Goal: Task Accomplishment & Management: Manage account settings

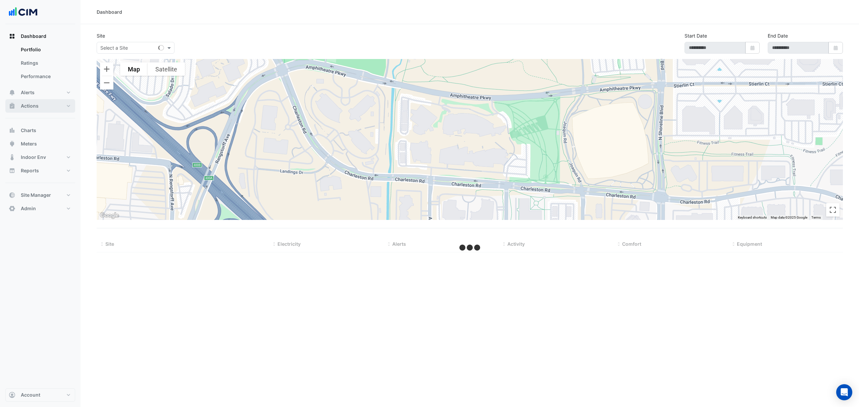
click at [66, 104] on button "Actions" at bounding box center [40, 105] width 70 height 13
click at [51, 93] on link "Manager" at bounding box center [45, 89] width 60 height 13
click at [37, 155] on span "Reports" at bounding box center [30, 157] width 18 height 7
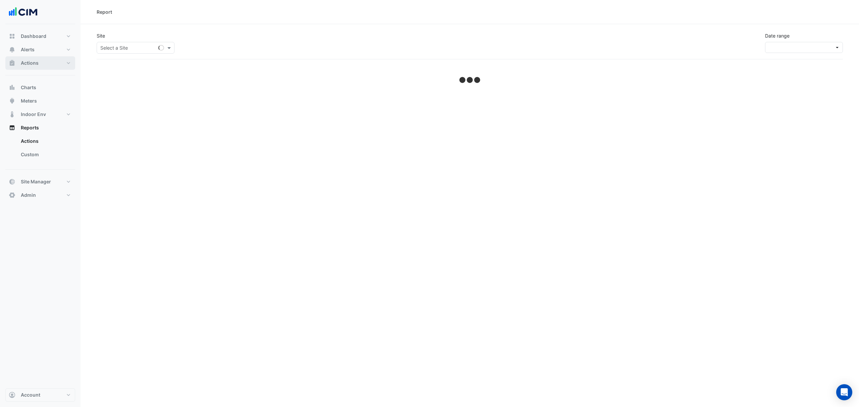
click at [53, 66] on button "Actions" at bounding box center [40, 62] width 70 height 13
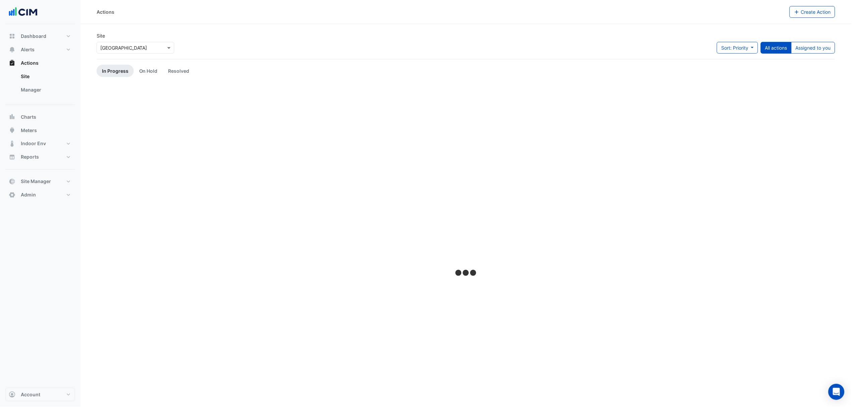
click at [33, 90] on link "Manager" at bounding box center [45, 89] width 60 height 13
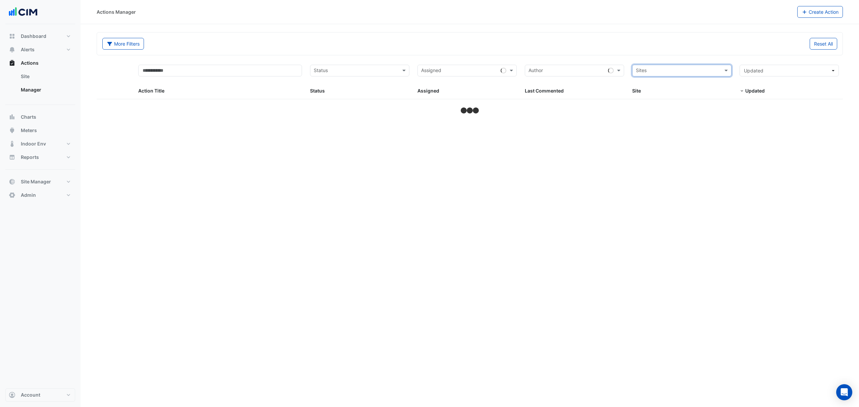
select select "***"
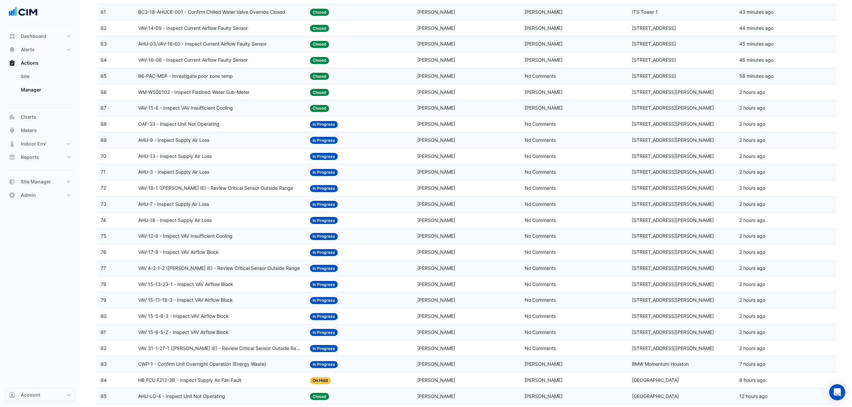
scroll to position [1055, 0]
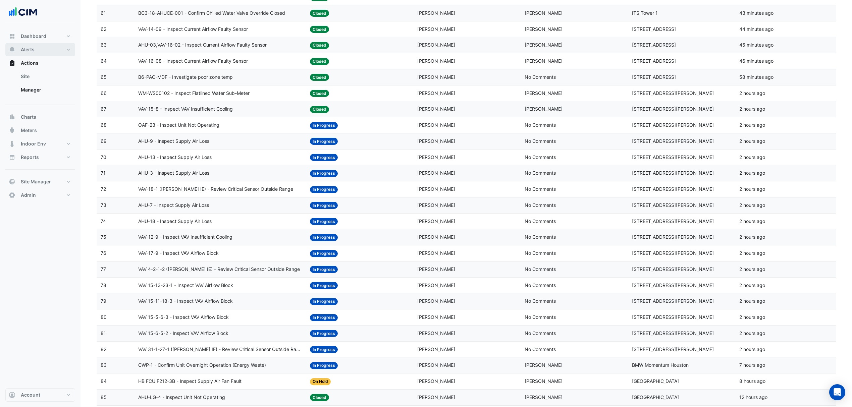
click at [56, 52] on button "Alerts" at bounding box center [40, 49] width 70 height 13
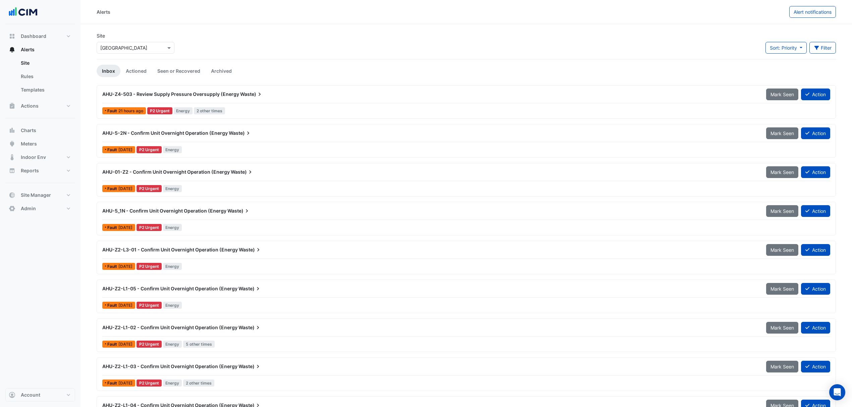
click at [800, 10] on span "Alert notifications" at bounding box center [812, 12] width 38 height 6
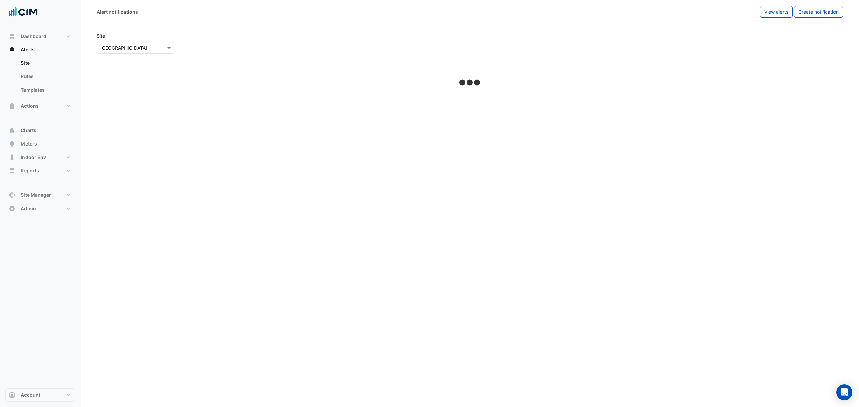
select select "******"
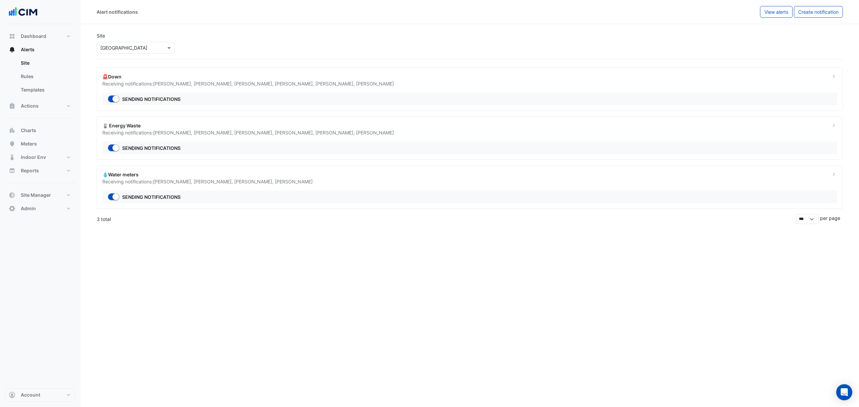
click at [148, 185] on div "Receiving notifications: Adam Surr , Chris Hammond , Phill Rayner , Dane Lamaro" at bounding box center [462, 181] width 720 height 7
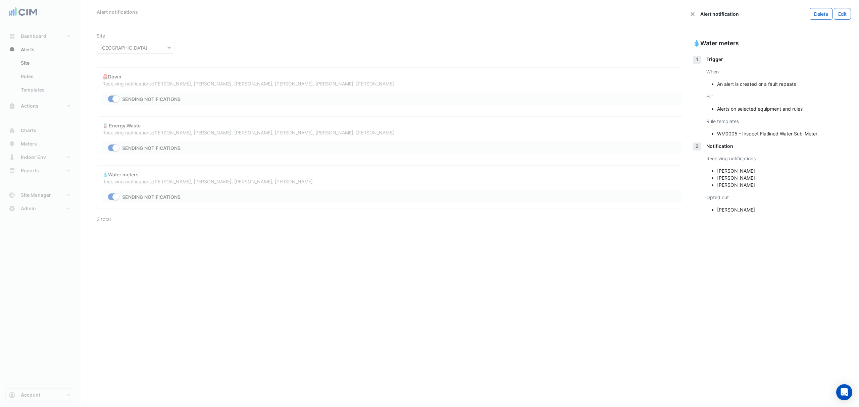
click at [841, 16] on button "Edit" at bounding box center [841, 14] width 17 height 12
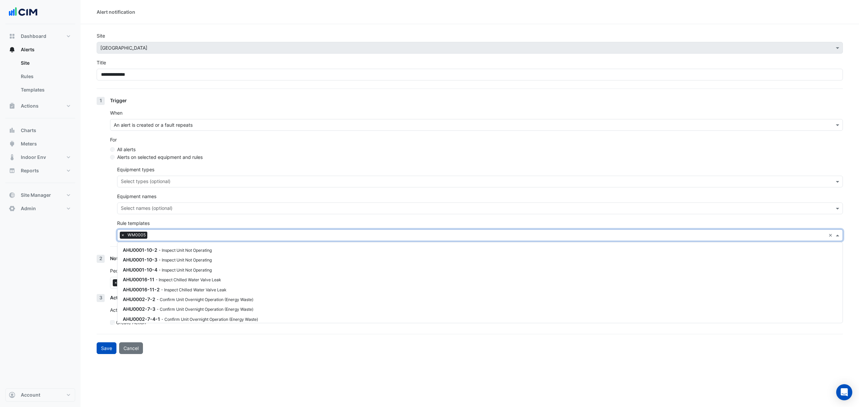
click at [177, 236] on input "text" at bounding box center [487, 235] width 675 height 7
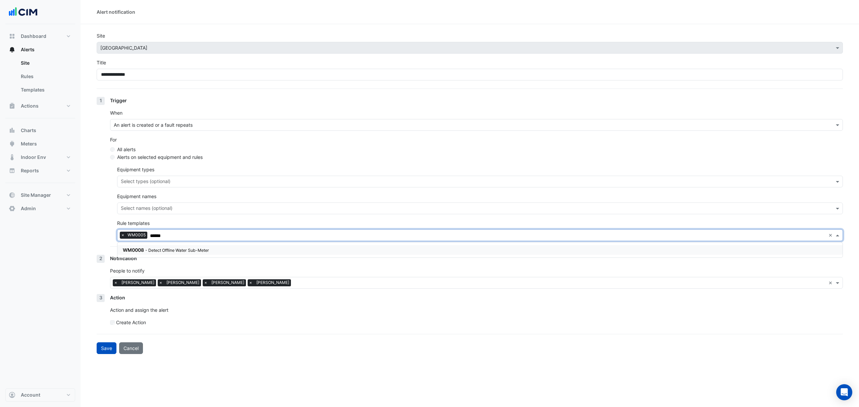
click at [168, 248] on small "- Detect Offline Water Sub-Meter" at bounding box center [177, 250] width 64 height 5
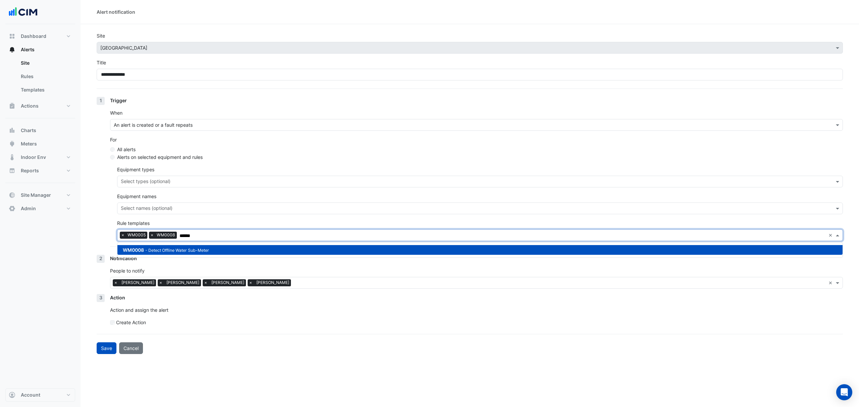
type input "******"
click at [107, 349] on button "Save" at bounding box center [107, 348] width 20 height 12
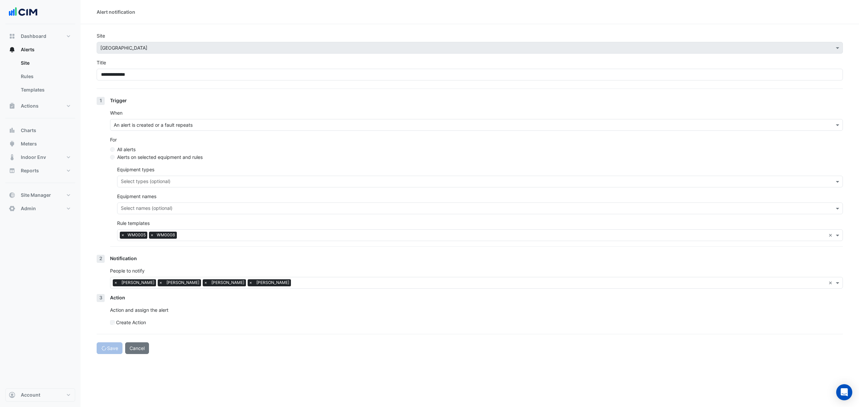
select select "******"
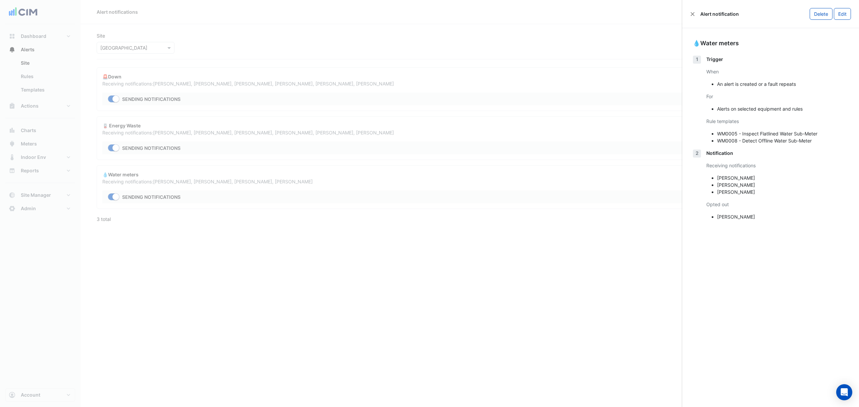
click at [691, 11] on div "Alert notification" at bounding box center [714, 13] width 49 height 7
click at [691, 12] on button "Close" at bounding box center [692, 14] width 5 height 5
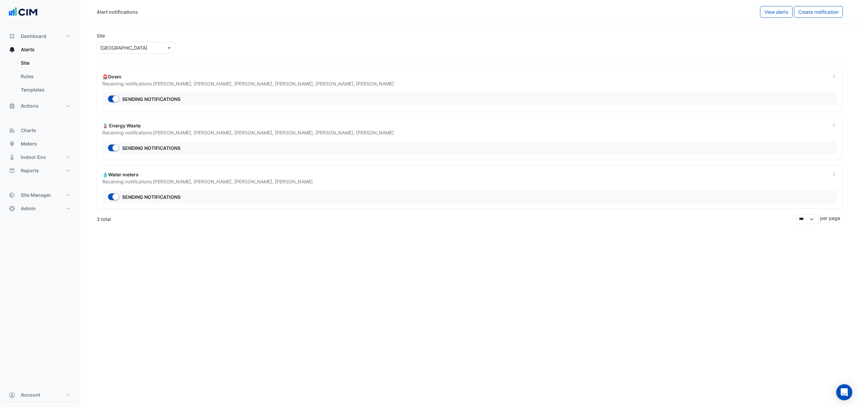
click at [336, 332] on div "Alert notifications View alerts Create notification Site Select a Site × Castle…" at bounding box center [469, 203] width 778 height 407
click at [38, 45] on button "Alerts" at bounding box center [40, 49] width 70 height 13
click at [46, 34] on button "Dashboard" at bounding box center [40, 36] width 70 height 13
select select "***"
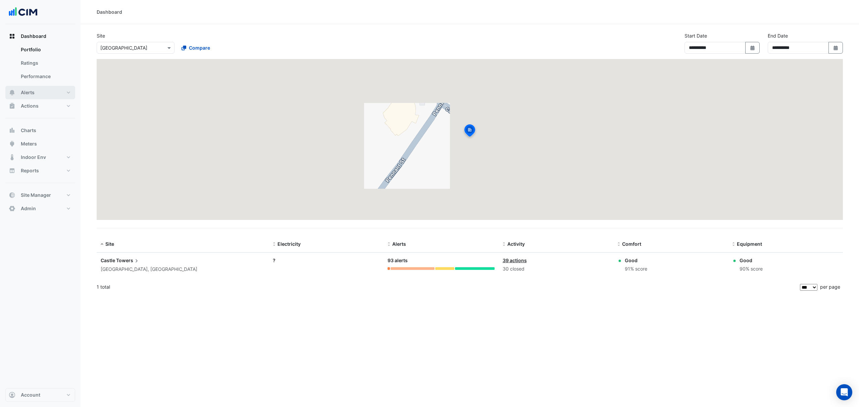
click at [32, 91] on span "Alerts" at bounding box center [28, 92] width 14 height 7
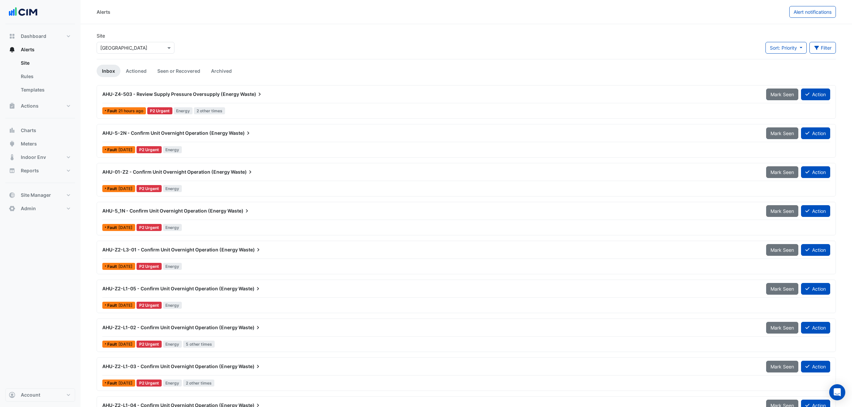
click at [195, 175] on div "AHU-01-Z2 - Confirm Unit Overnight Operation (Energy Waste)" at bounding box center [430, 172] width 656 height 7
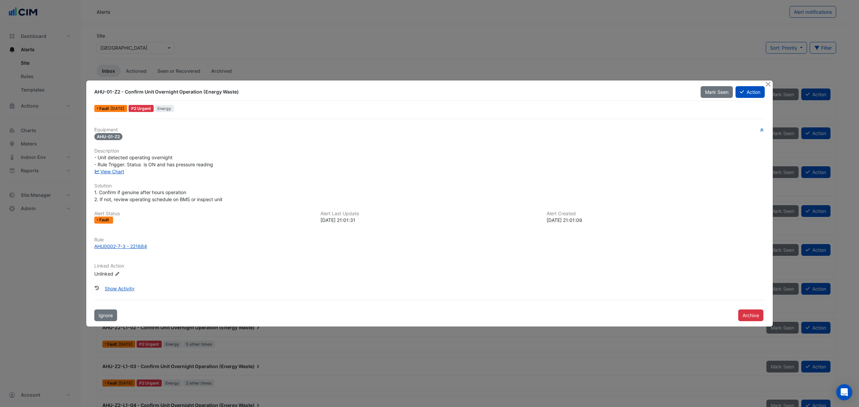
click at [107, 170] on link "View Chart" at bounding box center [109, 172] width 30 height 6
click at [769, 83] on button "Close" at bounding box center [767, 83] width 7 height 7
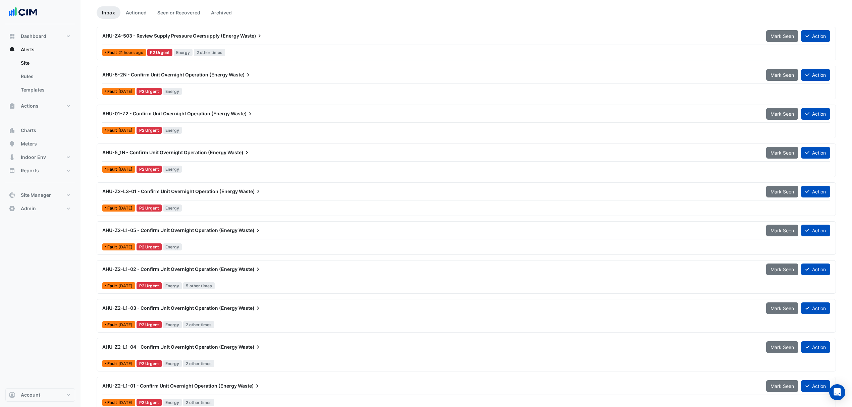
scroll to position [45, 0]
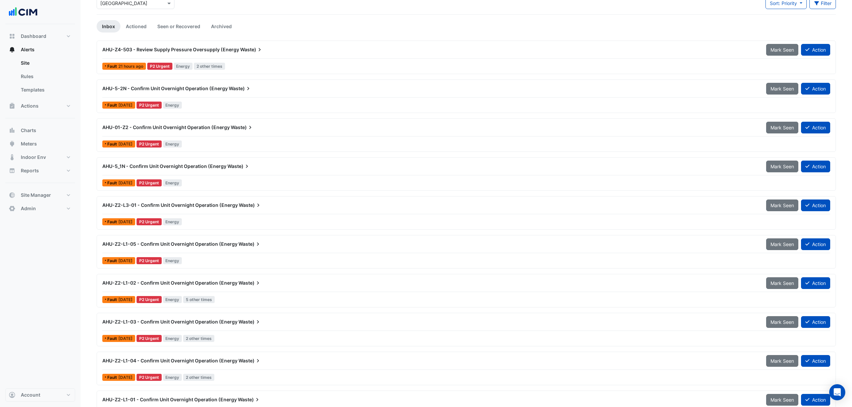
click at [287, 92] on div "AHU-5-2N - Confirm Unit Overnight Operation (Energy Waste)" at bounding box center [430, 88] width 656 height 7
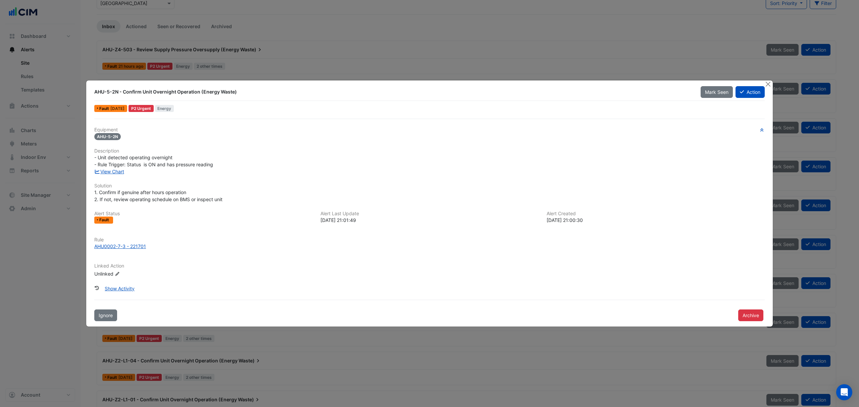
click at [769, 84] on button "Close" at bounding box center [767, 83] width 7 height 7
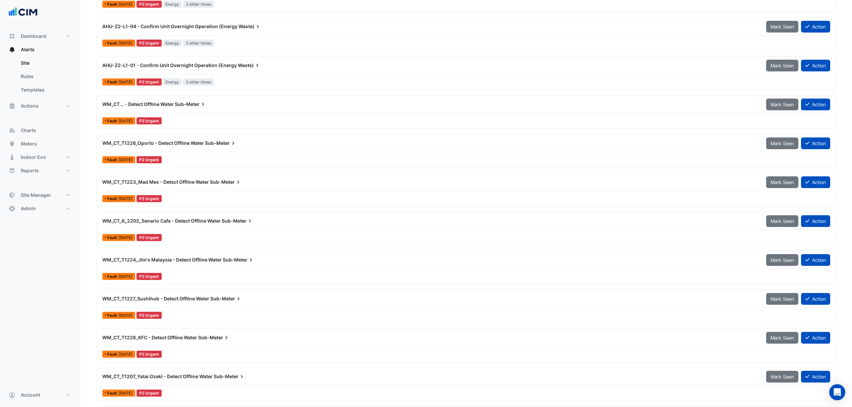
scroll to position [402, 0]
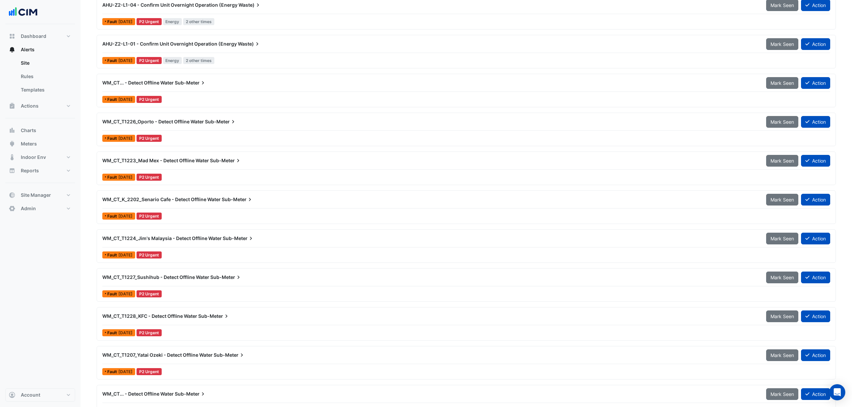
click at [211, 133] on div "WM_CT_T1226_Oporto - Detect Offline Water Sub-Meter Mark Seen Action Fault 2 da…" at bounding box center [466, 130] width 733 height 28
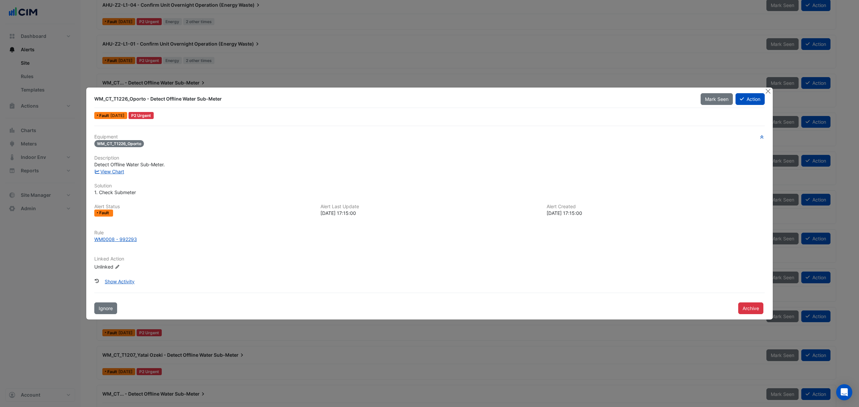
click at [769, 89] on button "Close" at bounding box center [767, 91] width 7 height 7
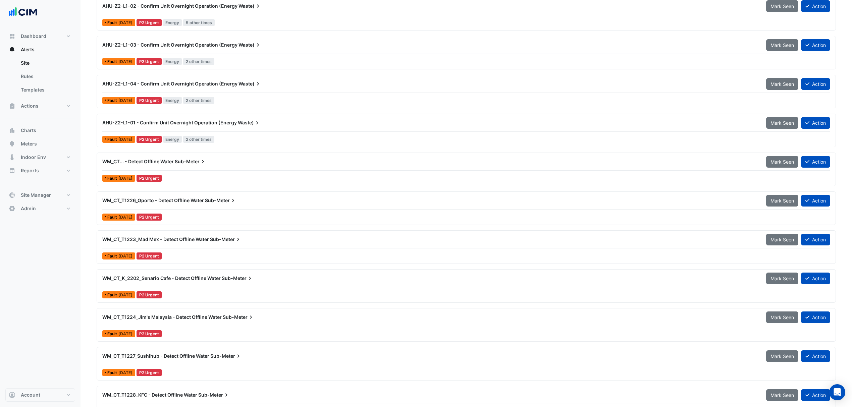
scroll to position [297, 0]
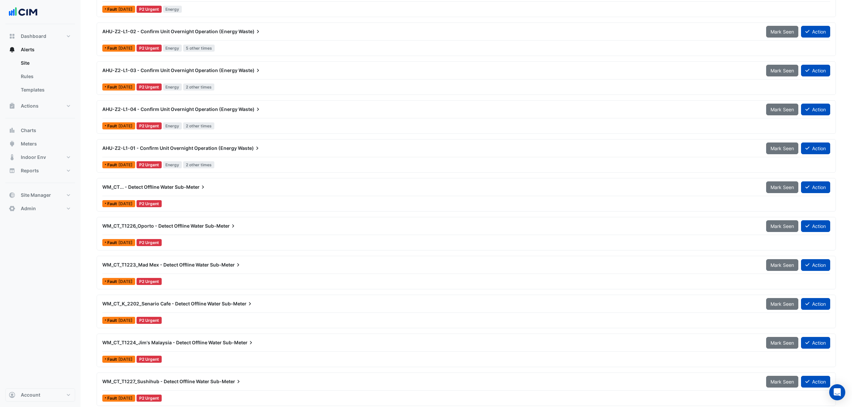
click at [168, 190] on div "WM_CT... - Detect Offline Water Sub-Meter" at bounding box center [430, 187] width 656 height 7
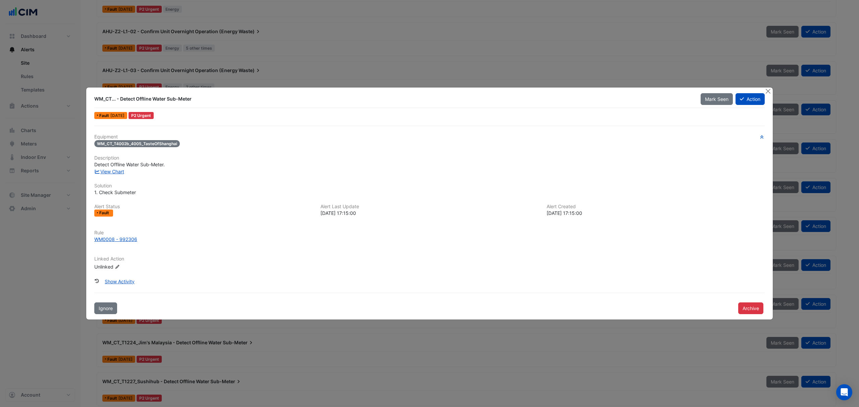
click at [769, 92] on button "Close" at bounding box center [767, 91] width 7 height 7
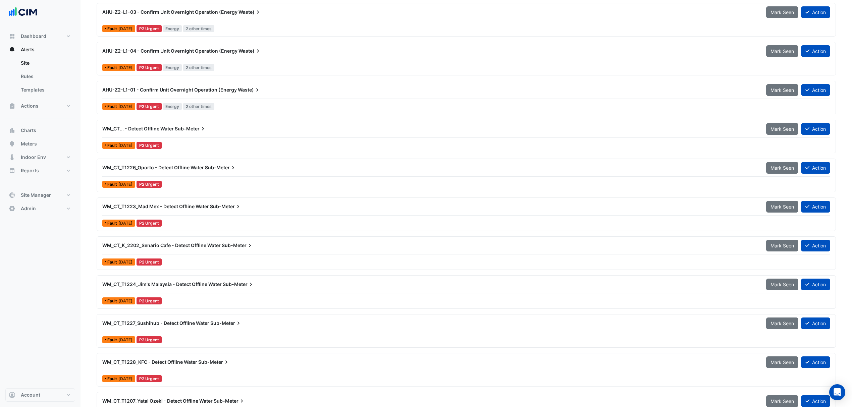
scroll to position [476, 0]
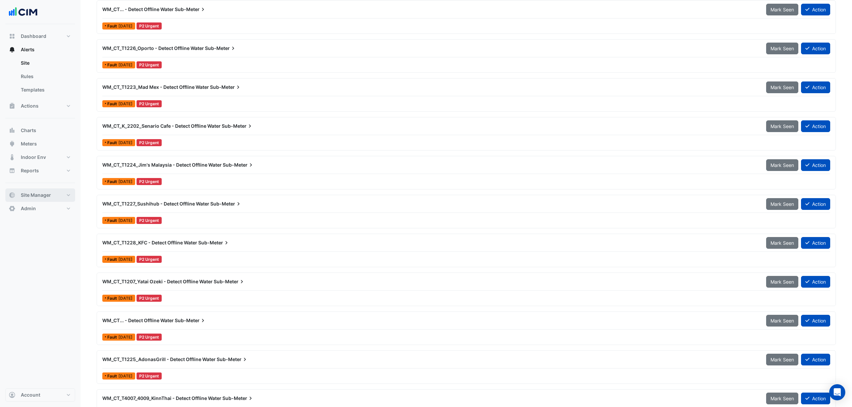
click at [43, 191] on button "Site Manager" at bounding box center [40, 194] width 70 height 13
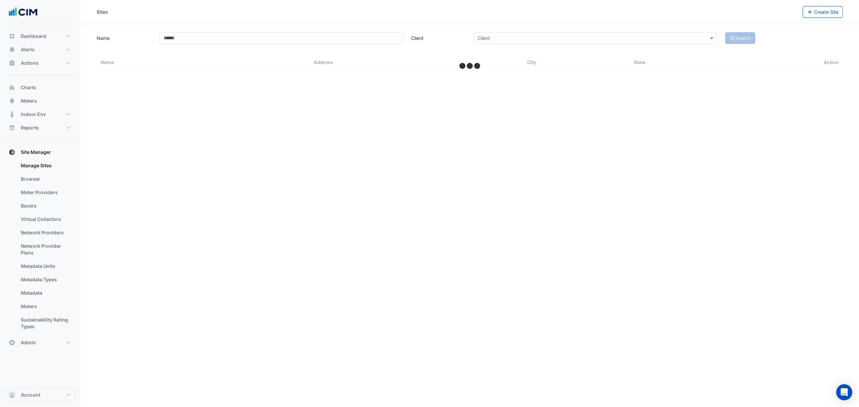
click at [33, 204] on link "Bacers" at bounding box center [45, 205] width 60 height 13
click at [351, 41] on input "text" at bounding box center [463, 43] width 352 height 7
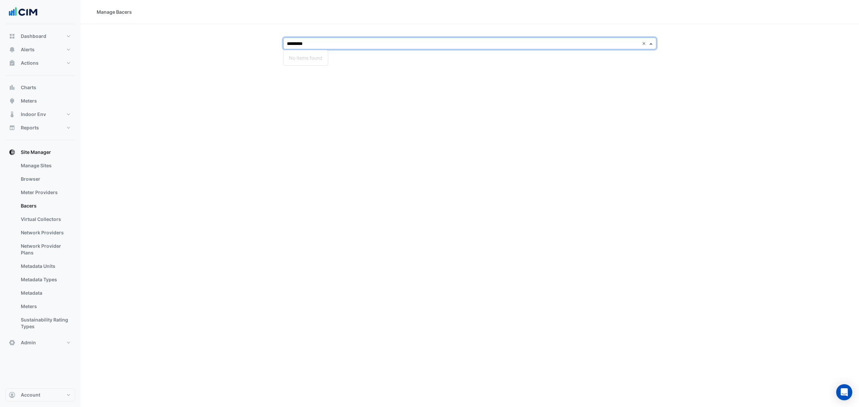
type input "********"
click at [313, 63] on div "Castle Towers" at bounding box center [314, 68] width 63 height 10
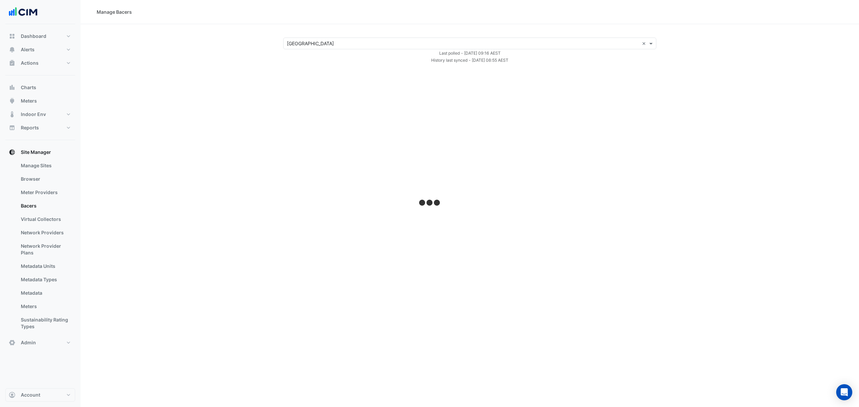
select select "***"
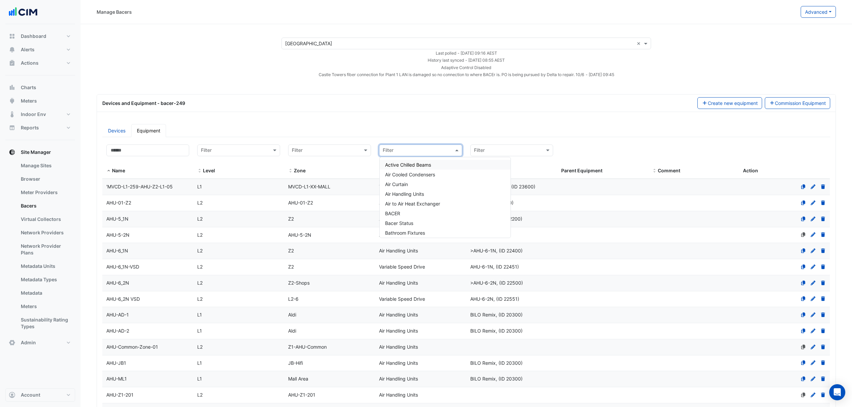
click at [430, 154] on input "text" at bounding box center [414, 151] width 62 height 8
type input "********"
click at [413, 157] on div "Water Meters" at bounding box center [421, 164] width 82 height 15
click at [409, 160] on div "Water Meters" at bounding box center [421, 164] width 82 height 15
click at [408, 163] on span "Water Meters" at bounding box center [399, 165] width 29 height 6
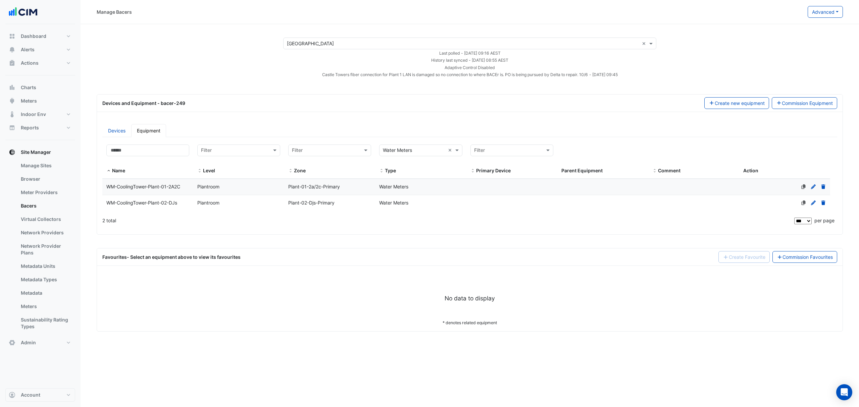
click at [40, 219] on link "Virtual Collectors" at bounding box center [45, 219] width 60 height 13
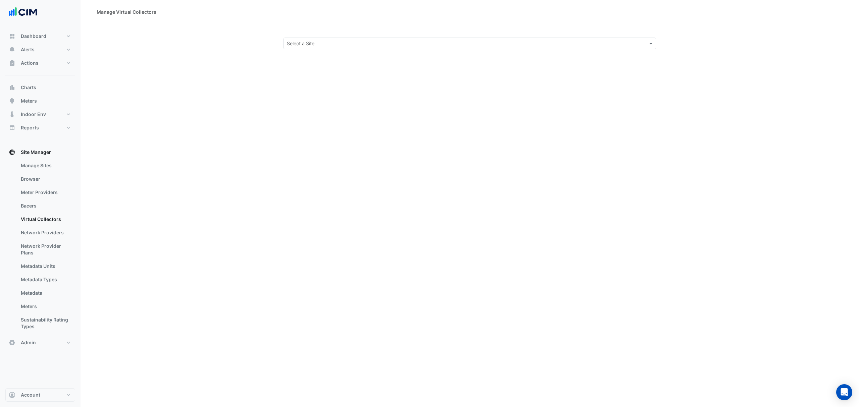
click at [312, 35] on section "Select a Site" at bounding box center [469, 36] width 778 height 25
click at [313, 38] on div "Select a Site" at bounding box center [469, 44] width 373 height 12
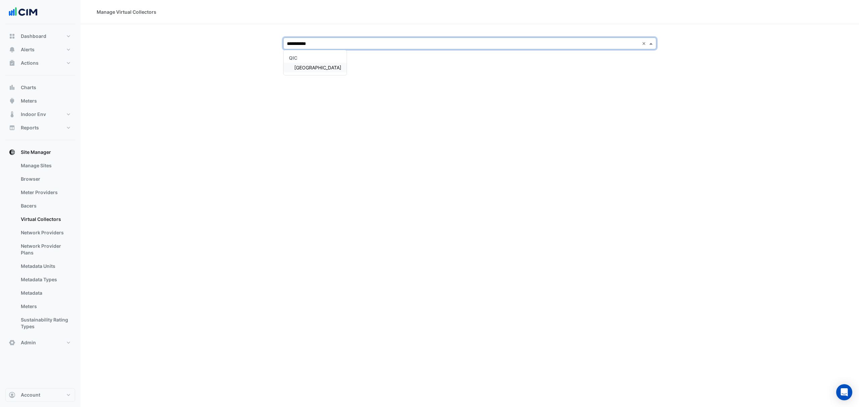
type input "**********"
click at [309, 65] on span "Castle Towers" at bounding box center [317, 68] width 47 height 6
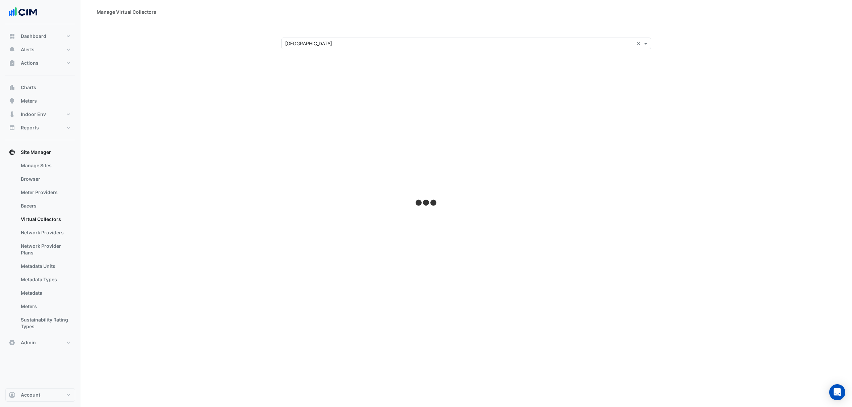
select select "***"
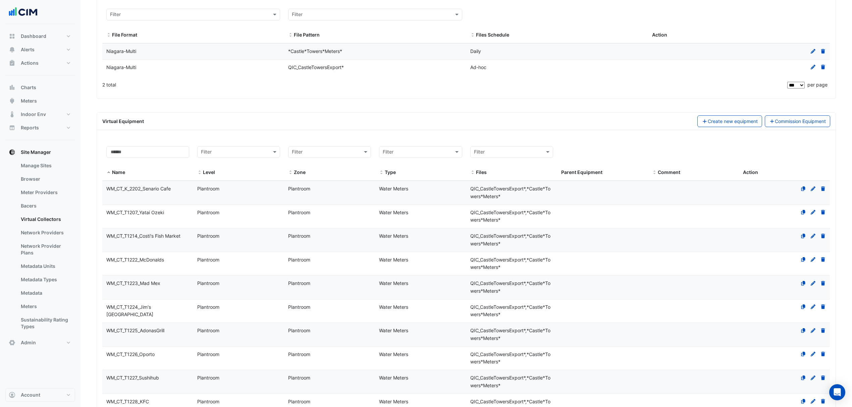
scroll to position [1, 0]
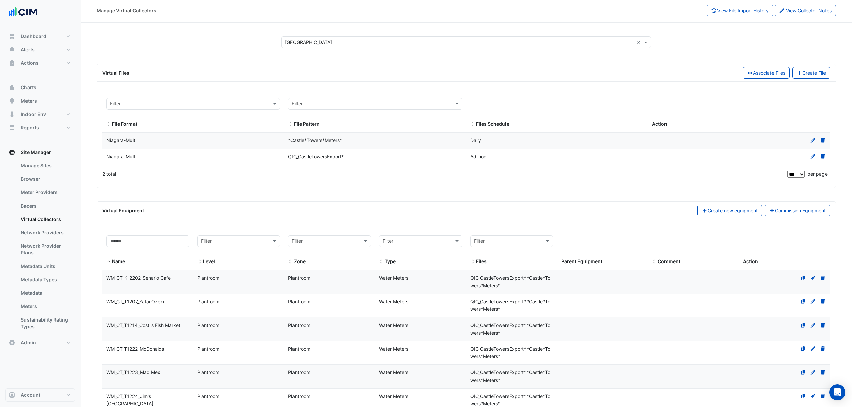
click at [135, 286] on datatable-body-cell "Name WM_CT_K_2202_Senario Cafe" at bounding box center [147, 281] width 91 height 23
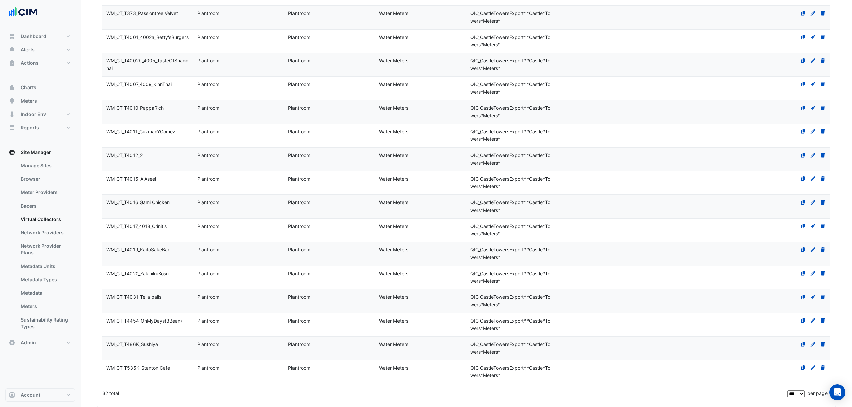
scroll to position [721, 0]
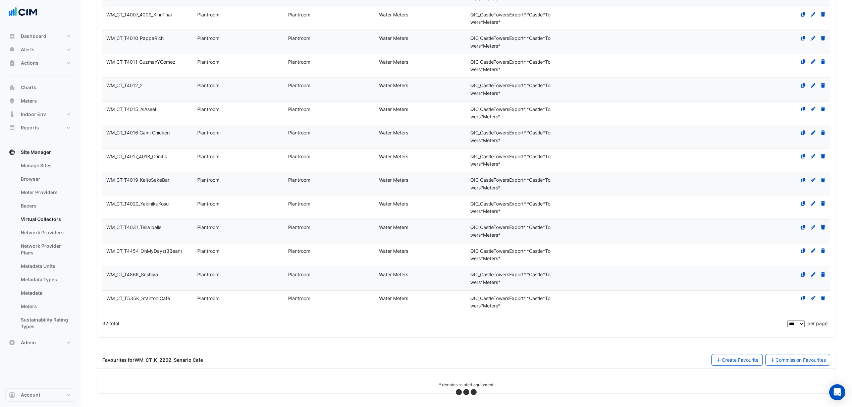
select select "***"
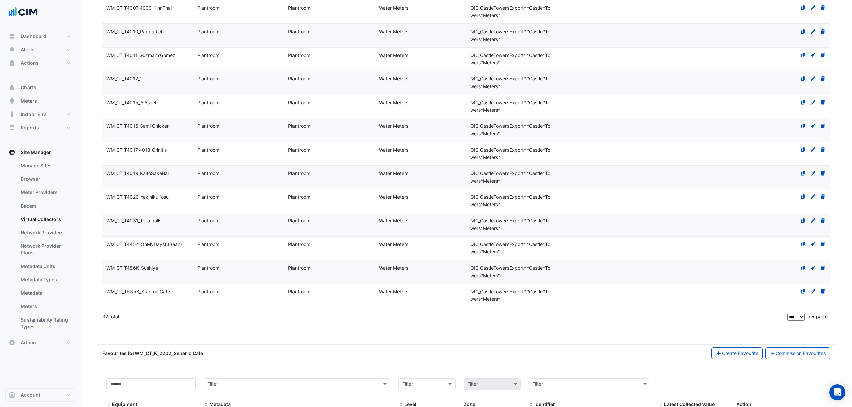
scroll to position [794, 0]
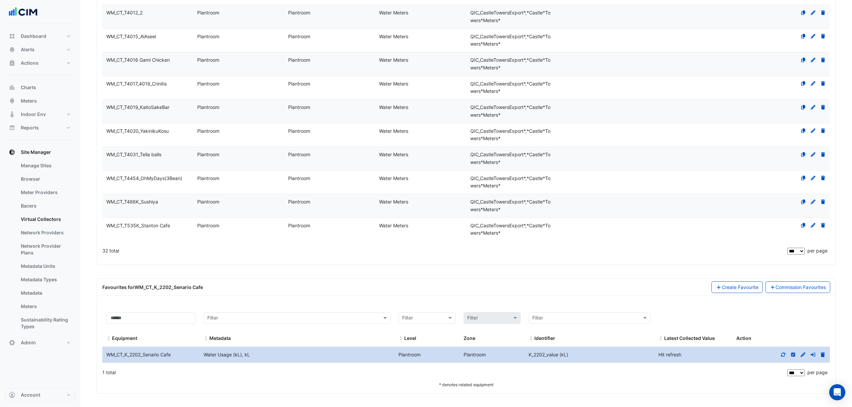
click at [789, 354] on div at bounding box center [780, 355] width 97 height 8
click at [784, 354] on icon at bounding box center [783, 354] width 6 height 5
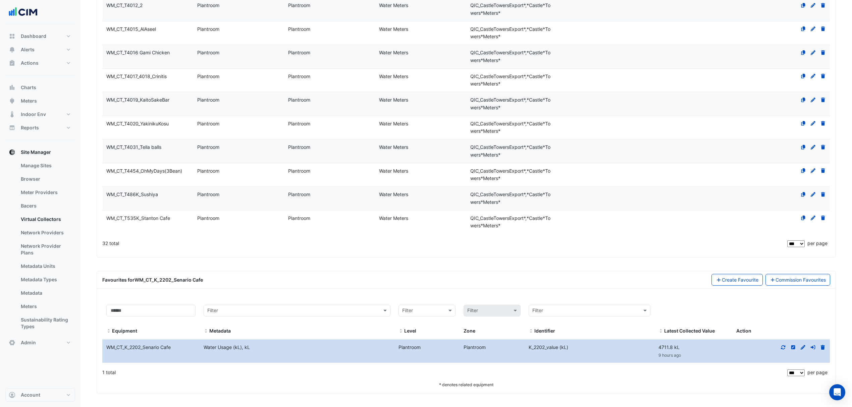
click at [781, 350] on icon at bounding box center [783, 347] width 6 height 5
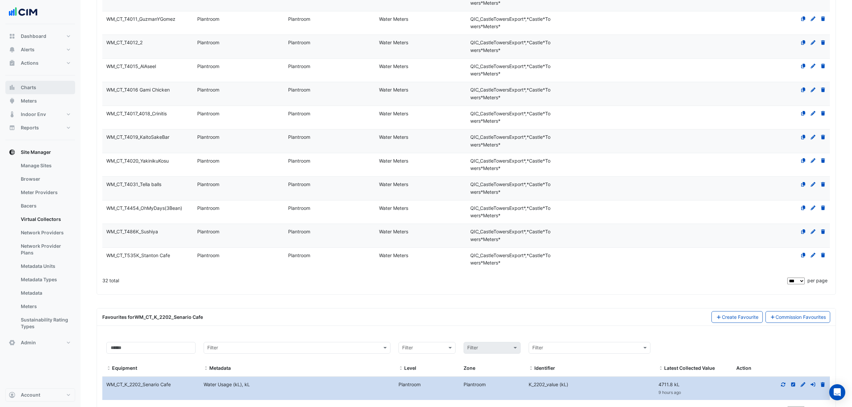
click at [42, 89] on button "Charts" at bounding box center [40, 87] width 70 height 13
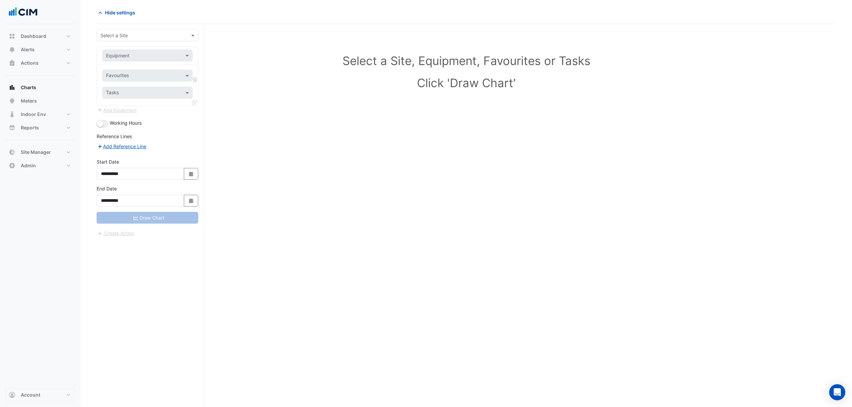
scroll to position [26, 0]
click at [141, 39] on div "Select a Site" at bounding box center [148, 36] width 102 height 12
type input "********"
click at [135, 69] on div "Favourites Tasks" at bounding box center [147, 84] width 101 height 41
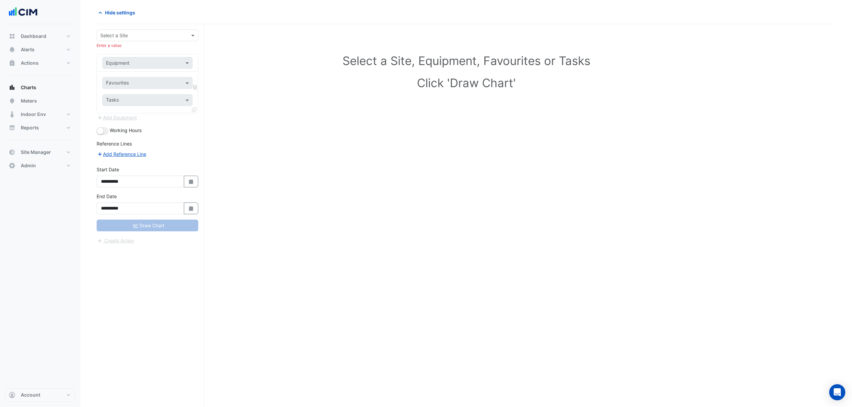
click at [133, 37] on input "text" at bounding box center [140, 35] width 81 height 7
type input "********"
click at [123, 55] on div "Castle Towers" at bounding box center [147, 60] width 101 height 10
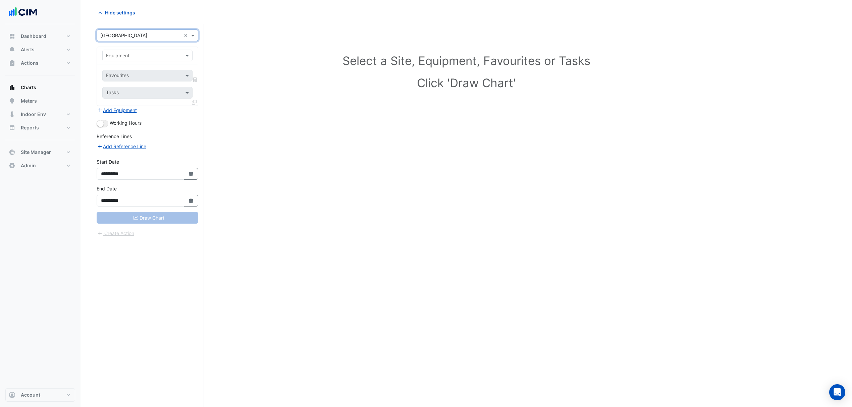
click at [187, 55] on span at bounding box center [188, 55] width 8 height 7
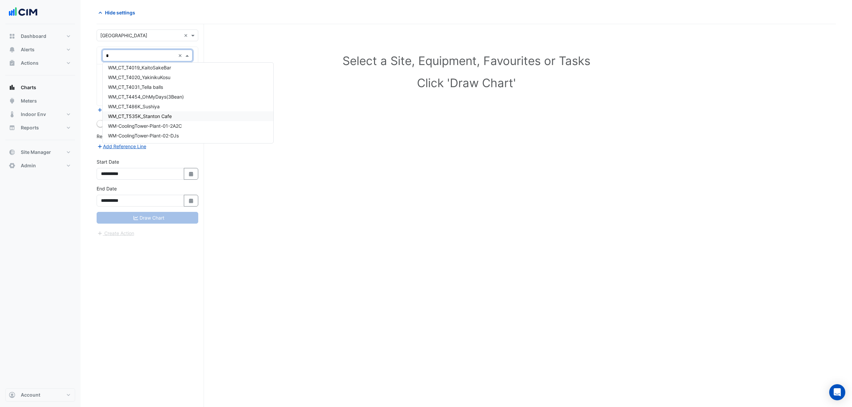
type input "**"
click at [149, 100] on span "WM_CT_T4010_PappaRich" at bounding box center [136, 99] width 57 height 6
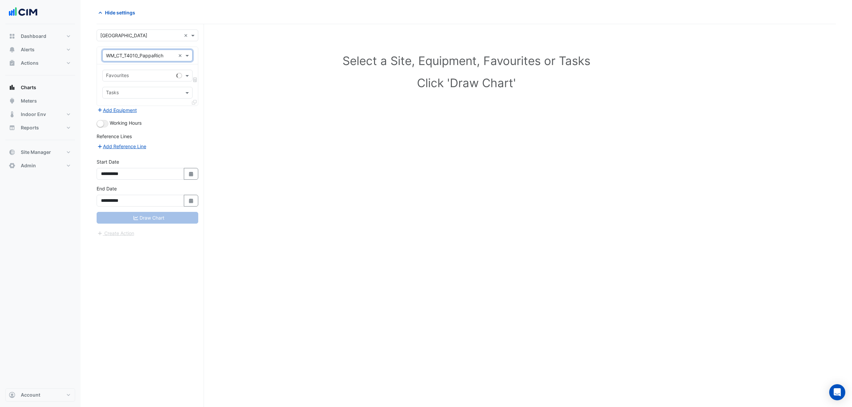
click at [178, 80] on div "Favourites" at bounding box center [147, 76] width 90 height 12
click at [187, 75] on span at bounding box center [188, 75] width 8 height 7
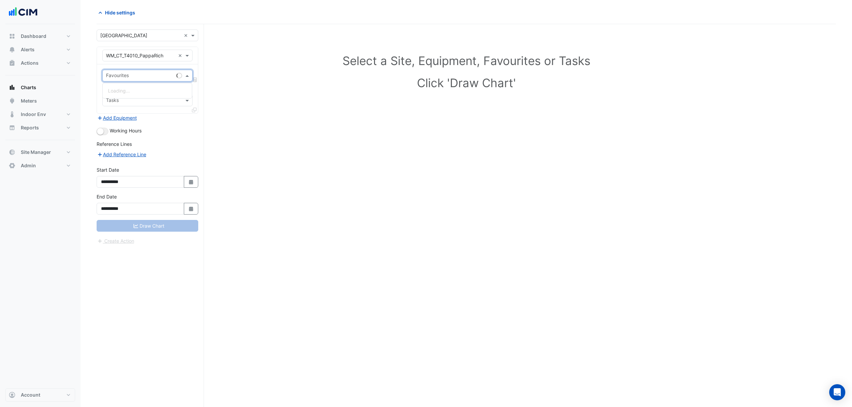
click at [187, 75] on span at bounding box center [188, 75] width 8 height 7
click at [151, 88] on span "Water Usage (kL) - Plantroom, Plantroom" at bounding box center [153, 91] width 90 height 6
click at [152, 223] on button "Draw Chart" at bounding box center [148, 226] width 102 height 12
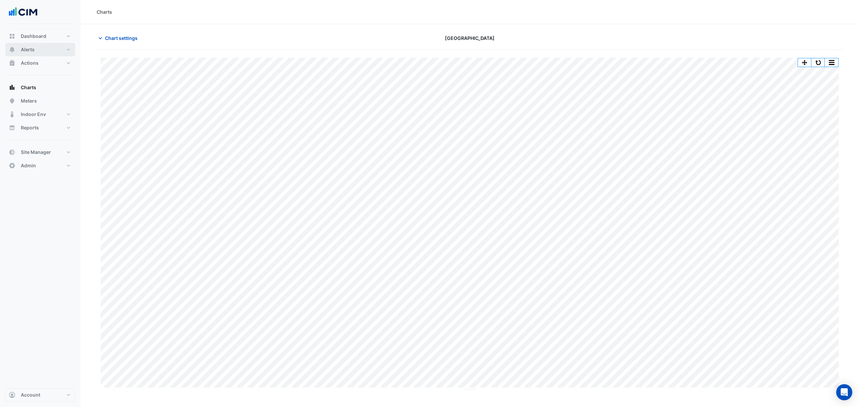
click at [38, 48] on button "Alerts" at bounding box center [40, 49] width 70 height 13
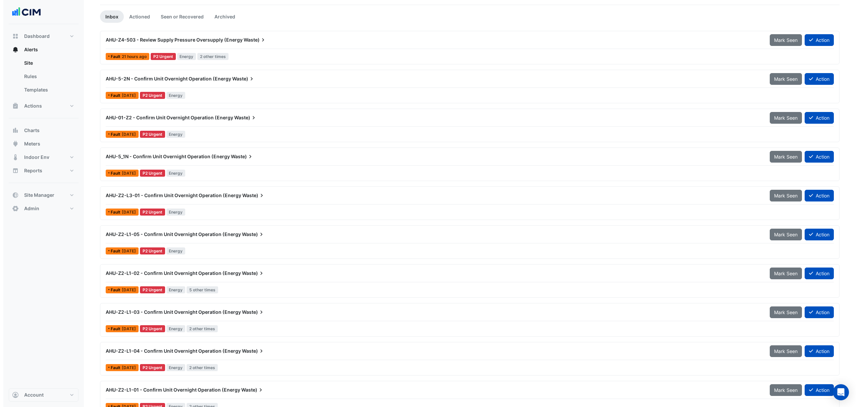
scroll to position [45, 0]
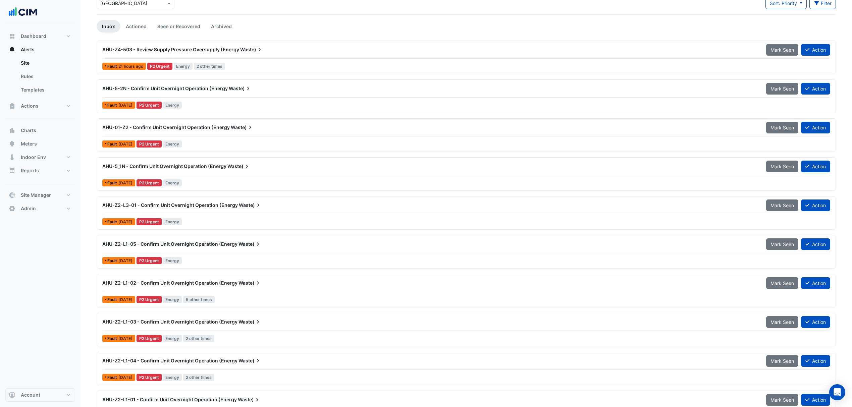
click at [214, 91] on span "AHU-5-2N - Confirm Unit Overnight Operation (Energy" at bounding box center [164, 89] width 125 height 6
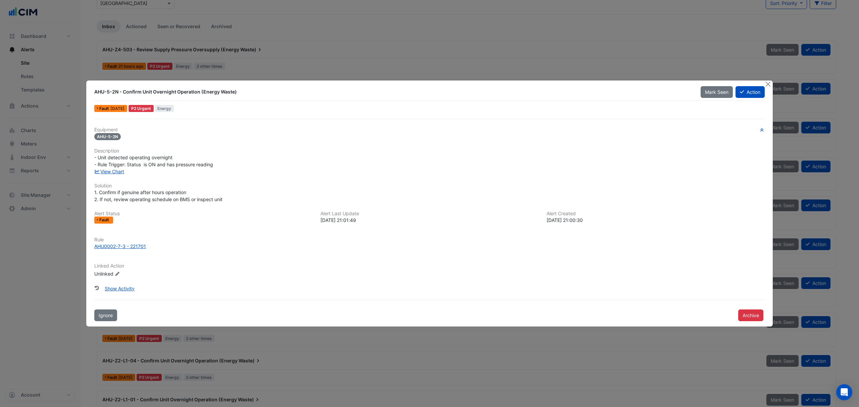
click at [758, 92] on button "Action" at bounding box center [749, 92] width 29 height 12
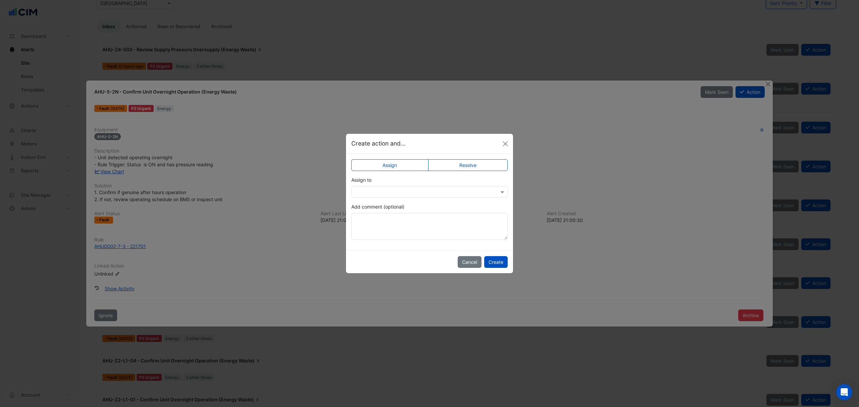
click at [378, 194] on input "text" at bounding box center [422, 192] width 135 height 7
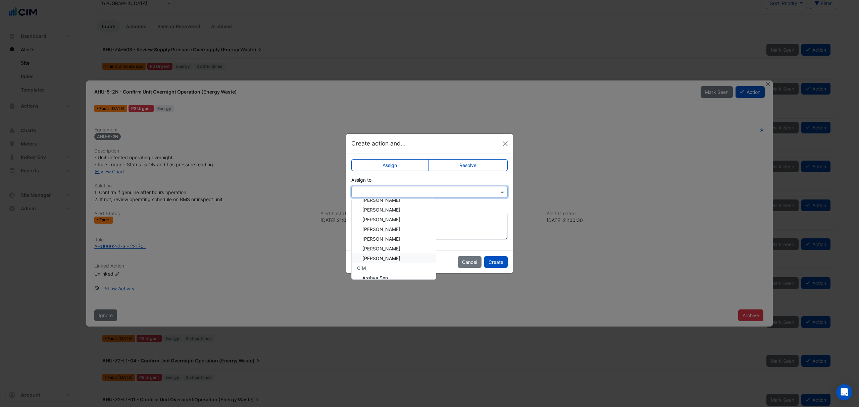
scroll to position [4, 0]
click at [379, 239] on span "Chris Hammond" at bounding box center [381, 241] width 38 height 6
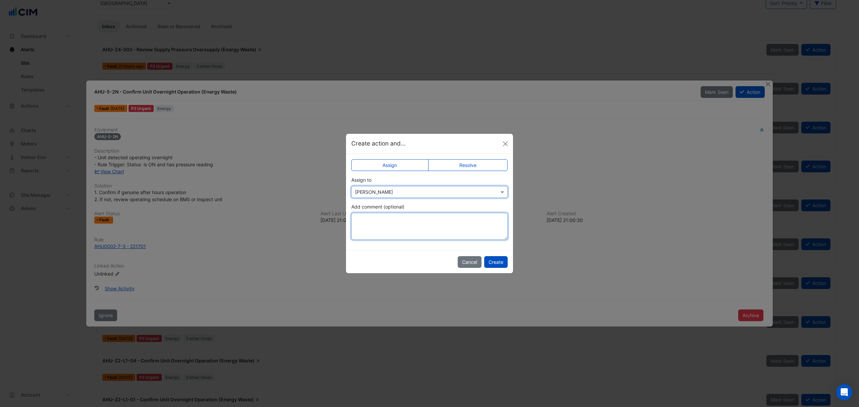
click at [384, 224] on textarea "Add comment (optional)" at bounding box center [429, 226] width 156 height 27
click at [500, 257] on button "Create" at bounding box center [495, 262] width 23 height 12
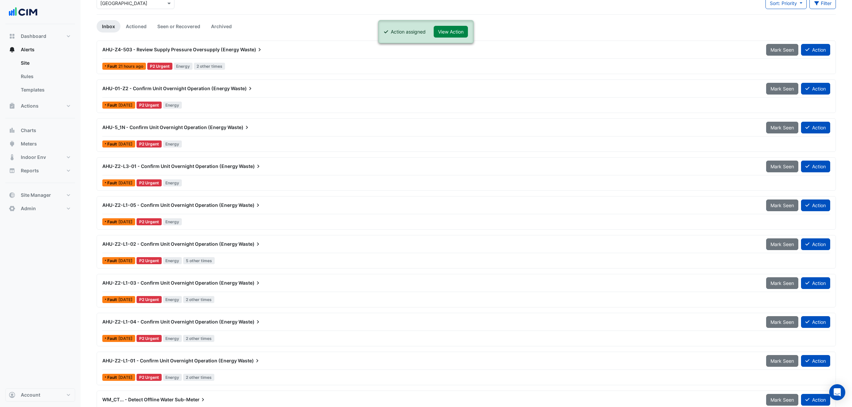
click at [458, 33] on button "View Action" at bounding box center [451, 32] width 34 height 12
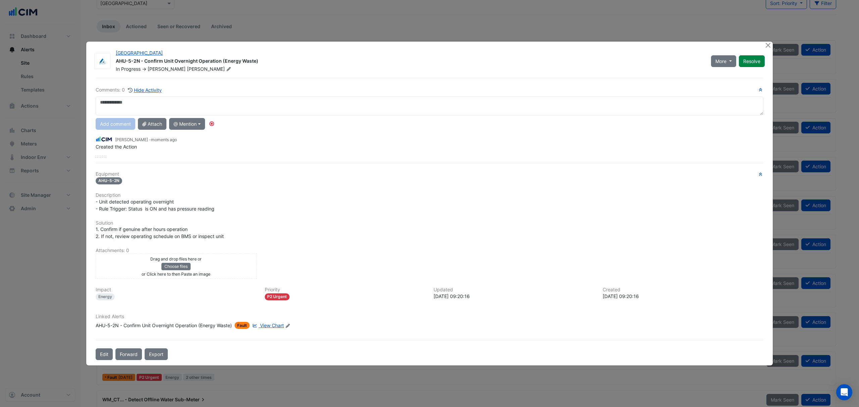
click at [105, 355] on button "Edit" at bounding box center [104, 354] width 17 height 12
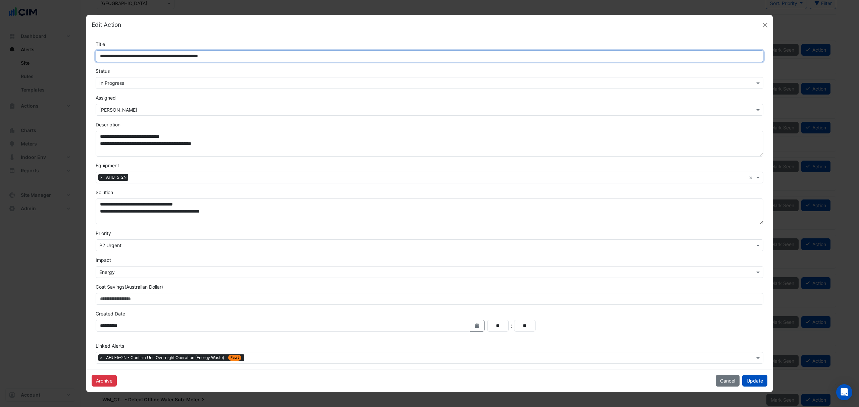
drag, startPoint x: 237, startPoint y: 53, endPoint x: 160, endPoint y: 53, distance: 77.1
click at [160, 53] on input "**********" at bounding box center [429, 56] width 667 height 12
drag, startPoint x: 123, startPoint y: 54, endPoint x: 103, endPoint y: 54, distance: 20.8
click at [103, 54] on input "**********" at bounding box center [429, 56] width 667 height 12
click at [100, 177] on span "×" at bounding box center [101, 177] width 6 height 7
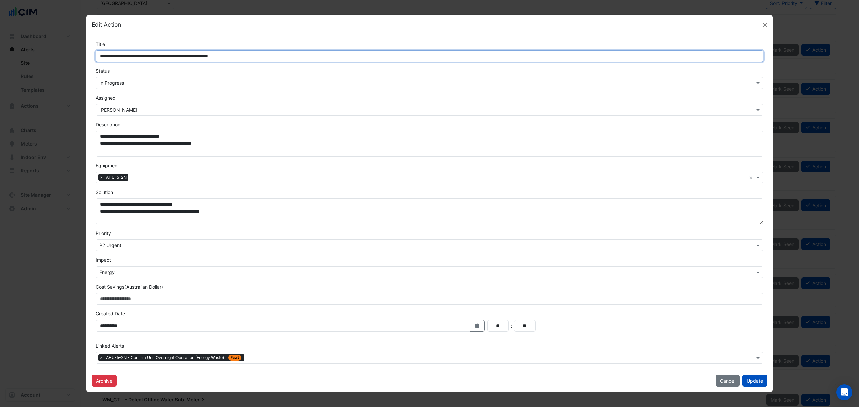
type input "**********"
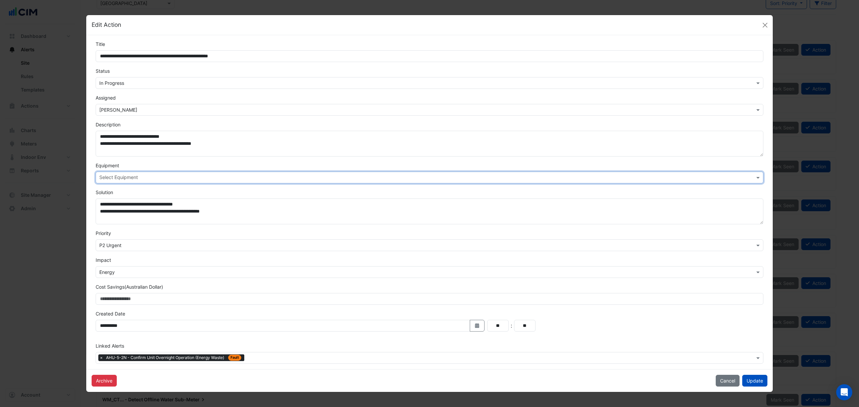
click at [266, 360] on input "text" at bounding box center [500, 358] width 507 height 7
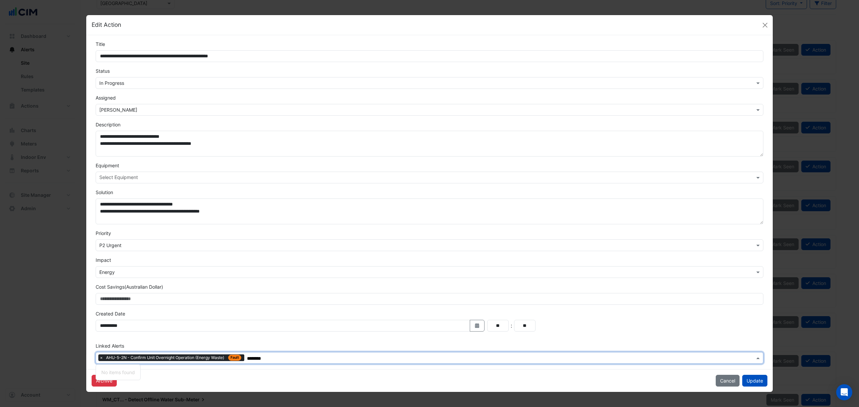
type input "*********"
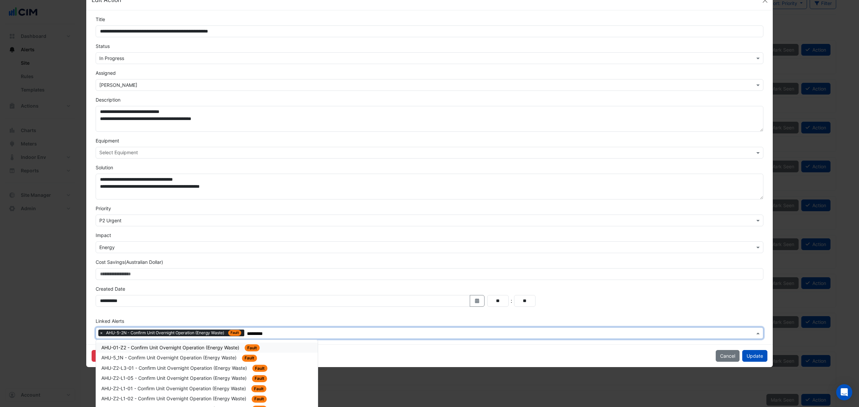
scroll to position [39, 0]
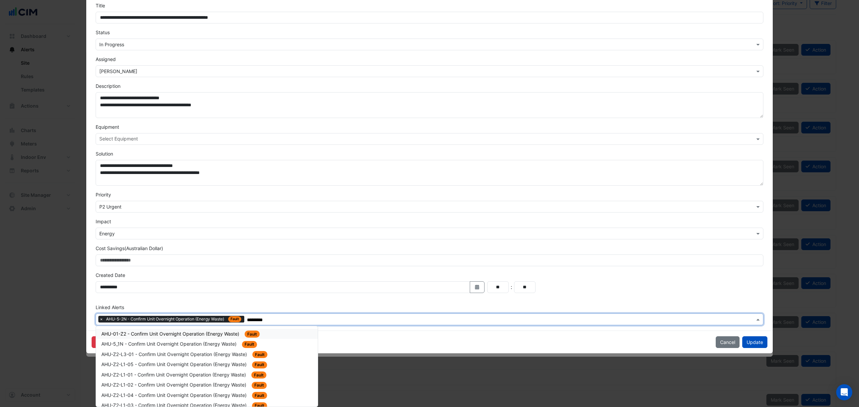
click at [182, 334] on span "AHU-01-Z2 - Confirm Unit Overnight Operation (Energy Waste)" at bounding box center [170, 334] width 139 height 6
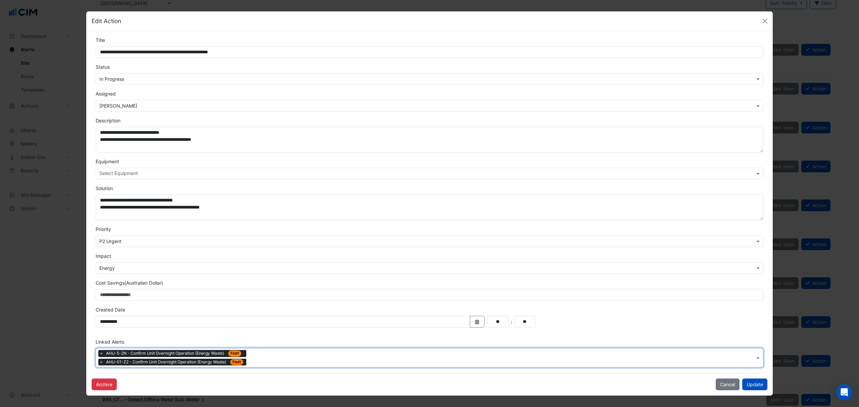
scroll to position [0, 0]
click at [260, 353] on div "Type to search tickets × AHU-5-2N - Confirm Unit Overnight Operation (Energy Wa…" at bounding box center [425, 357] width 658 height 19
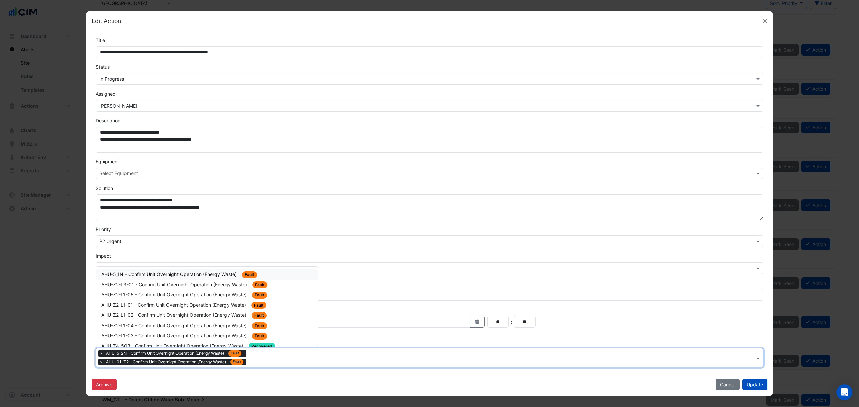
click at [173, 273] on span "AHU-5_1N - Confirm Unit Overnight Operation (Energy Waste)" at bounding box center [169, 274] width 136 height 6
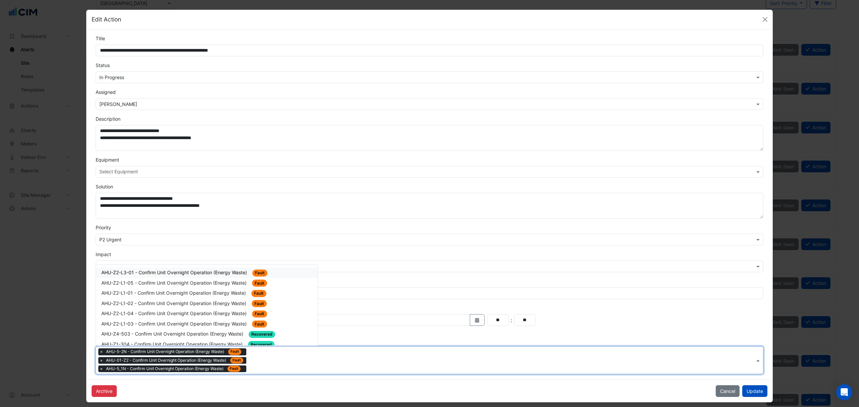
click at [248, 359] on div at bounding box center [501, 361] width 506 height 9
click at [214, 277] on div "AHU-Z2-L3-01 - Confirm Unit Overnight Operation (Energy Waste) Fault" at bounding box center [206, 273] width 211 height 8
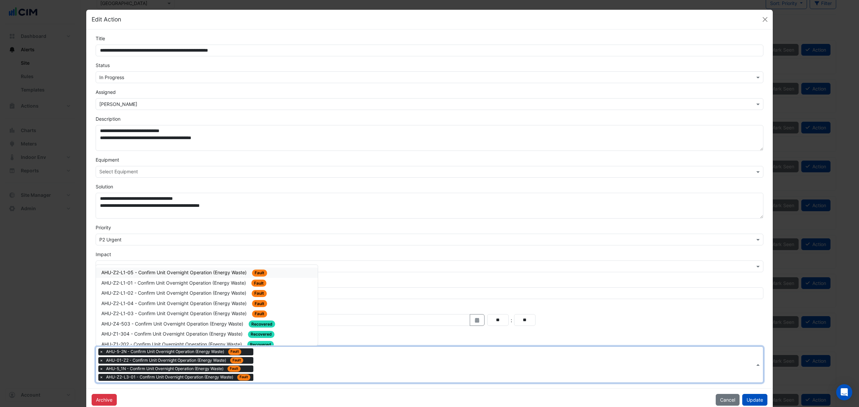
drag, startPoint x: 271, startPoint y: 363, endPoint x: 231, endPoint y: 350, distance: 41.6
click at [270, 363] on input "text" at bounding box center [505, 365] width 498 height 7
click at [167, 274] on span "AHU-Z2-L1-05 - Confirm Unit Overnight Operation (Energy Waste)" at bounding box center [174, 273] width 147 height 6
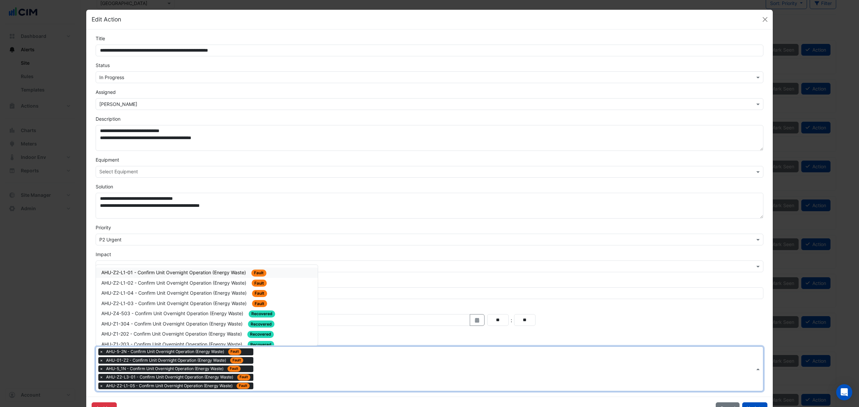
click at [287, 374] on div at bounding box center [504, 370] width 499 height 9
click at [194, 277] on div "AHU-Z2-L1-01 - Confirm Unit Overnight Operation (Energy Waste) Fault" at bounding box center [206, 273] width 211 height 8
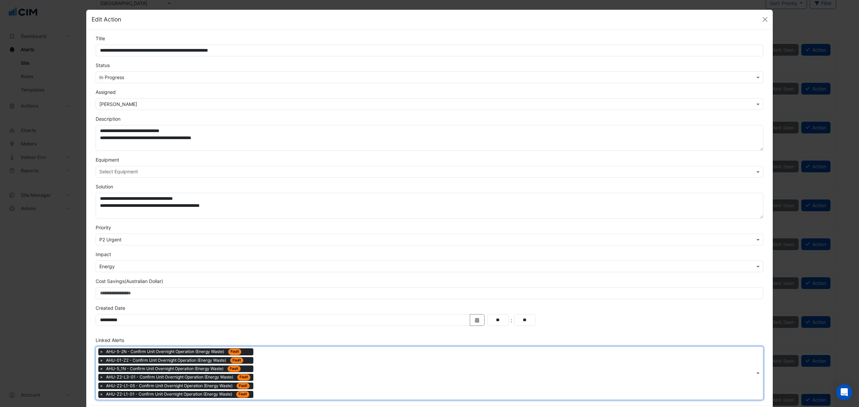
click at [266, 375] on input "text" at bounding box center [505, 373] width 498 height 7
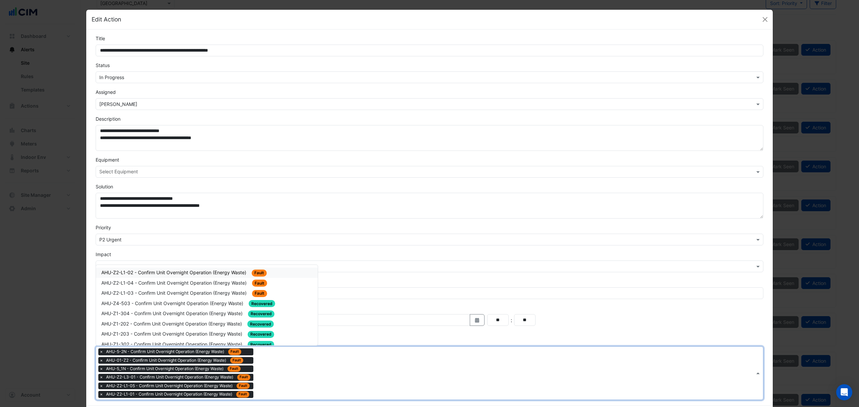
click at [200, 275] on span "AHU-Z2-L1-02 - Confirm Unit Overnight Operation (Energy Waste)" at bounding box center [174, 273] width 146 height 6
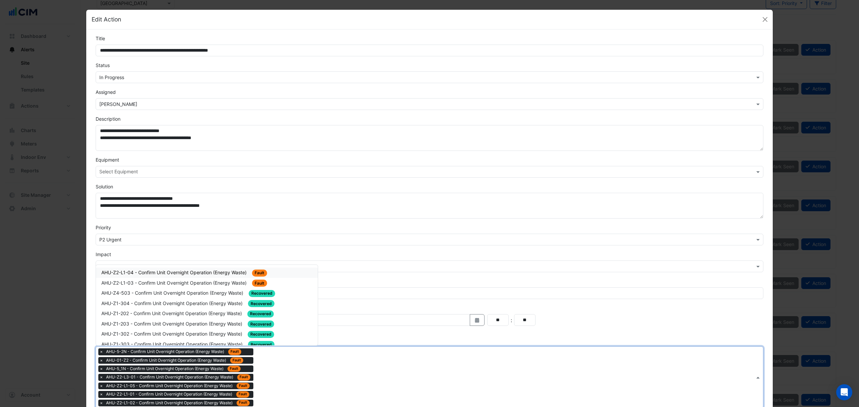
click at [284, 387] on div "Type to search tickets × AHU-5-2N - Confirm Unit Overnight Operation (Energy Wa…" at bounding box center [425, 377] width 658 height 61
click at [214, 275] on span "AHU-Z2-L1-04 - Confirm Unit Overnight Operation (Energy Waste)" at bounding box center [174, 273] width 147 height 6
click at [278, 382] on input "text" at bounding box center [505, 382] width 498 height 7
click at [169, 271] on span "AHU-Z2-L1-03 - Confirm Unit Overnight Operation (Energy Waste)" at bounding box center [174, 273] width 147 height 6
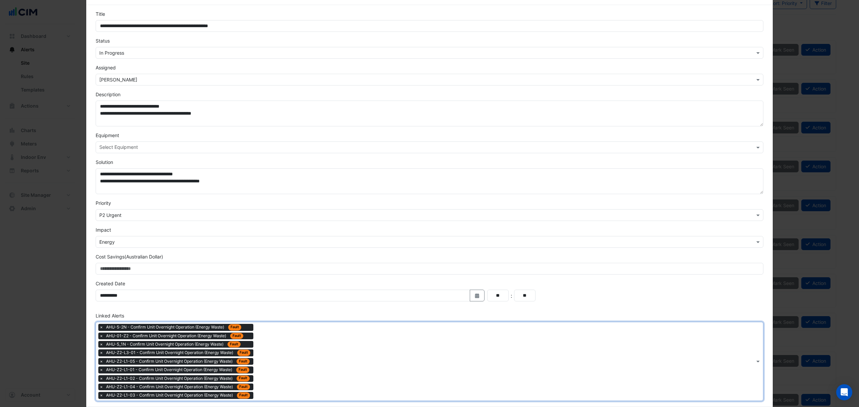
scroll to position [58, 0]
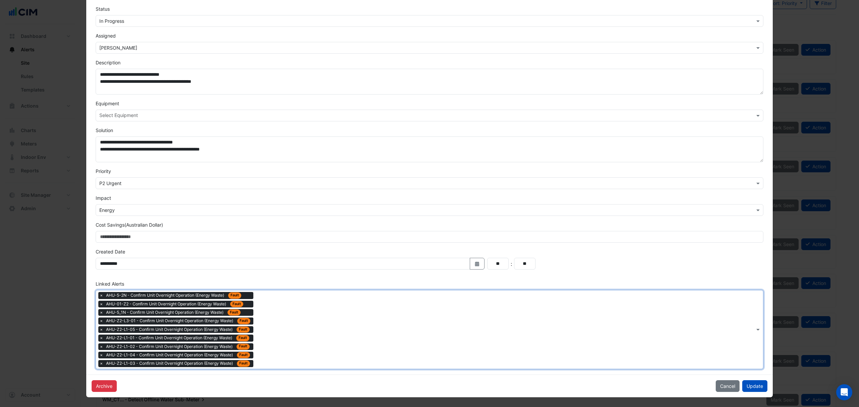
click at [429, 383] on div "Archive Cancel Update" at bounding box center [429, 386] width 686 height 23
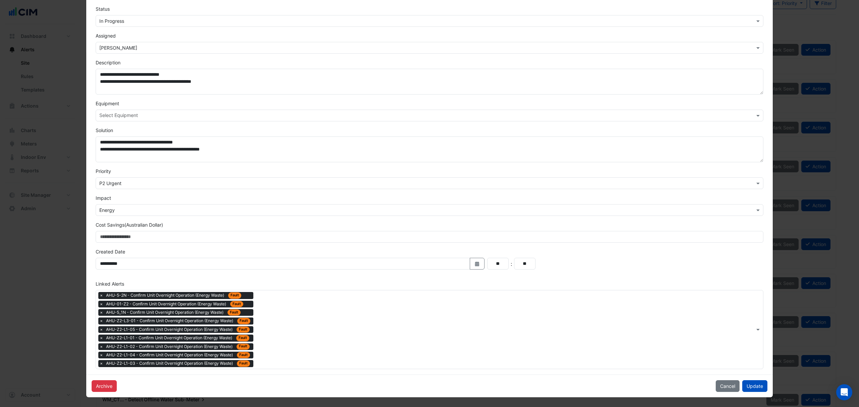
click at [748, 387] on button "Update" at bounding box center [754, 386] width 25 height 12
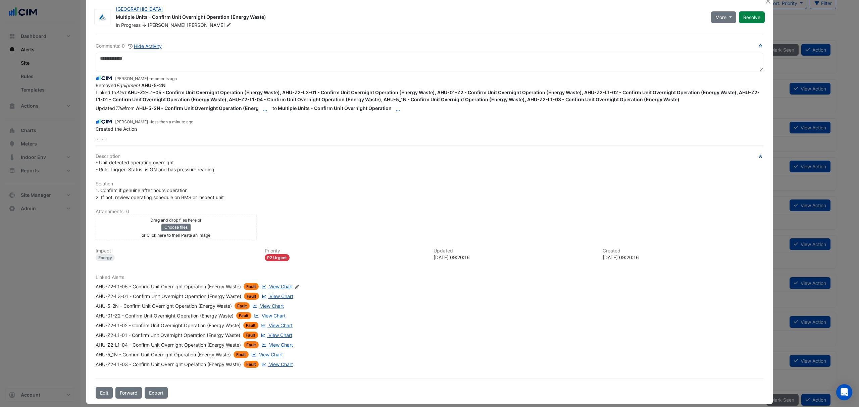
scroll to position [19, 0]
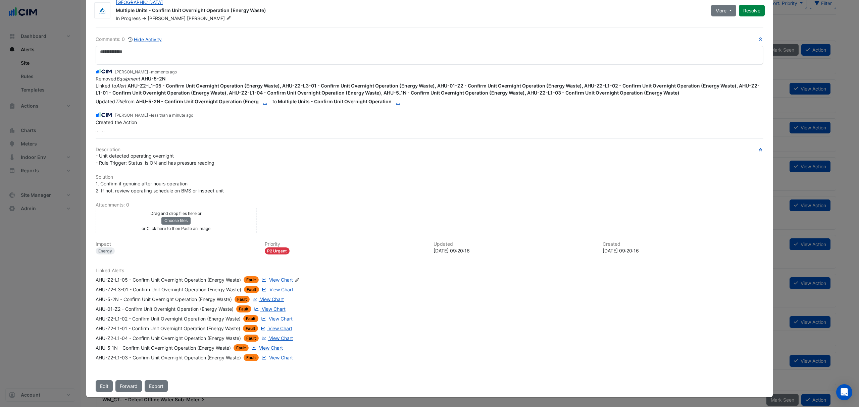
click at [127, 384] on button "Forward" at bounding box center [128, 386] width 26 height 12
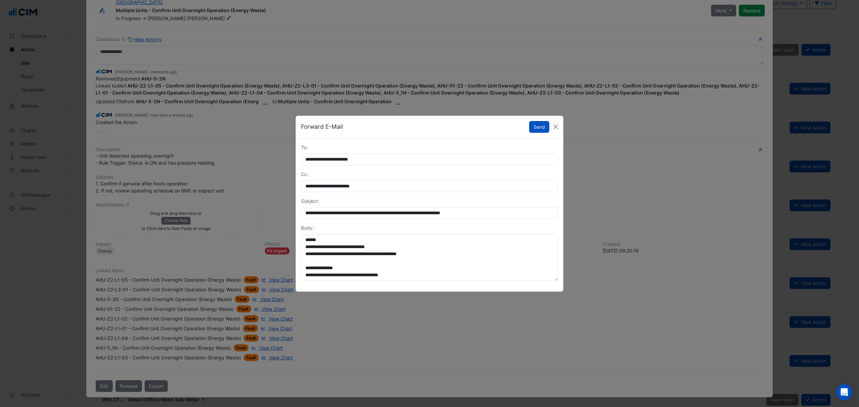
click at [540, 127] on button "Send" at bounding box center [539, 127] width 20 height 12
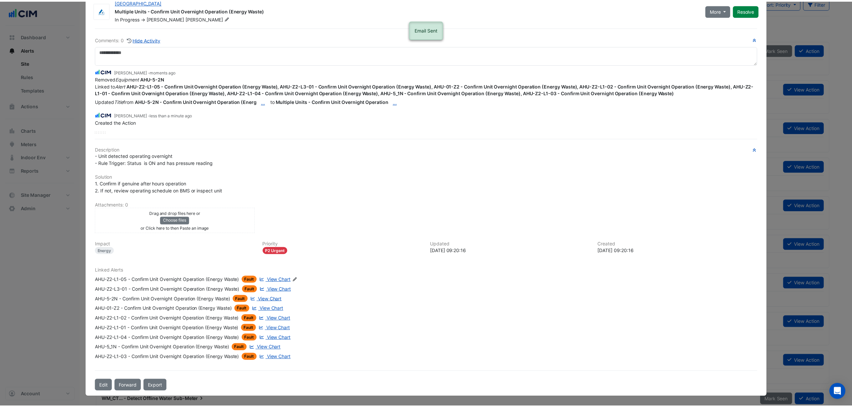
scroll to position [0, 0]
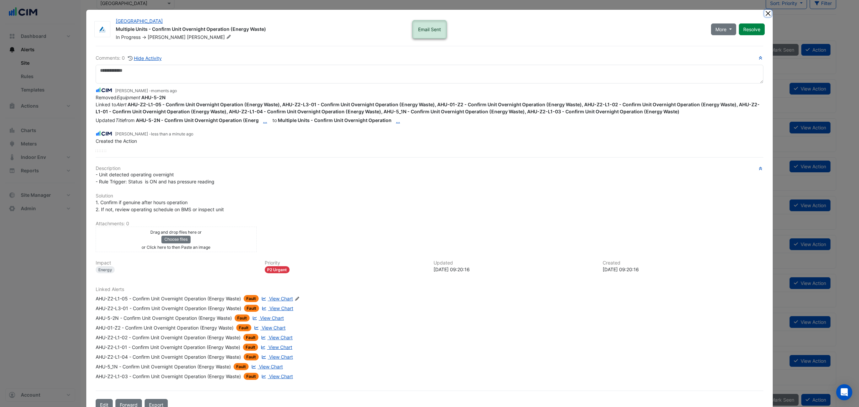
click at [765, 13] on button "Close" at bounding box center [767, 13] width 7 height 7
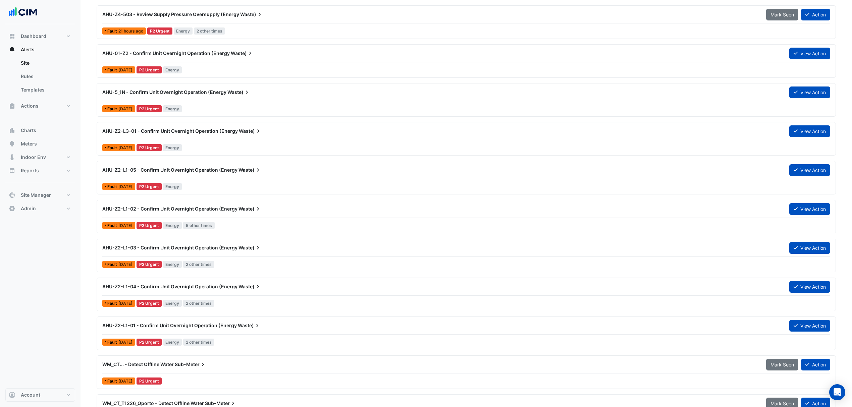
scroll to position [78, 0]
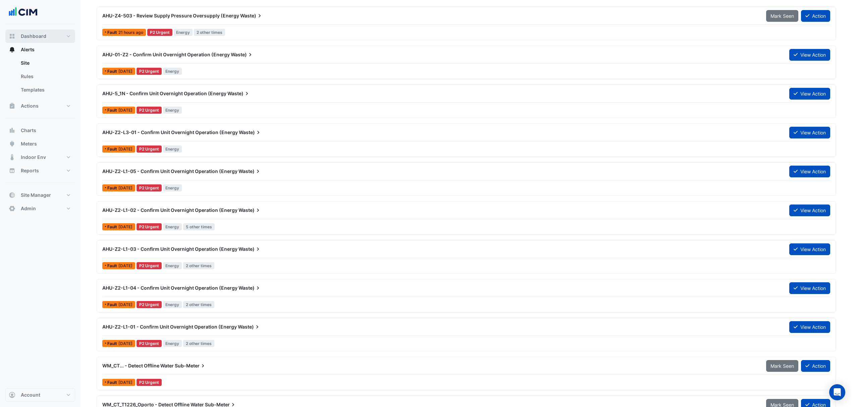
click at [52, 31] on button "Dashboard" at bounding box center [40, 36] width 70 height 13
select select "***"
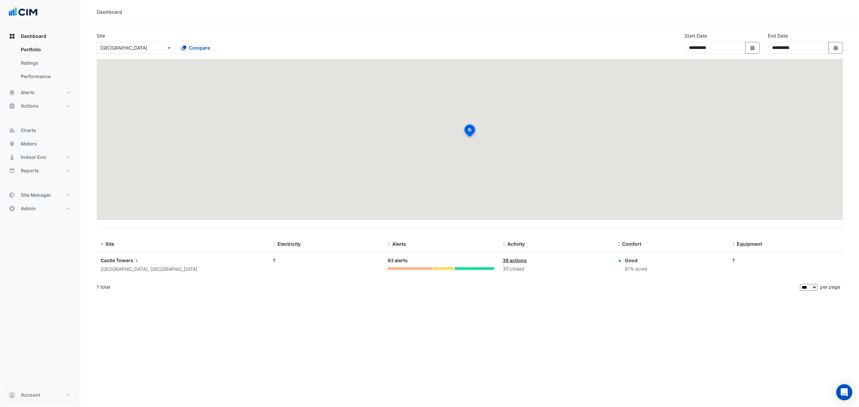
click at [43, 65] on link "Ratings" at bounding box center [45, 62] width 60 height 13
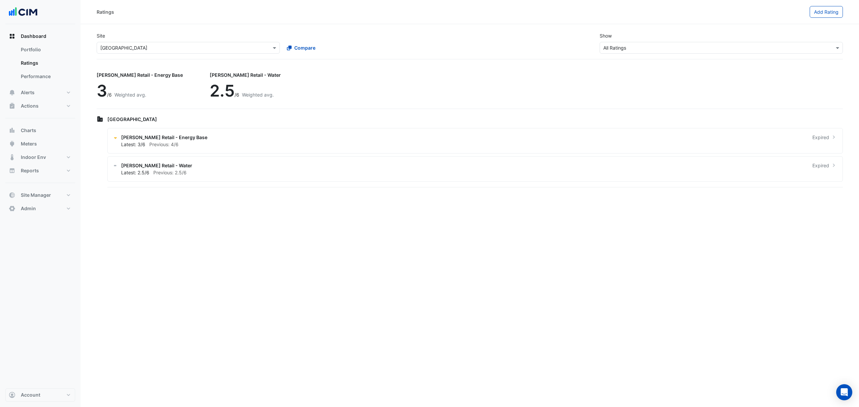
click at [121, 46] on input "text" at bounding box center [181, 48] width 162 height 7
type input "*****"
click at [144, 67] on div "Noosa Civic Centre" at bounding box center [128, 72] width 63 height 10
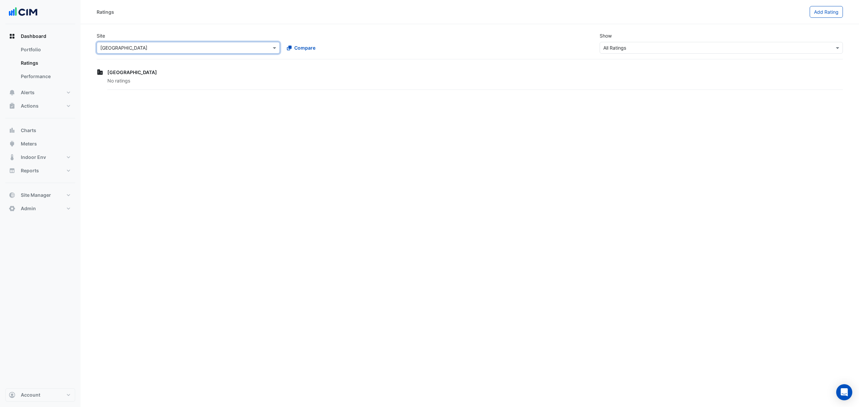
click at [34, 45] on link "Portfolio" at bounding box center [45, 49] width 60 height 13
select select "***"
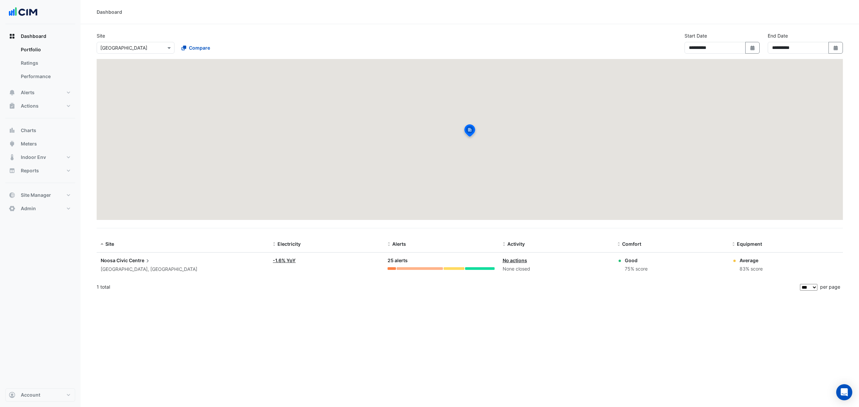
click at [41, 38] on span "Dashboard" at bounding box center [33, 36] width 25 height 7
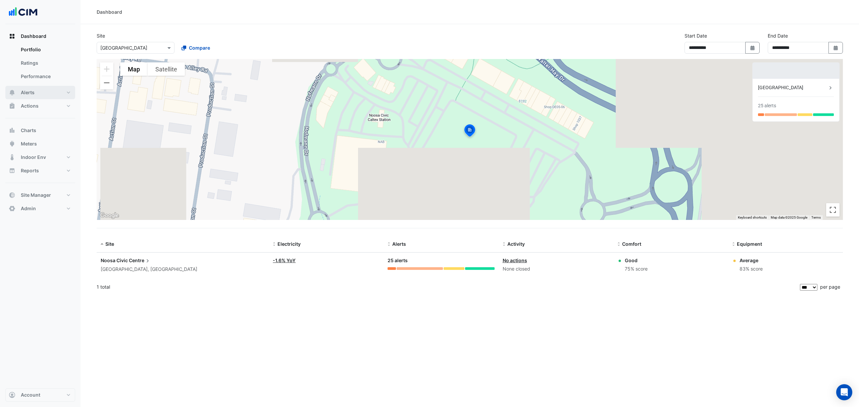
click at [34, 95] on span "Alerts" at bounding box center [28, 92] width 14 height 7
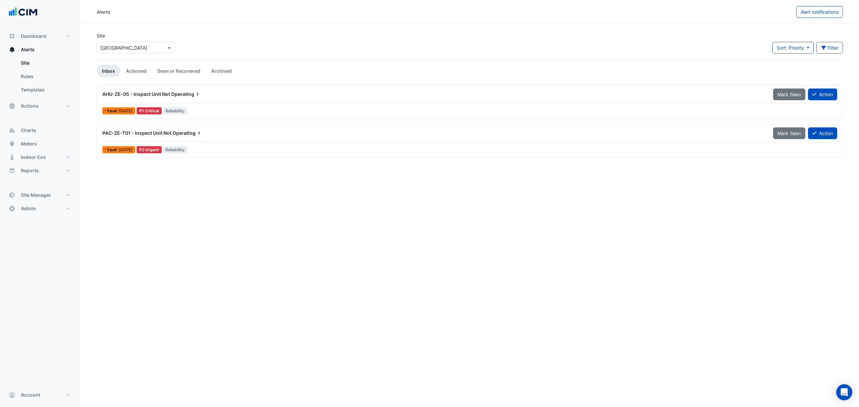
click at [120, 52] on div "Select a Site × Noosa Civic Centre" at bounding box center [136, 48] width 78 height 12
type input "*********"
click at [113, 72] on span "Hyperdome" at bounding box center [121, 72] width 26 height 6
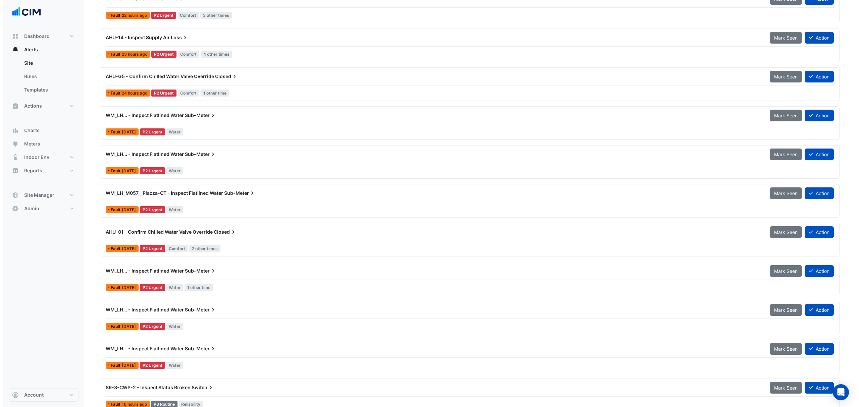
scroll to position [134, 0]
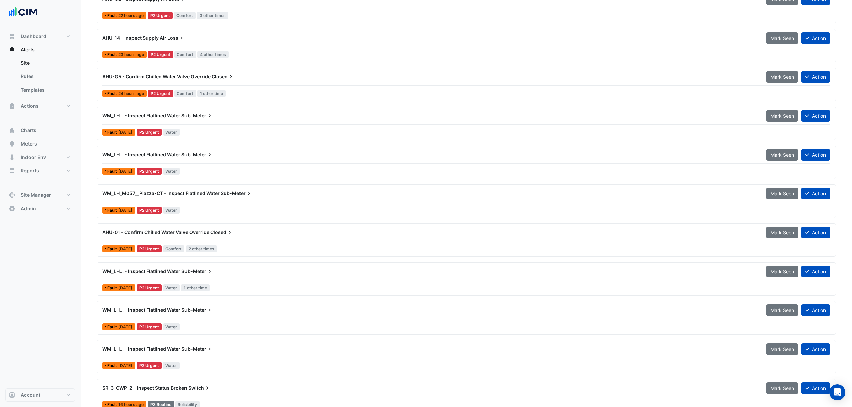
click at [159, 116] on span "WM_LH... - Inspect Flatlined Water" at bounding box center [141, 116] width 78 height 6
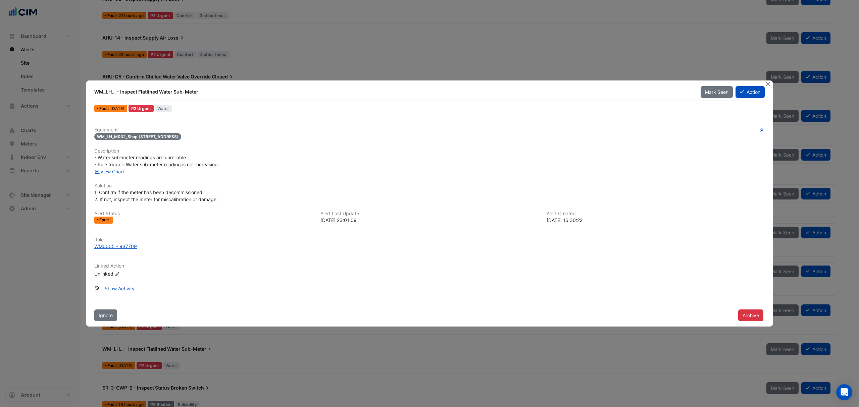
click at [106, 171] on link "View Chart" at bounding box center [109, 172] width 30 height 6
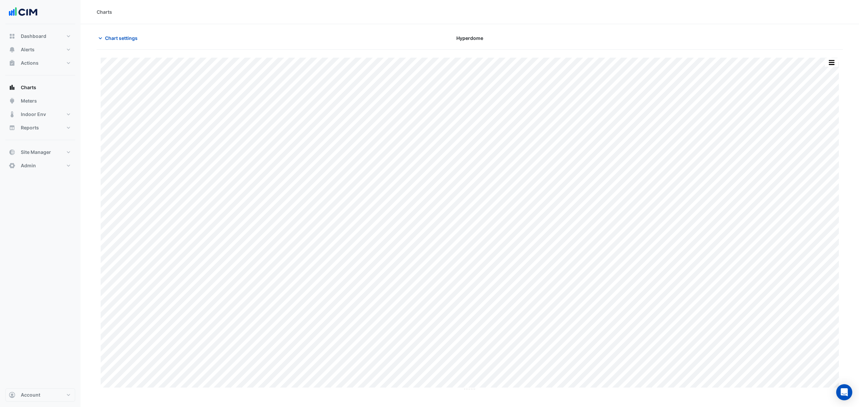
click at [120, 39] on span "Chart settings" at bounding box center [121, 38] width 33 height 7
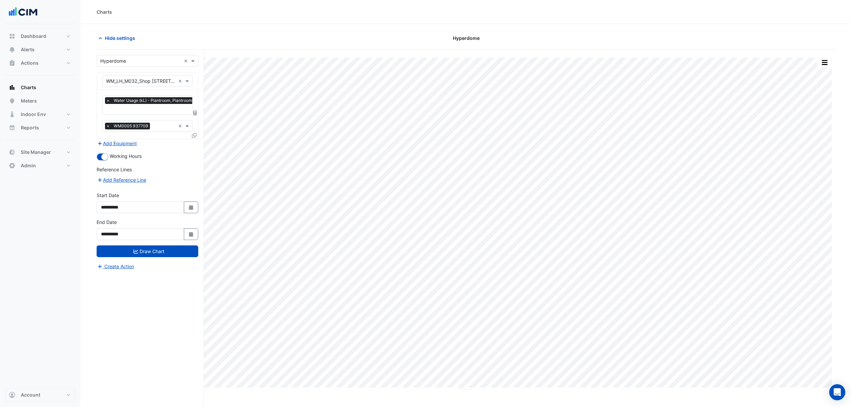
click at [190, 211] on button "Select Date" at bounding box center [191, 208] width 15 height 12
select select "*"
select select "****"
click at [107, 118] on span "Previous month" at bounding box center [107, 118] width 5 height 5
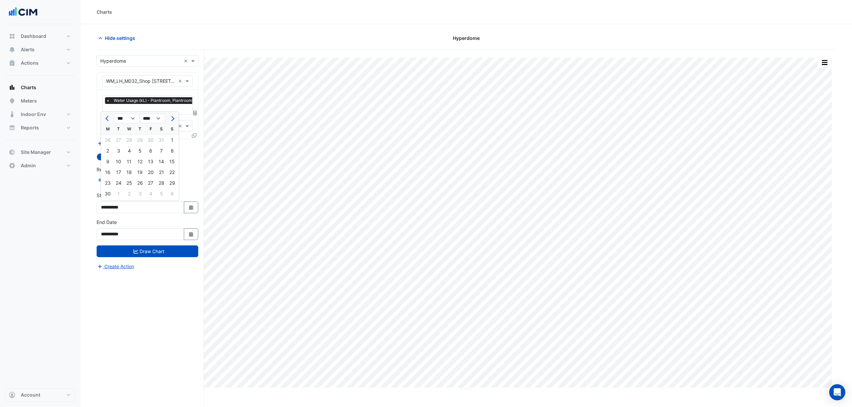
click at [107, 118] on span "Previous month" at bounding box center [107, 118] width 5 height 5
select select "*"
click at [121, 140] on div "1" at bounding box center [118, 140] width 11 height 11
type input "**********"
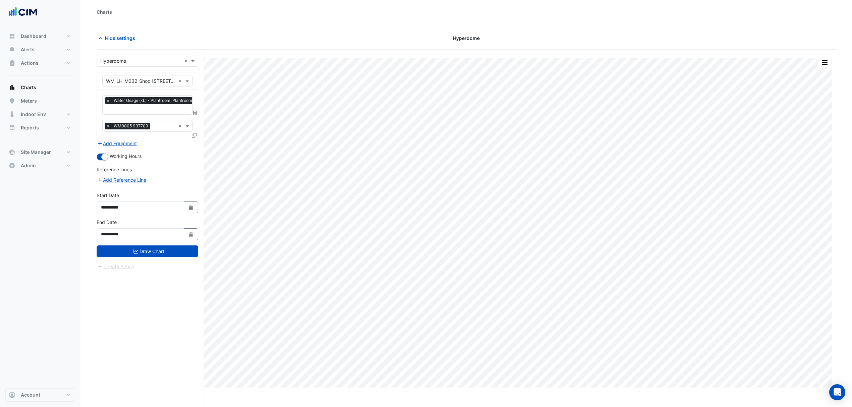
click at [131, 254] on button "Draw Chart" at bounding box center [148, 251] width 102 height 12
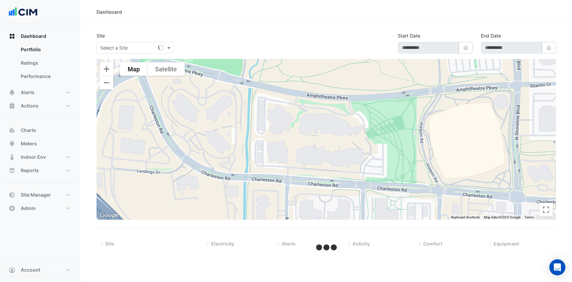
select select "***"
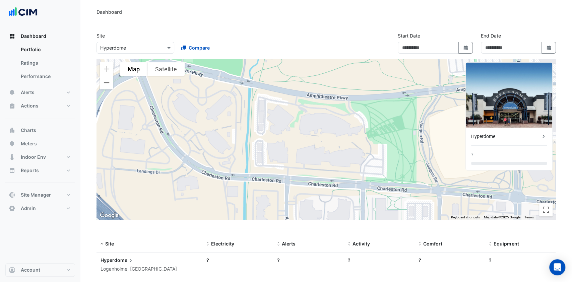
type input "**********"
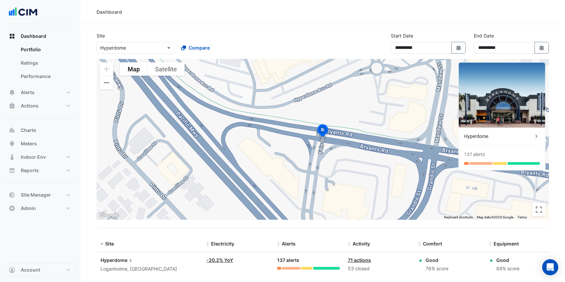
click at [357, 35] on div "**********" at bounding box center [323, 45] width 461 height 27
click at [333, 29] on section "**********" at bounding box center [322, 159] width 485 height 271
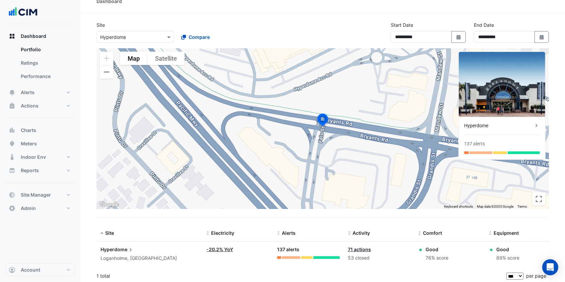
scroll to position [13, 0]
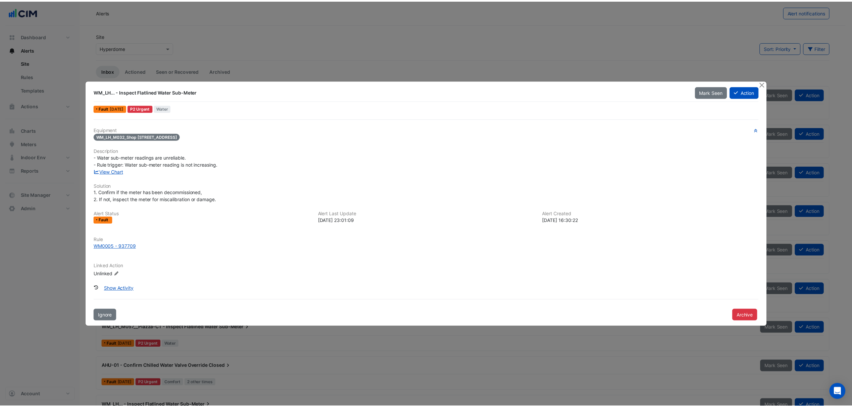
scroll to position [134, 0]
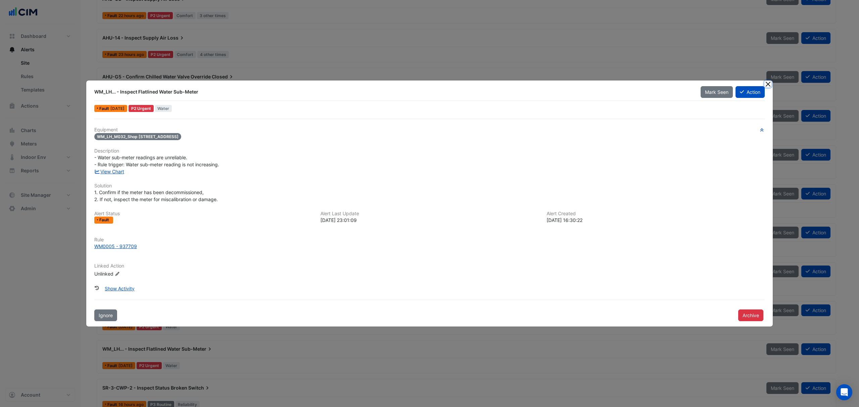
click at [769, 85] on button "Close" at bounding box center [767, 83] width 7 height 7
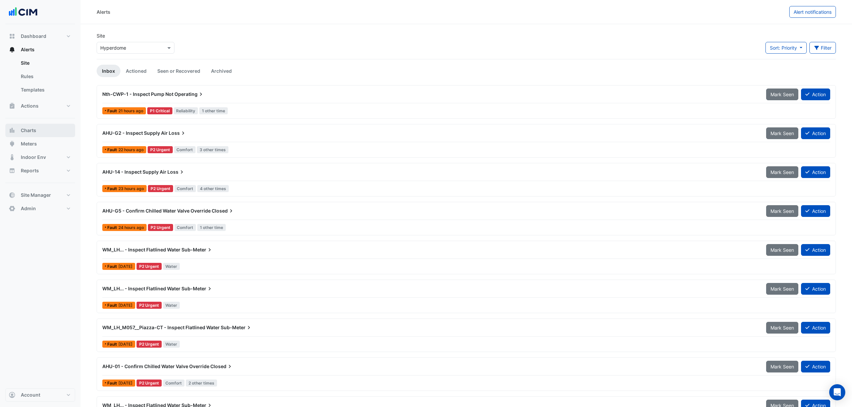
drag, startPoint x: 27, startPoint y: 130, endPoint x: 35, endPoint y: 125, distance: 9.6
click at [27, 130] on span "Charts" at bounding box center [28, 130] width 15 height 7
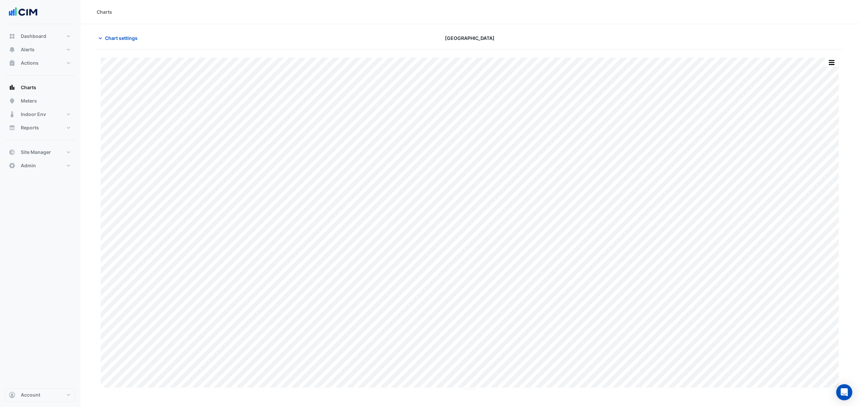
click at [108, 34] on button "Chart settings" at bounding box center [119, 38] width 45 height 12
type input "********"
click at [105, 86] on div "Pacific Werribee" at bounding box center [147, 85] width 101 height 10
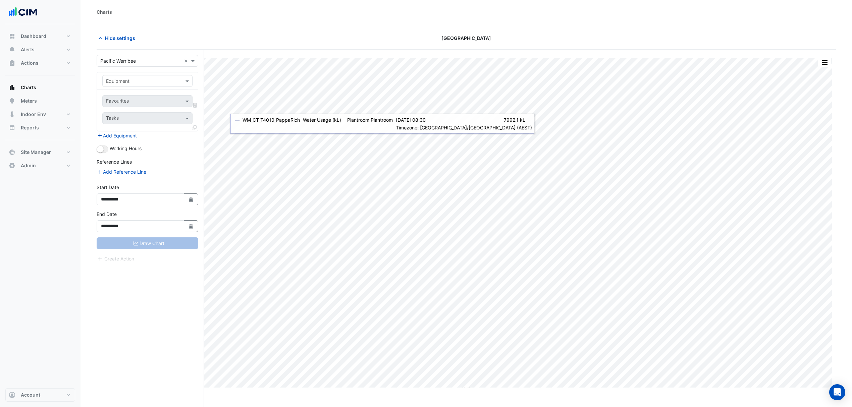
click at [151, 83] on input "text" at bounding box center [140, 81] width 69 height 7
type input "**"
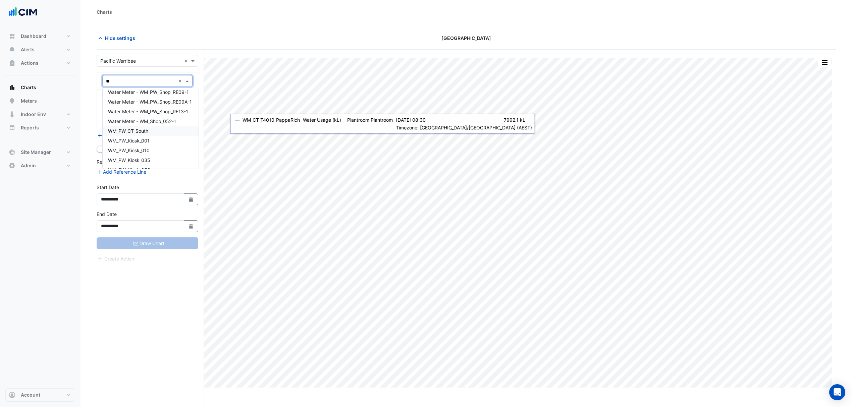
scroll to position [626, 0]
click at [139, 153] on span "WM_PW_Kiosk_001" at bounding box center [129, 151] width 42 height 6
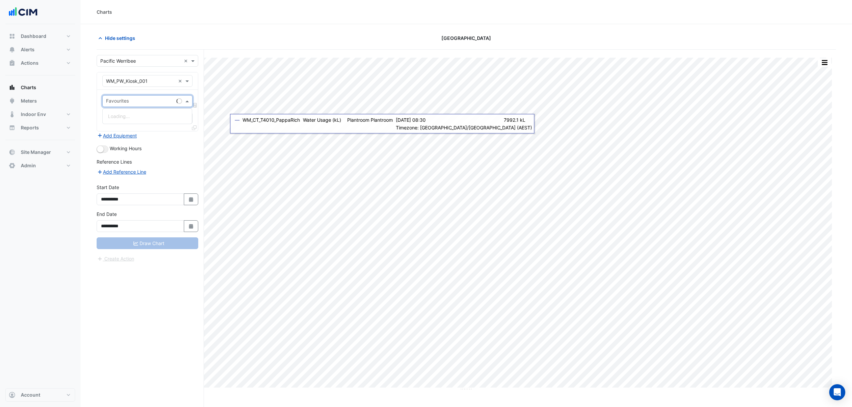
click at [188, 103] on span at bounding box center [188, 101] width 8 height 7
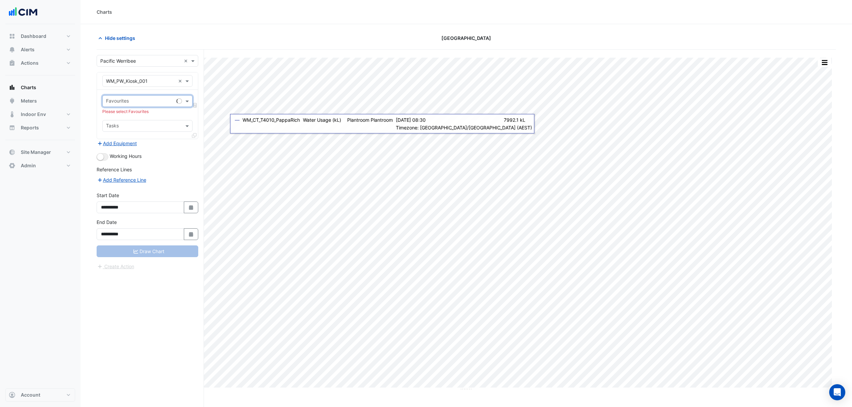
click at [188, 103] on span at bounding box center [188, 101] width 8 height 7
click at [131, 118] on span "Water Usage (kL) - L1, Plantroom" at bounding box center [144, 116] width 72 height 6
click at [152, 252] on button "Draw Chart" at bounding box center [148, 251] width 102 height 12
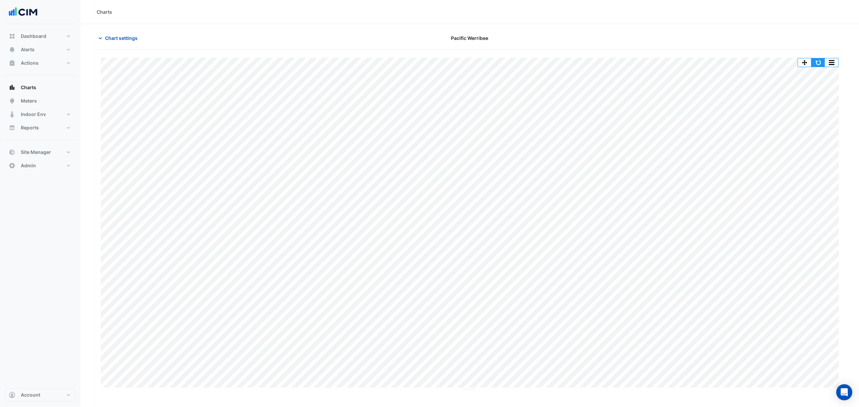
click at [819, 64] on button "button" at bounding box center [817, 62] width 13 height 8
click at [31, 46] on span "Alerts" at bounding box center [28, 49] width 14 height 7
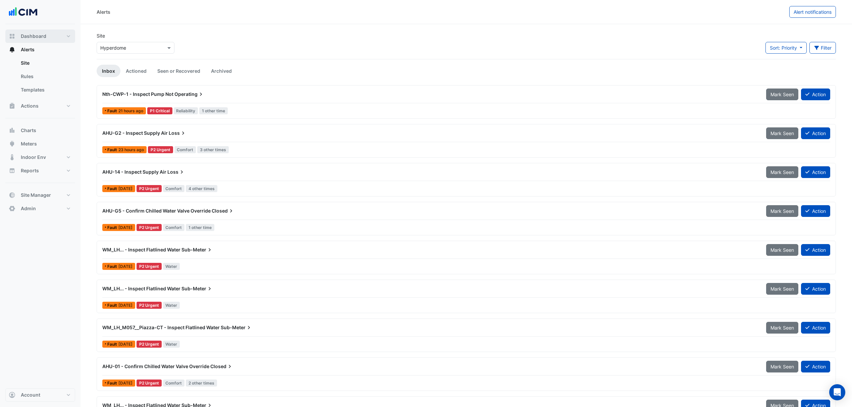
click at [45, 37] on span "Dashboard" at bounding box center [33, 36] width 25 height 7
select select "***"
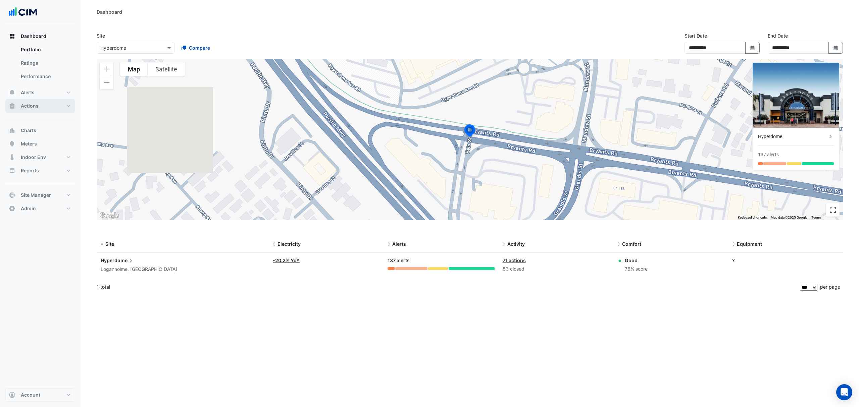
click at [50, 102] on button "Actions" at bounding box center [40, 105] width 70 height 13
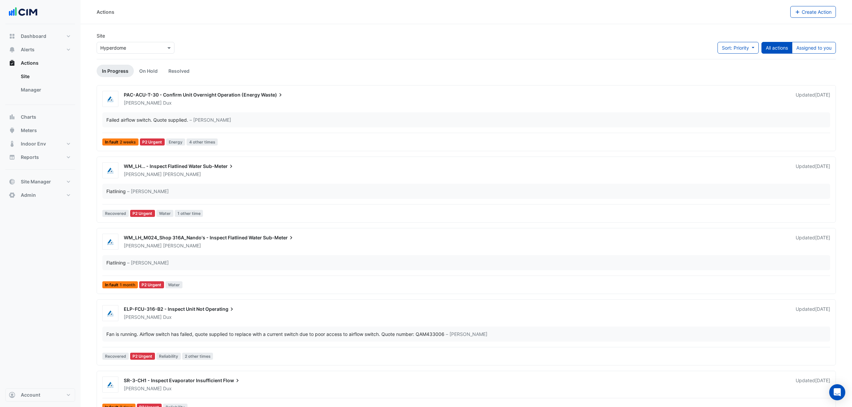
click at [38, 88] on link "Manager" at bounding box center [45, 89] width 60 height 13
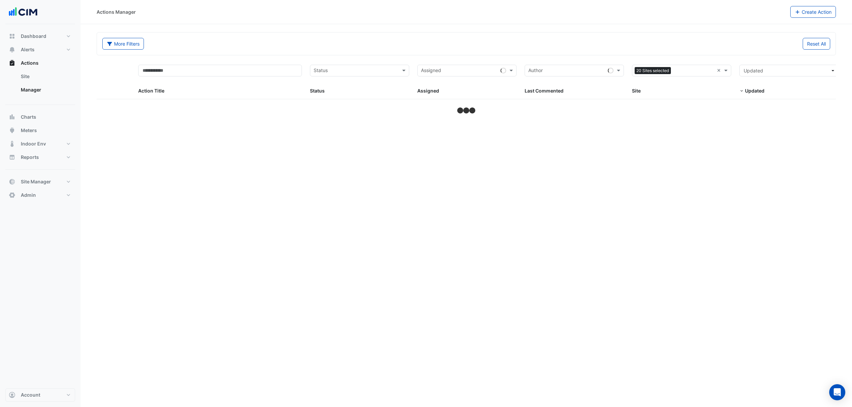
select select "***"
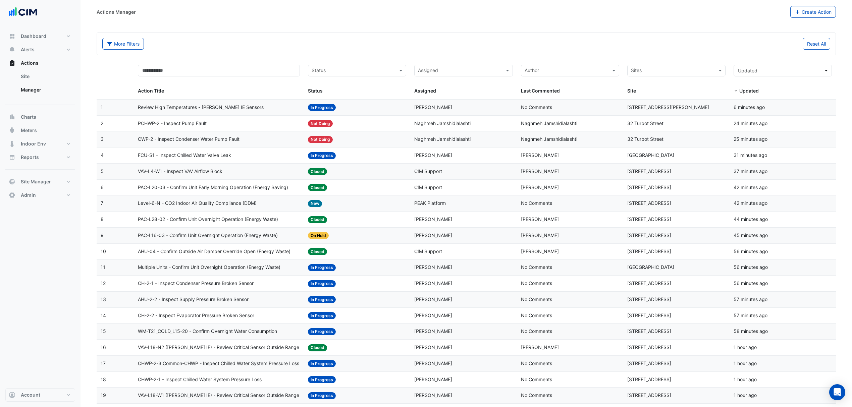
click at [219, 158] on span "FCU-S1 - Inspect Chilled Water Valve Leak" at bounding box center [184, 156] width 93 height 8
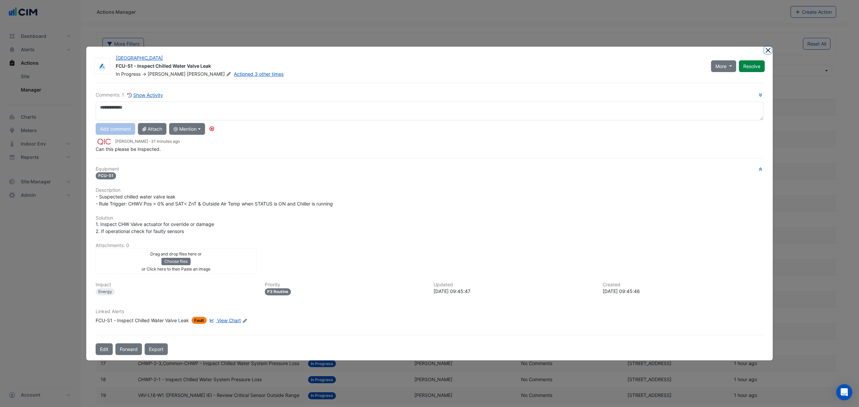
click at [770, 50] on button "Close" at bounding box center [767, 50] width 7 height 7
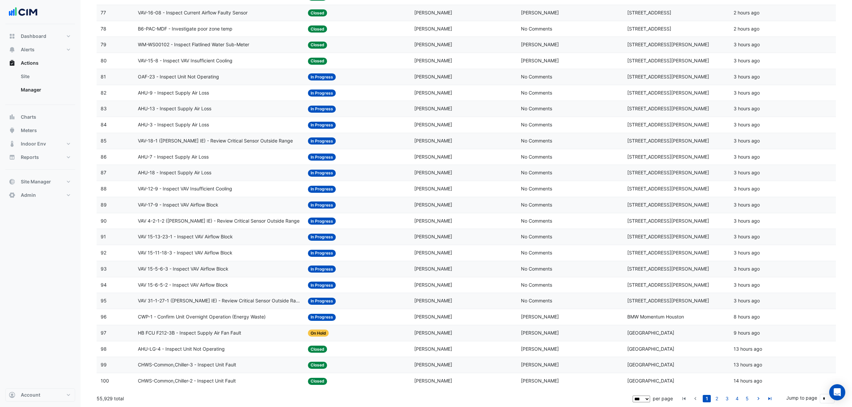
scroll to position [1323, 0]
click at [718, 397] on link "2" at bounding box center [717, 398] width 8 height 7
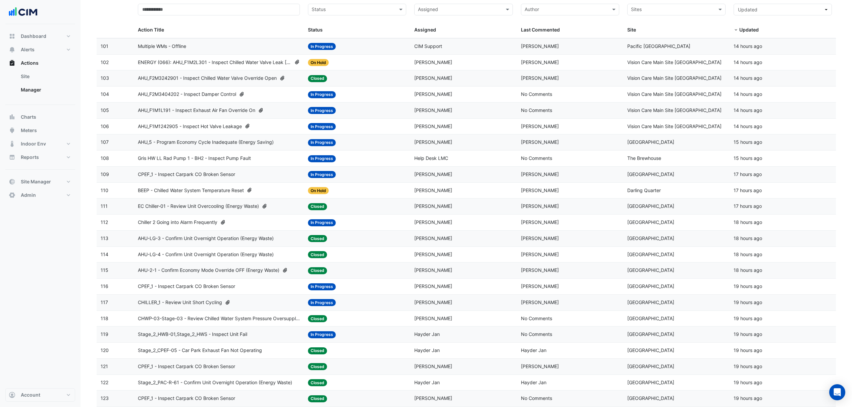
scroll to position [0, 0]
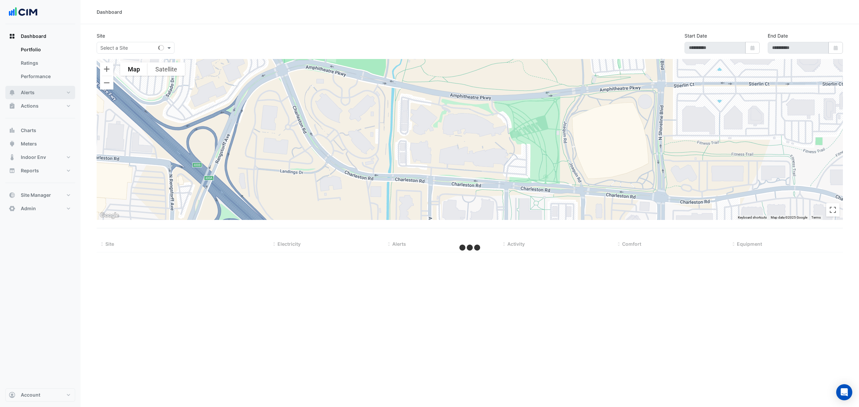
click at [35, 90] on button "Alerts" at bounding box center [40, 92] width 70 height 13
click at [33, 73] on link "Rules" at bounding box center [45, 76] width 60 height 13
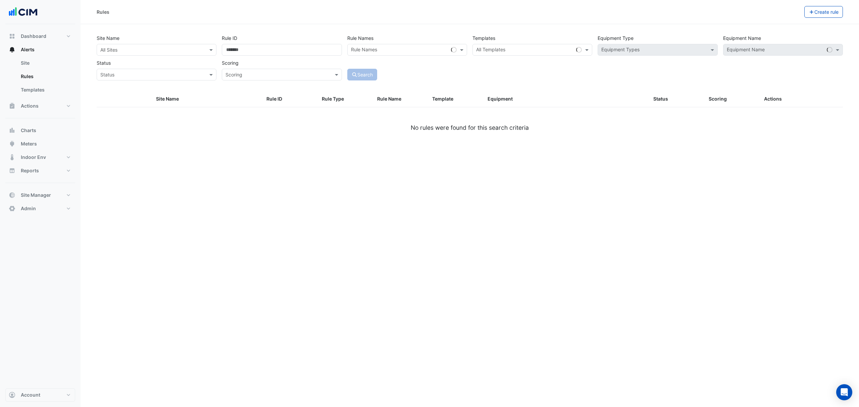
click at [39, 25] on div "Dashboard Portfolio Ratings Performance Alerts Site Rules Templates Actions Sit…" at bounding box center [40, 206] width 70 height 364
click at [38, 31] on button "Dashboard" at bounding box center [40, 36] width 70 height 13
select select "***"
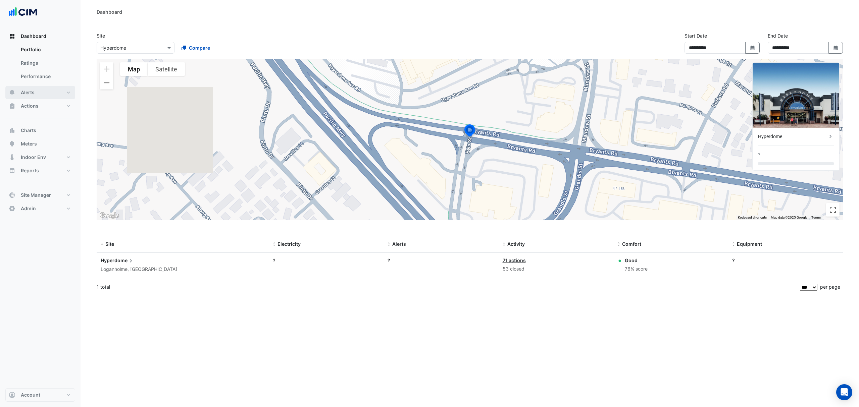
click at [27, 91] on span "Alerts" at bounding box center [28, 92] width 14 height 7
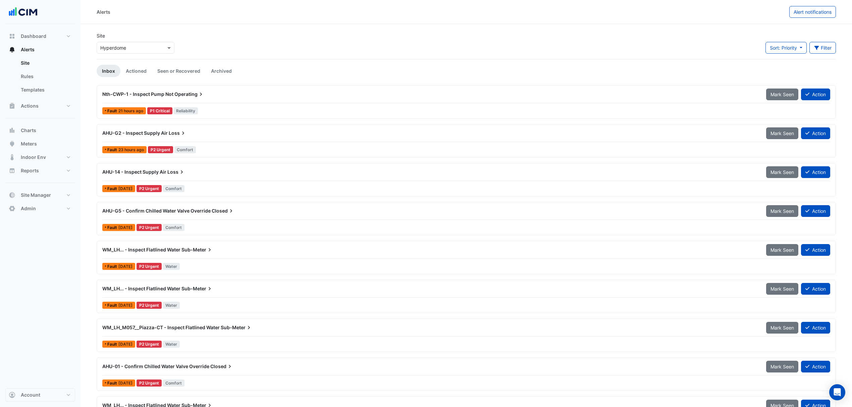
click at [133, 52] on div "Select a Site × Hyperdome" at bounding box center [136, 48] width 78 height 12
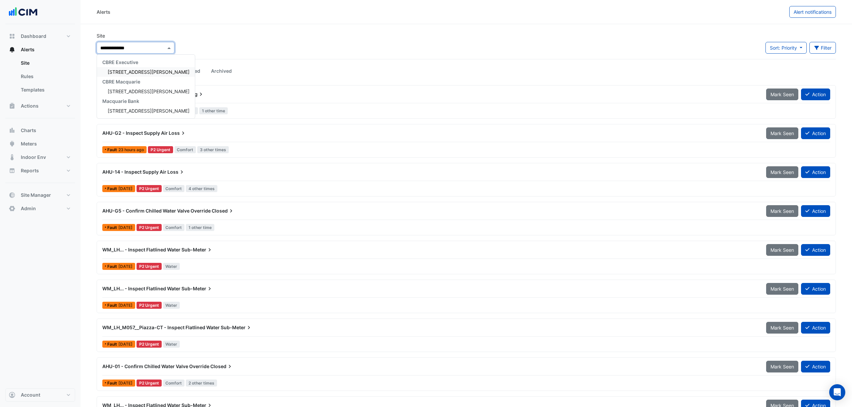
type input "**********"
click at [132, 68] on div "[STREET_ADDRESS][PERSON_NAME]" at bounding box center [146, 72] width 98 height 10
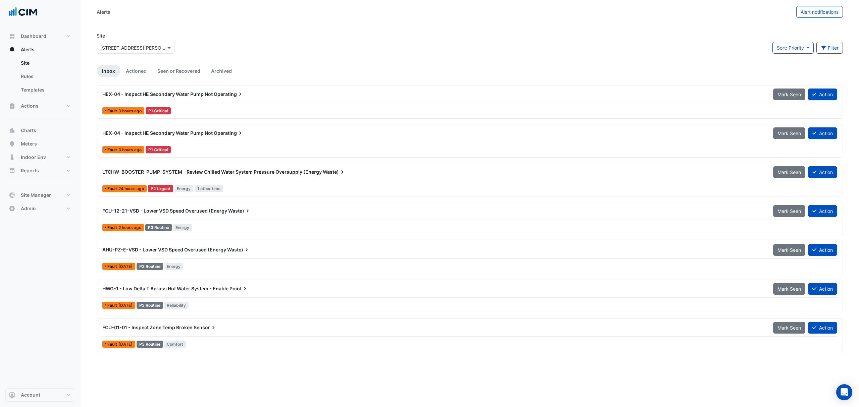
click at [161, 252] on span "AHU-PZ-E-VSD - Lower VSD Speed Overused (Energy" at bounding box center [164, 250] width 124 height 6
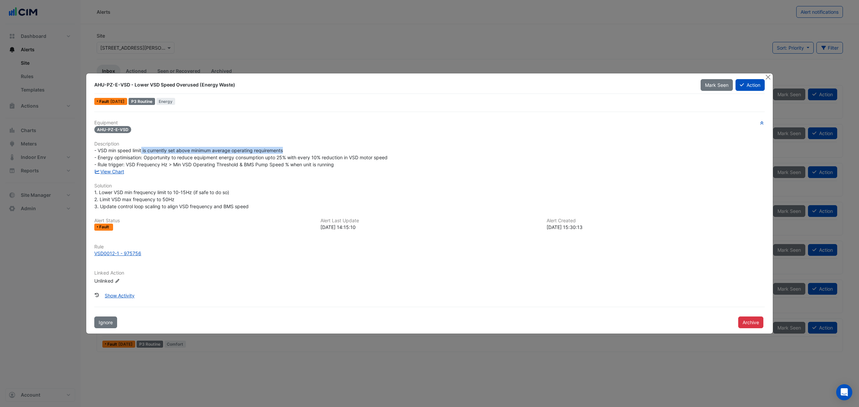
drag, startPoint x: 142, startPoint y: 150, endPoint x: 296, endPoint y: 153, distance: 154.3
click at [296, 153] on div "- VSD min speed limit is currently set above minimum average operating requirem…" at bounding box center [429, 157] width 670 height 21
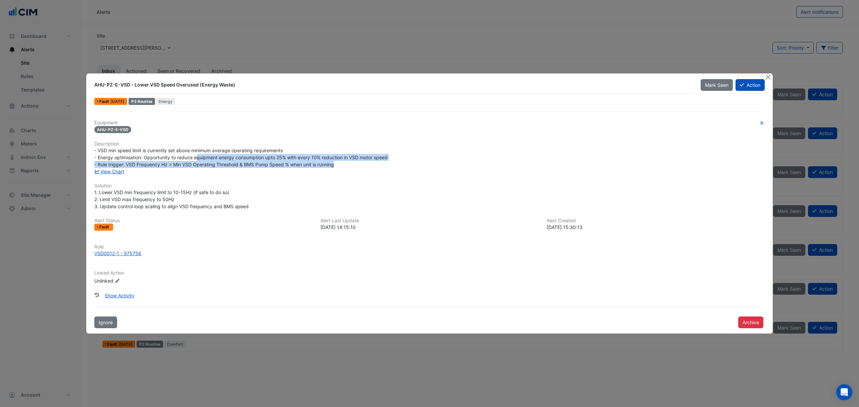
drag, startPoint x: 197, startPoint y: 160, endPoint x: 366, endPoint y: 164, distance: 169.1
click at [366, 164] on div "- VSD min speed limit is currently set above minimum average operating requirem…" at bounding box center [429, 157] width 670 height 21
click at [365, 164] on div "- VSD min speed limit is currently set above minimum average operating requirem…" at bounding box center [429, 157] width 670 height 21
click at [108, 169] on link "View Chart" at bounding box center [109, 172] width 30 height 6
click at [769, 77] on button "Close" at bounding box center [767, 76] width 7 height 7
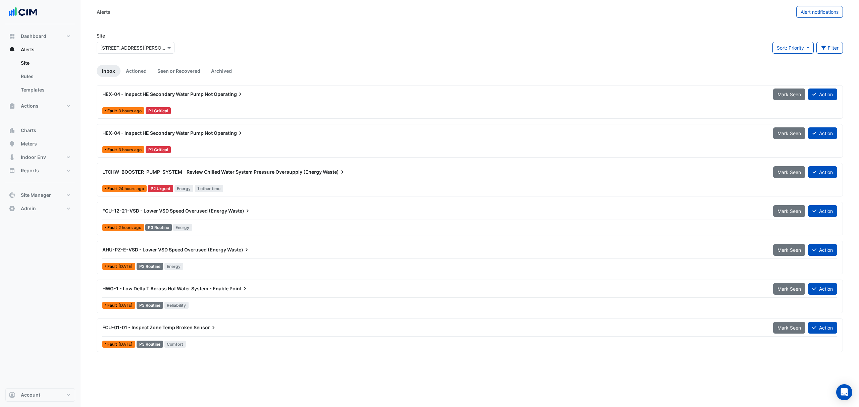
click at [225, 256] on div "AHU-PZ-E-VSD - Lower VSD Speed Overused (Energy Waste)" at bounding box center [433, 250] width 670 height 12
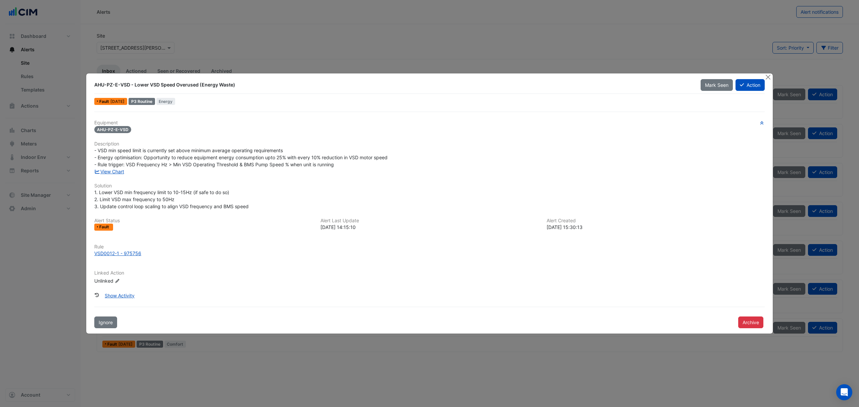
click at [749, 323] on button "Archive" at bounding box center [750, 323] width 25 height 12
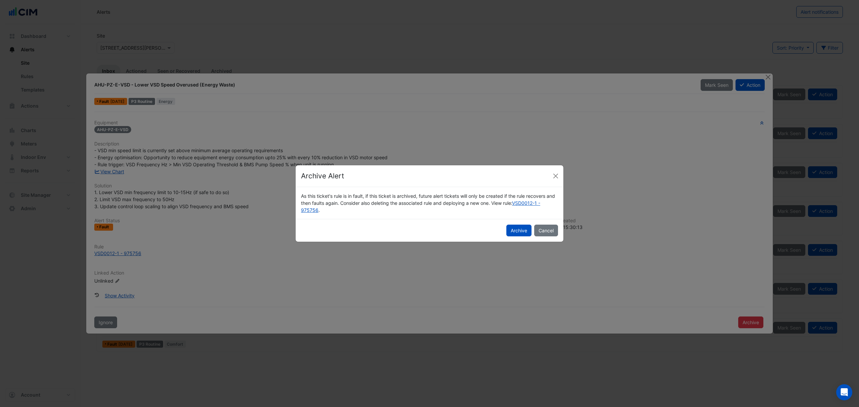
click at [503, 230] on div "Archive Cancel" at bounding box center [429, 230] width 268 height 23
click at [515, 230] on button "Archive" at bounding box center [518, 231] width 25 height 12
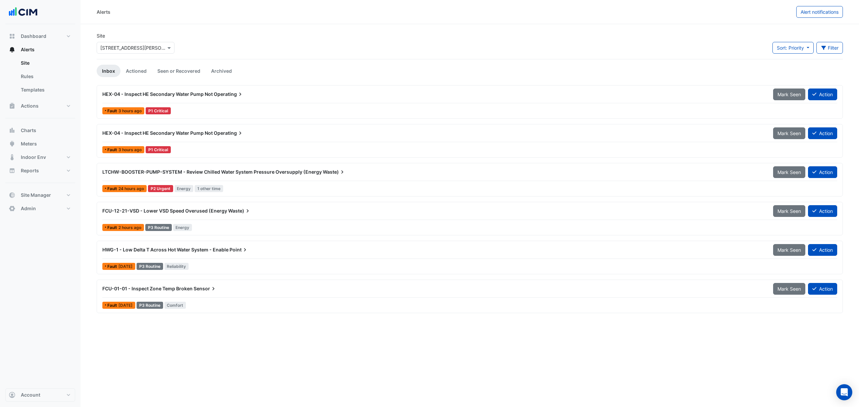
click at [185, 212] on span "FCU-12-21-VSD - Lower VSD Speed Overused (Energy" at bounding box center [164, 211] width 125 height 6
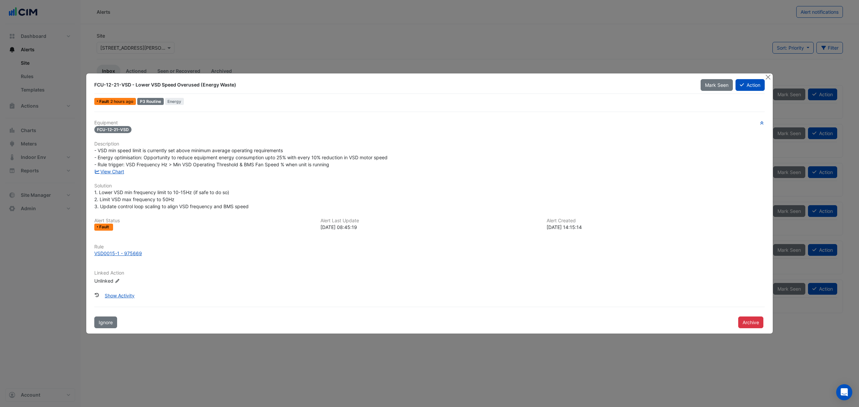
click at [123, 169] on link "View Chart" at bounding box center [109, 172] width 30 height 6
click at [756, 322] on button "Archive" at bounding box center [750, 323] width 25 height 12
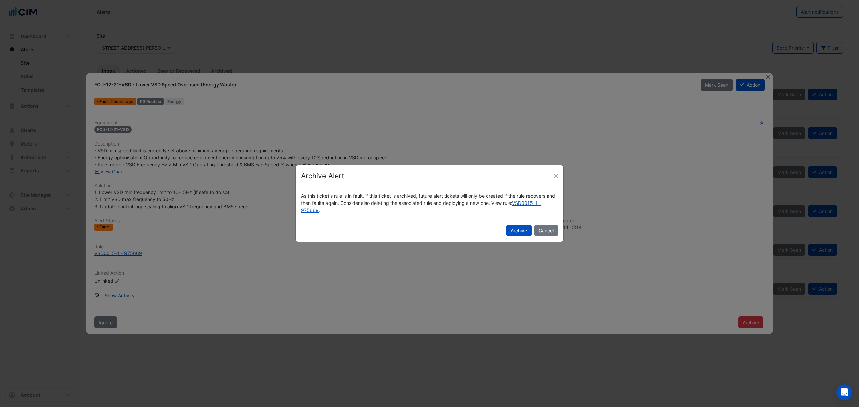
click at [522, 230] on button "Archive" at bounding box center [518, 231] width 25 height 12
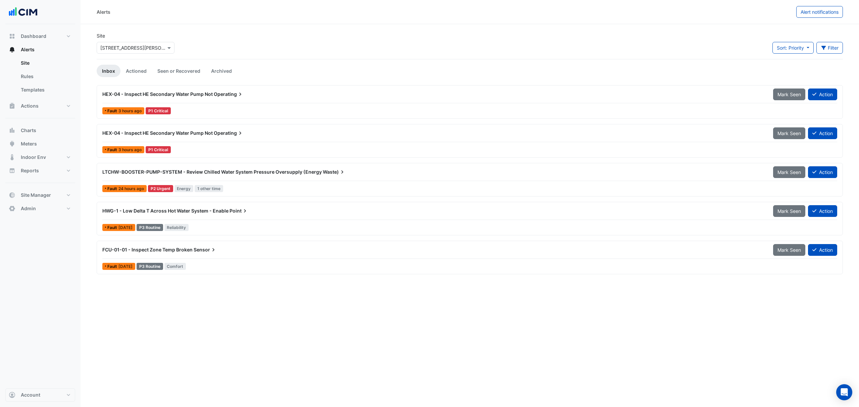
click at [190, 97] on span "HEX-04 - Inspect HE Secondary Water Pump Not" at bounding box center [157, 94] width 110 height 6
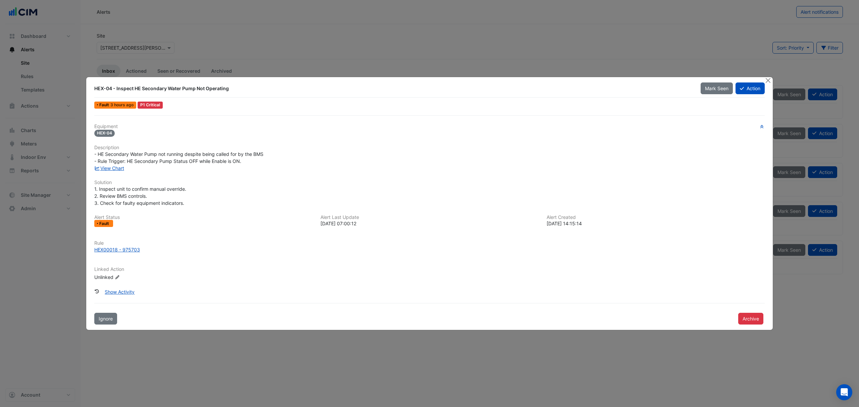
click at [113, 170] on link "View Chart" at bounding box center [109, 168] width 30 height 6
click at [767, 78] on button "Close" at bounding box center [767, 80] width 7 height 7
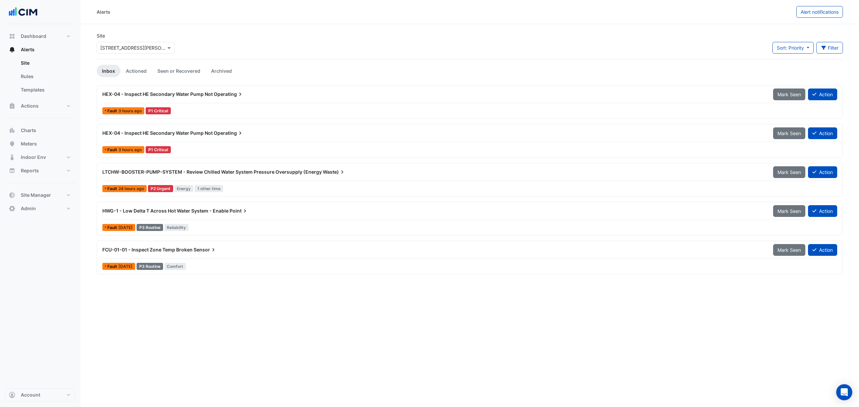
click at [194, 133] on span "HEX-04 - Inspect HE Secondary Water Pump Not" at bounding box center [157, 133] width 110 height 6
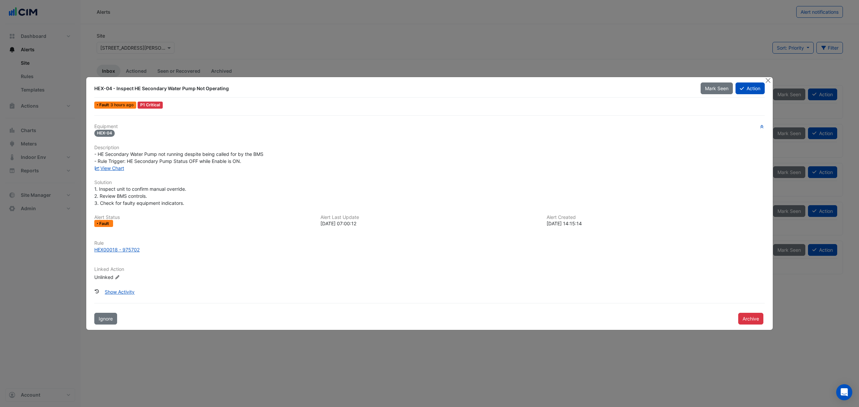
click at [768, 79] on button "Close" at bounding box center [767, 80] width 7 height 7
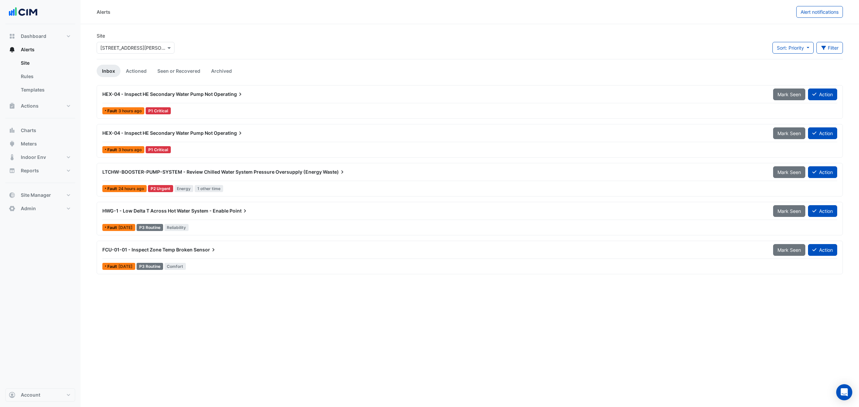
click at [152, 175] on span "LTCHW-BOOSTER-PUMP-SYSTEM - Review Chilled Water System Pressure Oversupply (En…" at bounding box center [211, 172] width 219 height 6
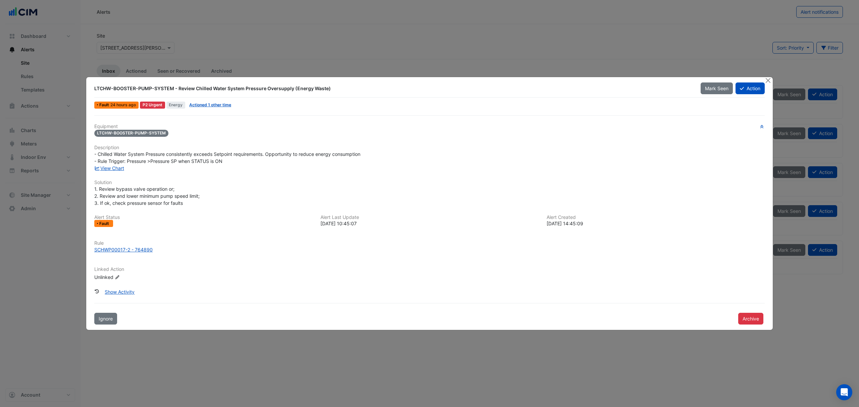
click at [115, 166] on link "View Chart" at bounding box center [109, 168] width 30 height 6
click at [769, 80] on button "Close" at bounding box center [767, 80] width 7 height 7
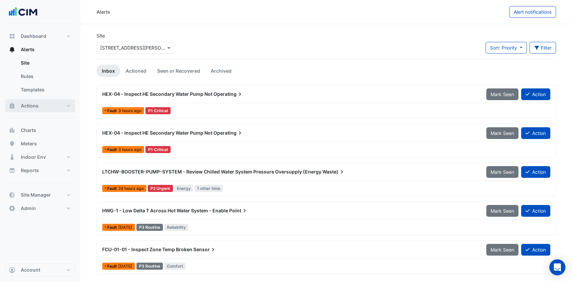
click at [59, 104] on button "Actions" at bounding box center [40, 105] width 70 height 13
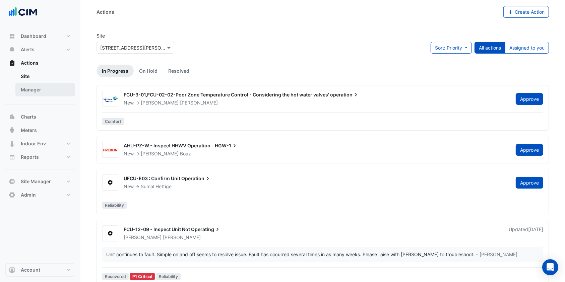
click at [39, 93] on link "Manager" at bounding box center [45, 89] width 60 height 13
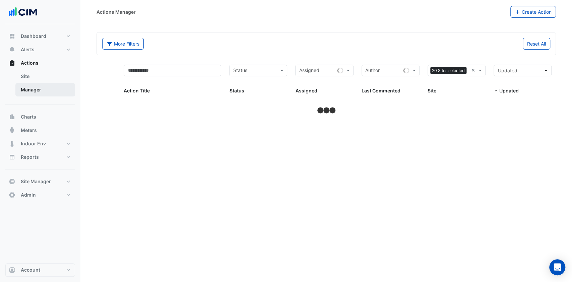
select select "***"
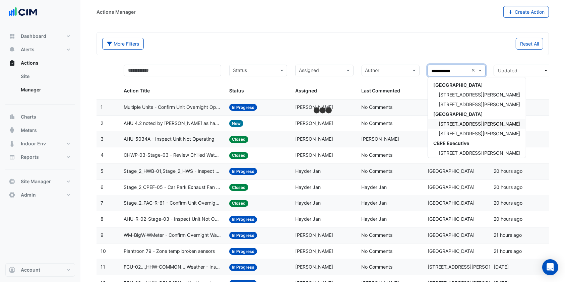
type input "**********"
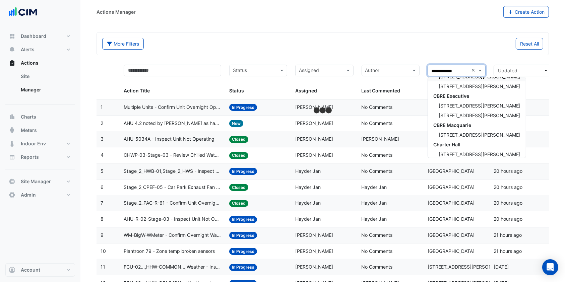
scroll to position [48, 0]
click at [460, 114] on span "[STREET_ADDRESS][PERSON_NAME]" at bounding box center [480, 115] width 82 height 6
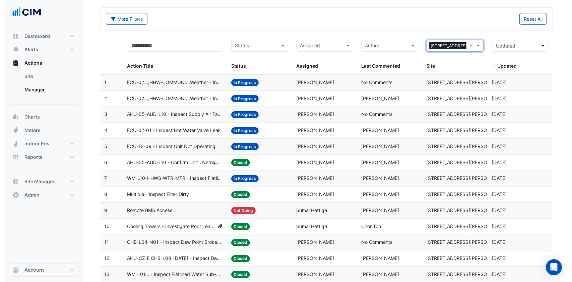
scroll to position [26, 0]
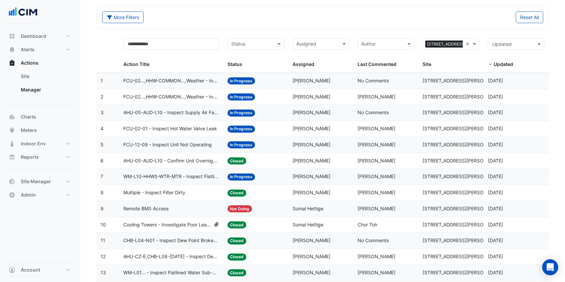
click at [183, 79] on span "FCU-02...,HHW-COMMON...,Weather - Inspect Hot Water Valve Leak" at bounding box center [171, 81] width 96 height 8
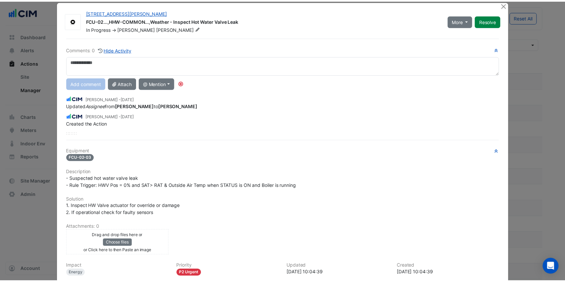
scroll to position [0, 0]
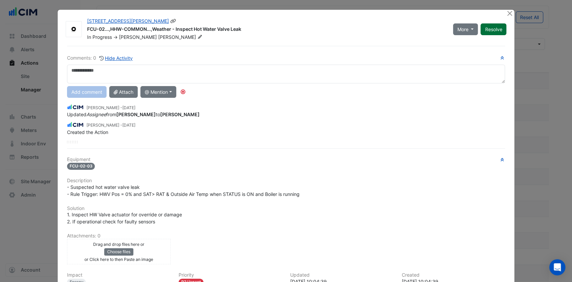
click at [490, 29] on button "Resolve" at bounding box center [494, 29] width 26 height 12
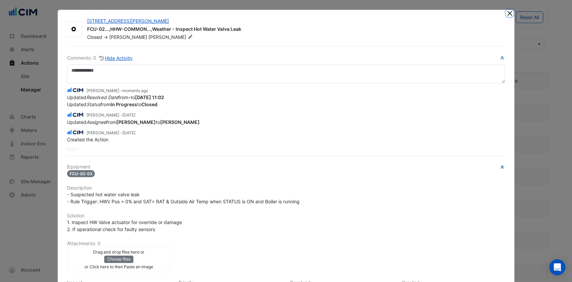
click at [509, 15] on button "Close" at bounding box center [509, 13] width 7 height 7
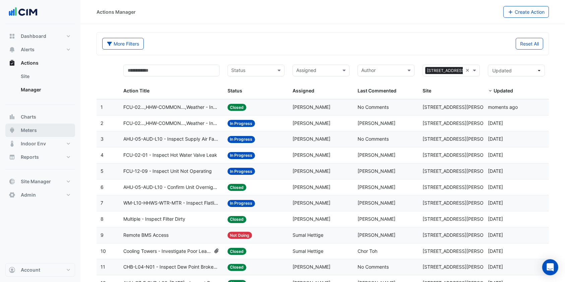
click at [51, 131] on button "Meters" at bounding box center [40, 130] width 70 height 13
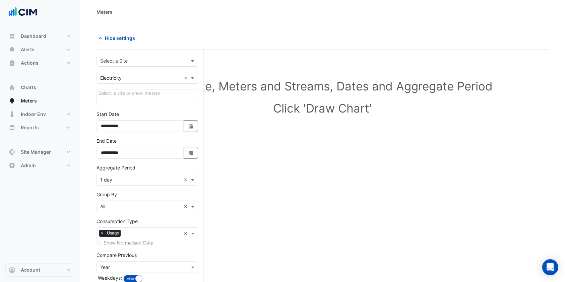
click at [140, 58] on input "text" at bounding box center [140, 61] width 81 height 7
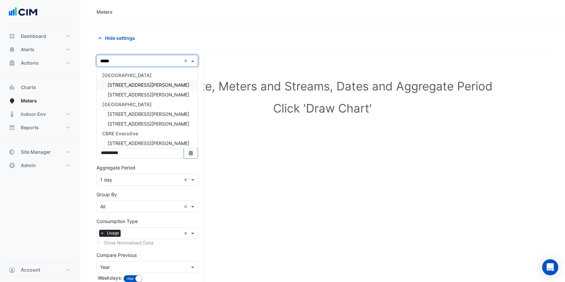
type input "******"
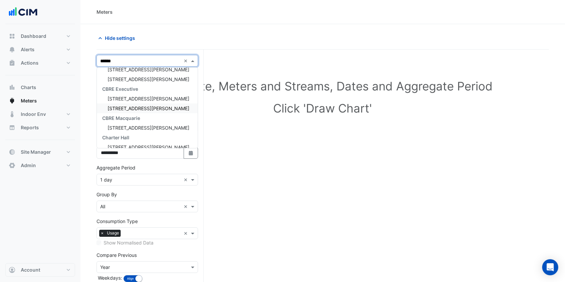
click at [129, 108] on span "[STREET_ADDRESS][PERSON_NAME]" at bounding box center [149, 109] width 82 height 6
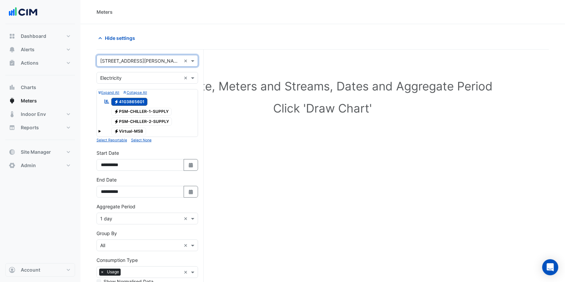
click at [157, 82] on div "Utility Type × Electricity ×" at bounding box center [148, 78] width 102 height 12
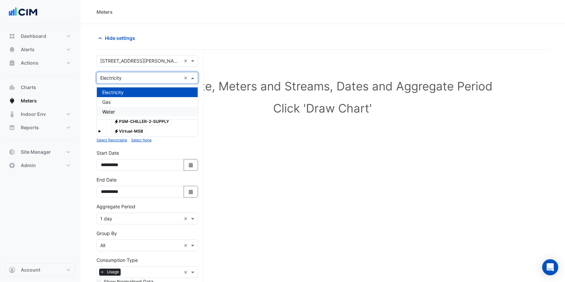
click at [110, 111] on span "Water" at bounding box center [108, 112] width 13 height 6
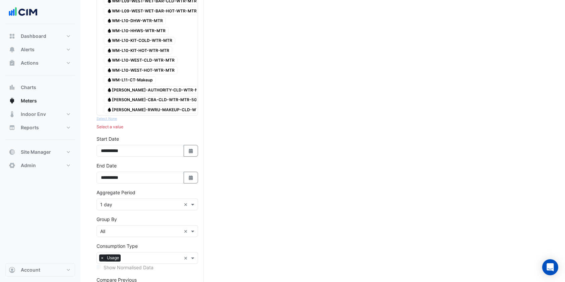
scroll to position [402, 0]
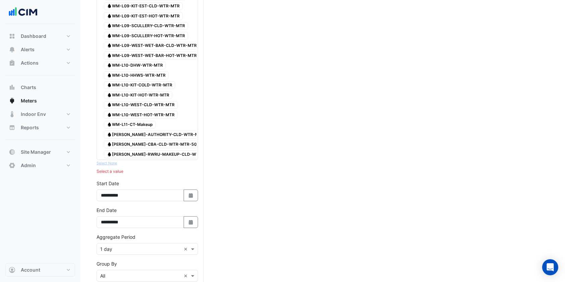
click at [149, 137] on span "Water WM-LB-AUTHORITY-CLD-WTR-MTR" at bounding box center [155, 135] width 103 height 8
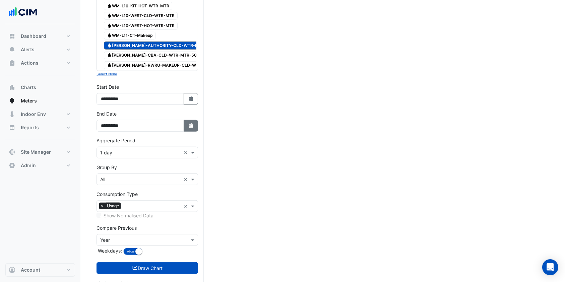
scroll to position [447, 0]
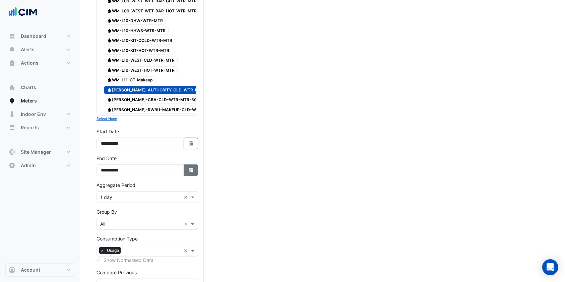
click at [191, 172] on button "Select Date" at bounding box center [191, 171] width 15 height 12
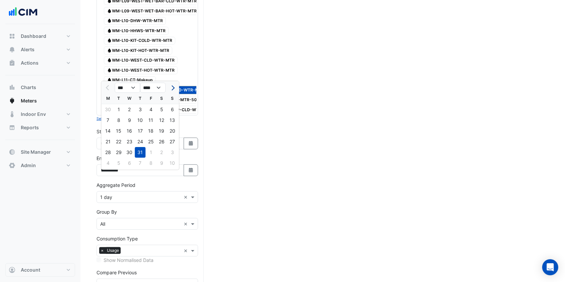
click at [175, 90] on button "Next month" at bounding box center [172, 88] width 8 height 11
select select "*"
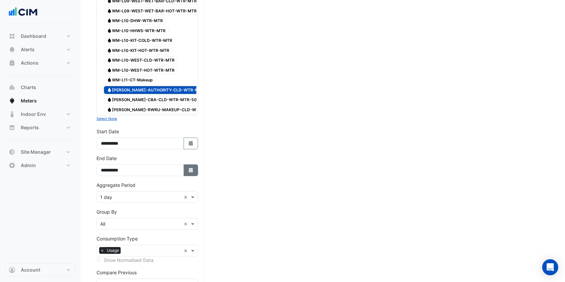
click at [190, 173] on icon "button" at bounding box center [191, 170] width 4 height 5
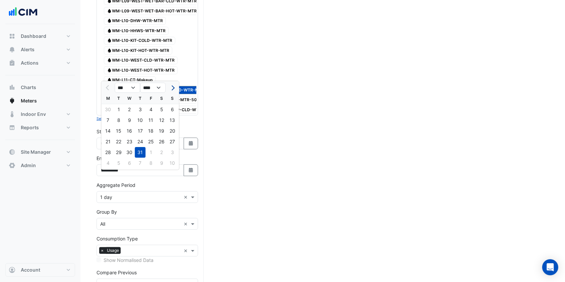
click at [173, 89] on span "Next month" at bounding box center [172, 88] width 5 height 5
click at [110, 88] on button "Previous month" at bounding box center [108, 88] width 8 height 11
select select "*"
click at [118, 153] on div "26" at bounding box center [118, 152] width 11 height 11
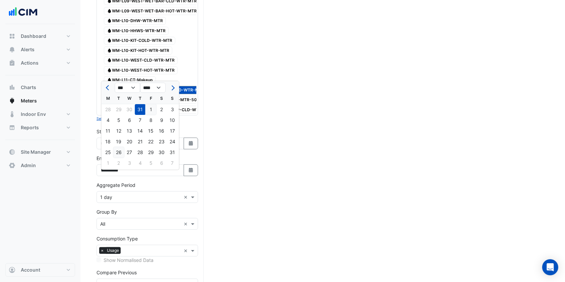
type input "**********"
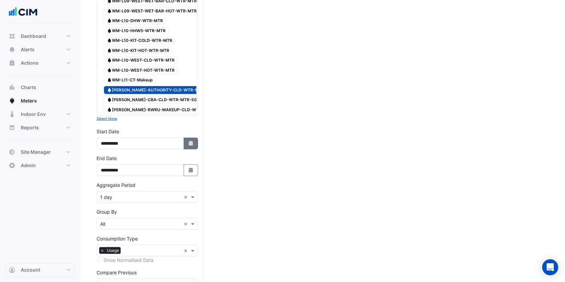
click at [189, 146] on icon "Select Date" at bounding box center [191, 143] width 6 height 5
select select "*"
select select "****"
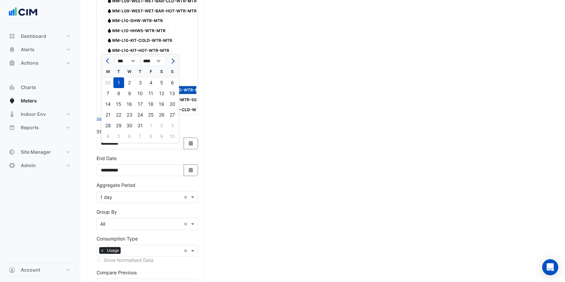
click at [174, 62] on button "Next month" at bounding box center [172, 61] width 8 height 11
select select "*"
click at [174, 62] on div at bounding box center [172, 61] width 13 height 11
click at [122, 123] on div "26" at bounding box center [118, 125] width 11 height 11
type input "**********"
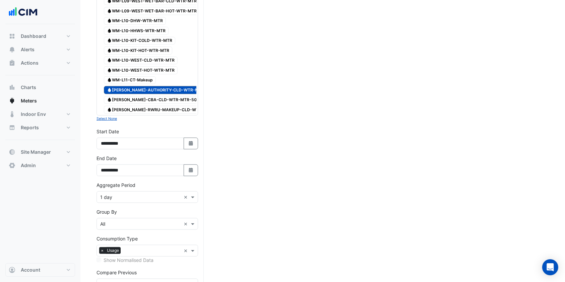
click at [138, 201] on input "text" at bounding box center [140, 197] width 81 height 7
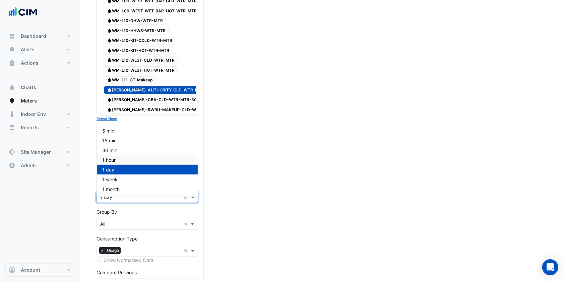
click at [118, 161] on div "1 hour" at bounding box center [147, 160] width 101 height 10
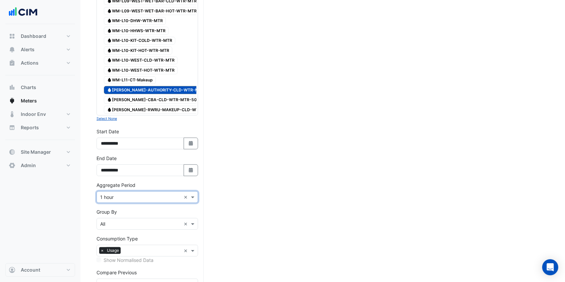
click at [154, 191] on div "Aggregate Period Aggregate Period × 1 hour ×" at bounding box center [148, 192] width 102 height 21
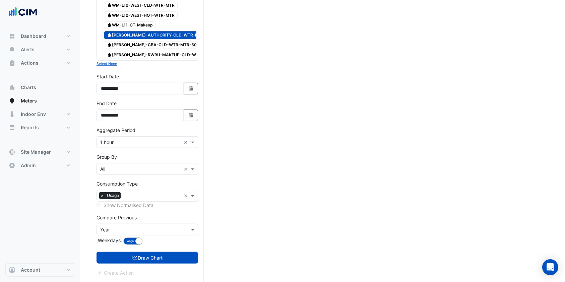
scroll to position [508, 0]
click at [156, 227] on input "text" at bounding box center [140, 230] width 81 height 7
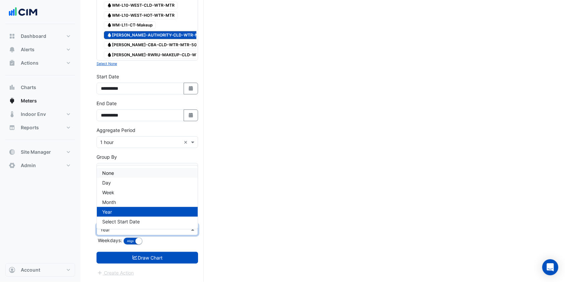
click at [122, 168] on div "None" at bounding box center [147, 173] width 101 height 10
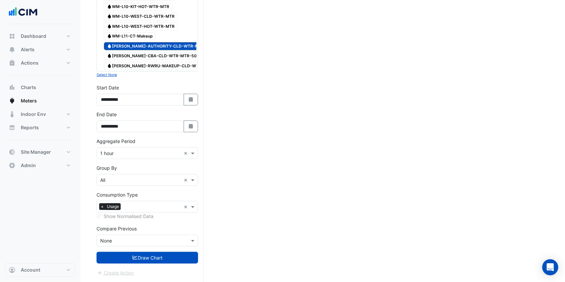
drag, startPoint x: 142, startPoint y: 257, endPoint x: 143, endPoint y: 254, distance: 3.5
click at [142, 257] on button "Draw Chart" at bounding box center [148, 258] width 102 height 12
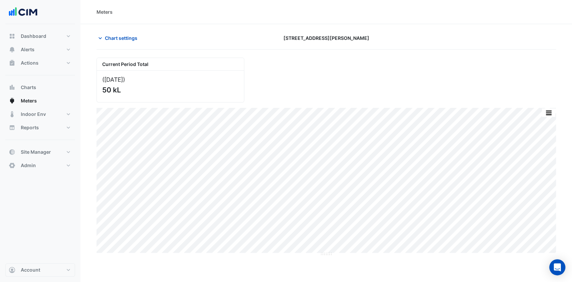
drag, startPoint x: 106, startPoint y: 89, endPoint x: 121, endPoint y: 89, distance: 15.4
click at [121, 89] on div "50 kL" at bounding box center [169, 90] width 135 height 8
click at [124, 89] on div "50 kL" at bounding box center [169, 90] width 135 height 8
drag, startPoint x: 123, startPoint y: 89, endPoint x: 97, endPoint y: 89, distance: 26.5
click at [97, 89] on div "(26 Aug 25 ) 50 kL" at bounding box center [170, 87] width 147 height 32
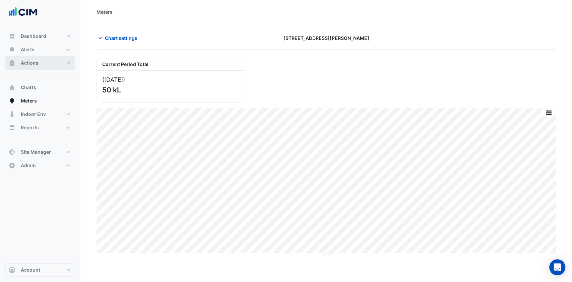
click at [57, 64] on button "Actions" at bounding box center [40, 62] width 70 height 13
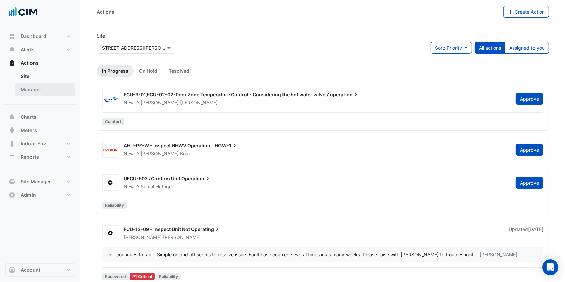
click at [35, 85] on link "Manager" at bounding box center [45, 89] width 60 height 13
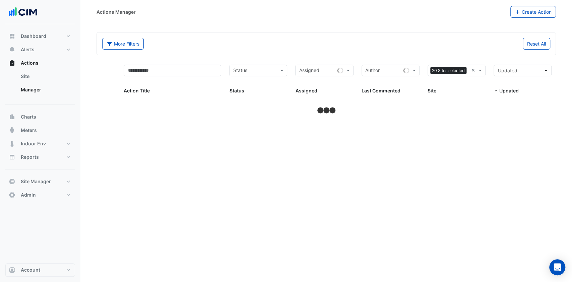
select select "***"
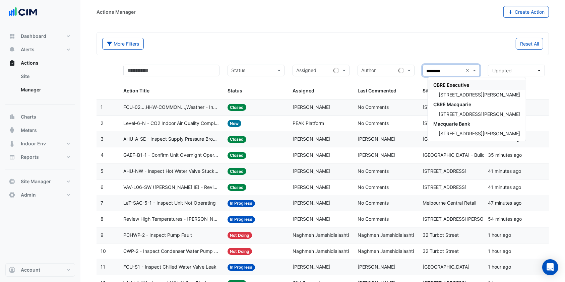
type input "*********"
click at [462, 93] on span "[STREET_ADDRESS][PERSON_NAME]" at bounding box center [480, 95] width 82 height 6
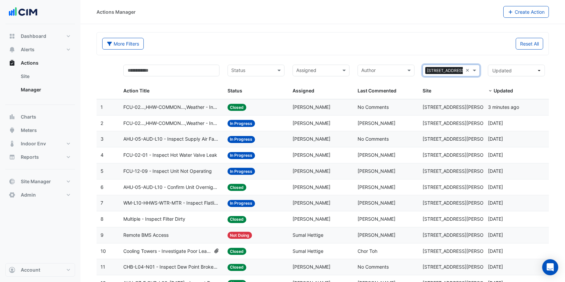
click at [188, 121] on span "FCU-02...,HHW-COMMON...,Weather - Inspect Hot Water Valve Leak" at bounding box center [171, 124] width 96 height 8
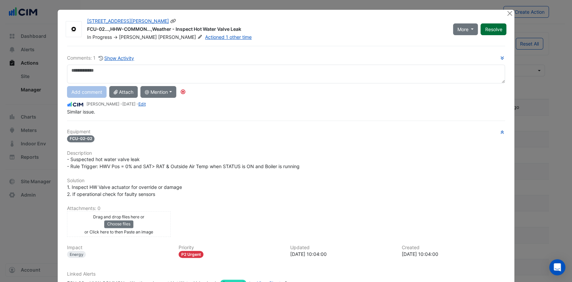
click at [493, 29] on button "Resolve" at bounding box center [494, 29] width 26 height 12
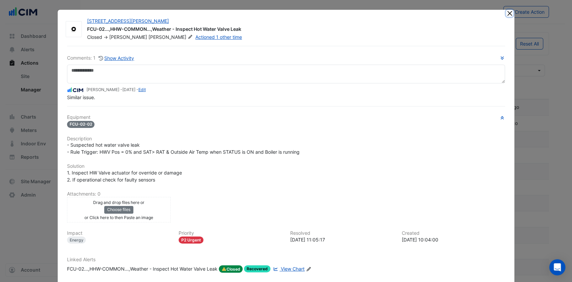
click at [508, 13] on button "Close" at bounding box center [509, 13] width 7 height 7
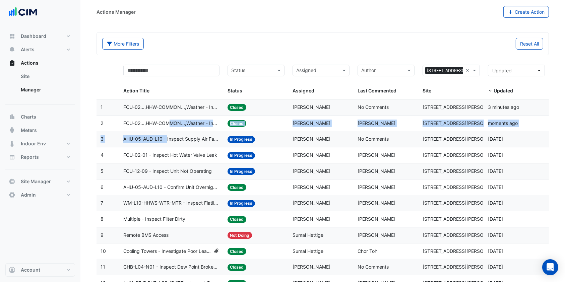
drag, startPoint x: 169, startPoint y: 139, endPoint x: 171, endPoint y: 125, distance: 14.6
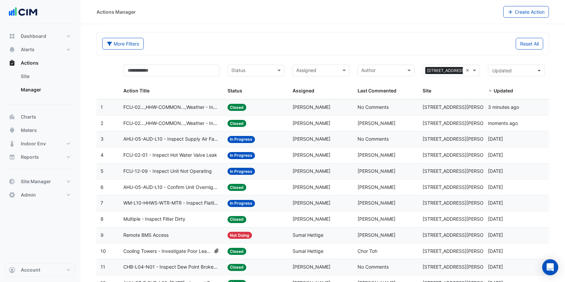
click at [160, 122] on span "FCU-02...,HHW-COMMON...,Weather - Inspect Hot Water Valve Leak" at bounding box center [171, 124] width 96 height 8
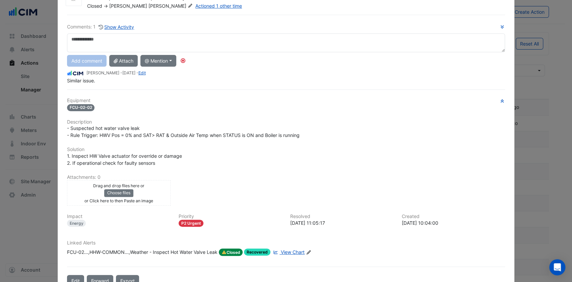
scroll to position [45, 0]
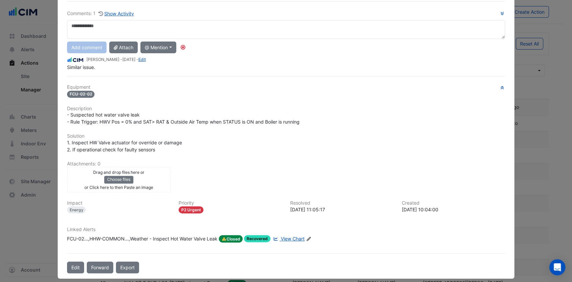
click at [113, 30] on textarea at bounding box center [286, 29] width 439 height 19
click at [289, 237] on span "View Chart" at bounding box center [293, 239] width 24 height 6
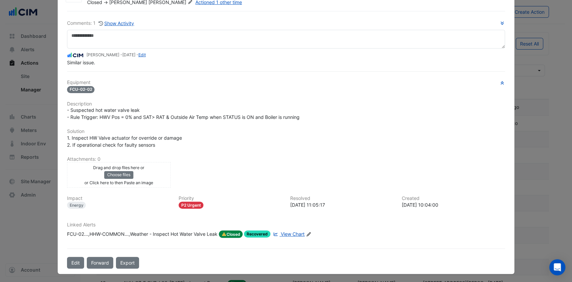
scroll to position [0, 0]
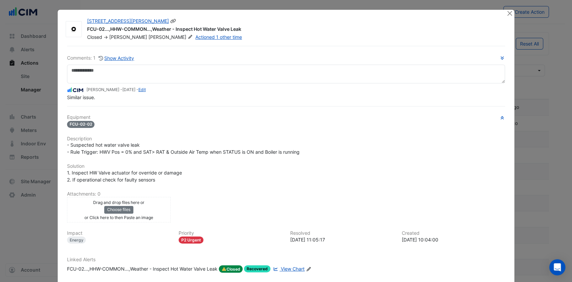
click at [188, 35] on icon at bounding box center [190, 37] width 5 height 4
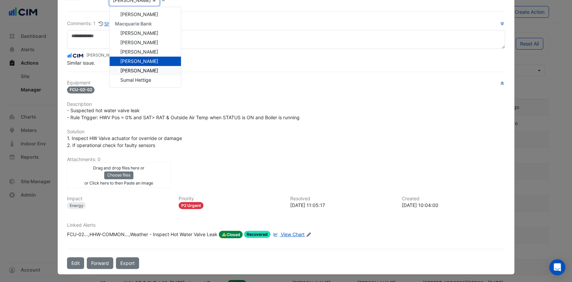
scroll to position [30, 0]
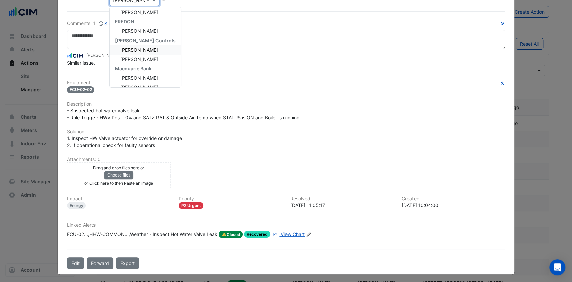
click at [140, 47] on span "Gary Boulter" at bounding box center [139, 50] width 38 height 6
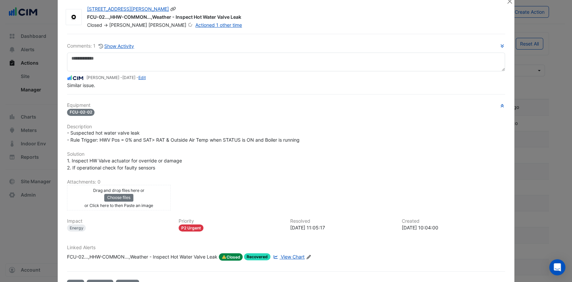
scroll to position [0, 0]
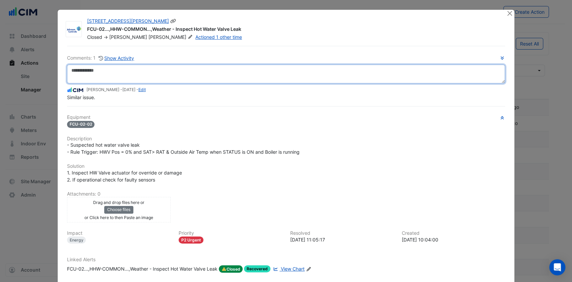
click at [102, 70] on textarea at bounding box center [286, 74] width 439 height 19
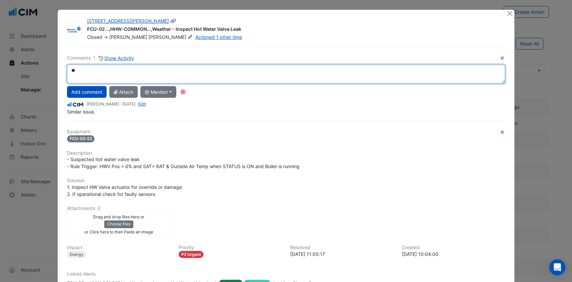
type textarea "*"
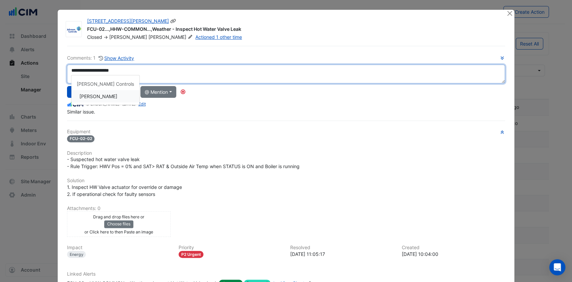
click at [80, 100] on div "**********" at bounding box center [286, 84] width 439 height 61
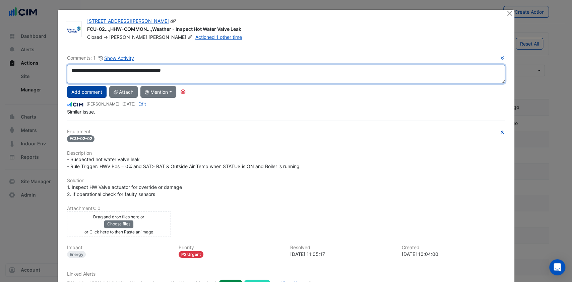
type textarea "**********"
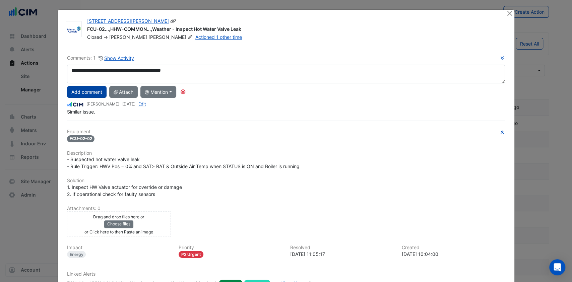
click at [88, 95] on button "Add comment" at bounding box center [87, 92] width 40 height 12
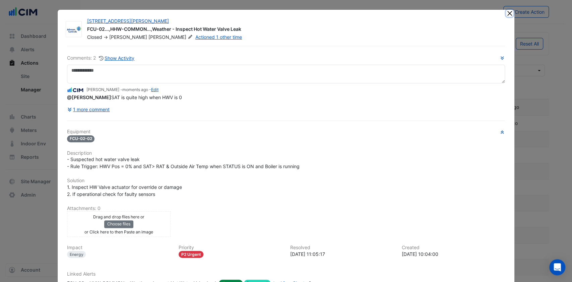
click at [506, 13] on button "Close" at bounding box center [509, 13] width 7 height 7
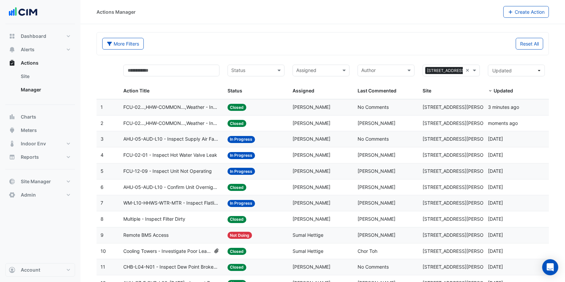
click at [181, 139] on span "AHU-05-AUD-L10 - Inspect Supply Air Fan Fault" at bounding box center [171, 139] width 96 height 8
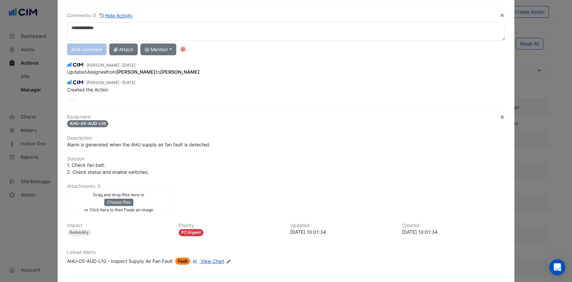
scroll to position [69, 0]
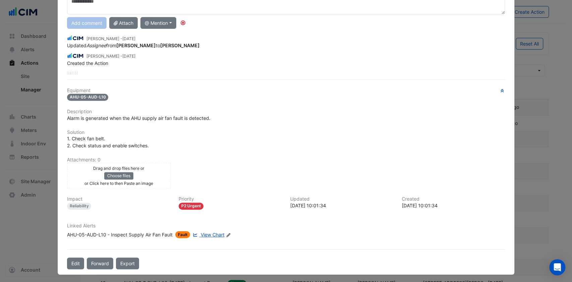
click at [209, 232] on span "View Chart" at bounding box center [213, 235] width 24 height 6
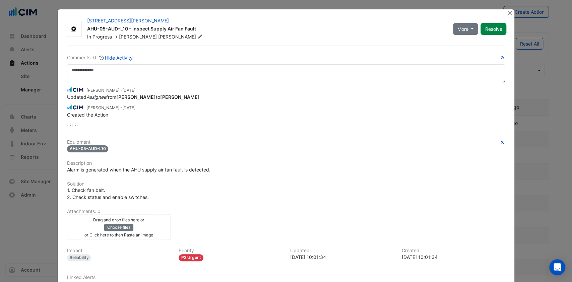
scroll to position [0, 0]
click at [198, 36] on icon at bounding box center [200, 37] width 5 height 4
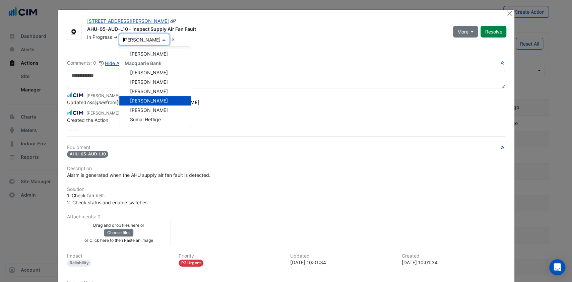
scroll to position [19, 0]
type input "***"
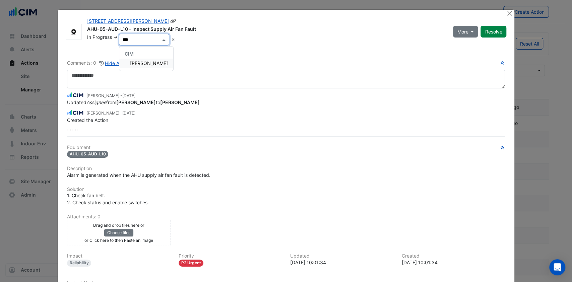
scroll to position [0, 0]
click at [136, 63] on span "Shafayet Ali" at bounding box center [149, 63] width 38 height 6
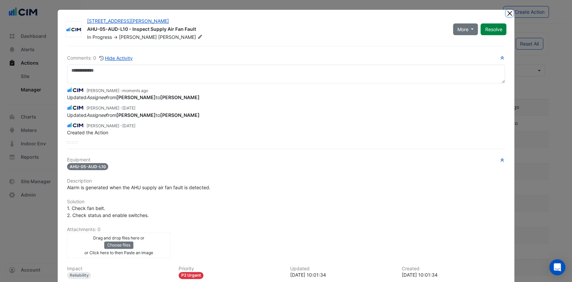
click at [507, 14] on button "Close" at bounding box center [509, 13] width 7 height 7
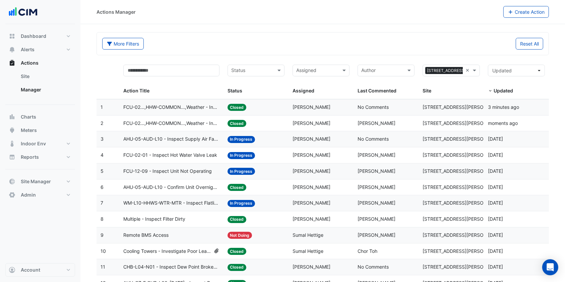
click at [185, 169] on span "FCU-12-09 - Inspect Unit Not Operating" at bounding box center [167, 172] width 89 height 8
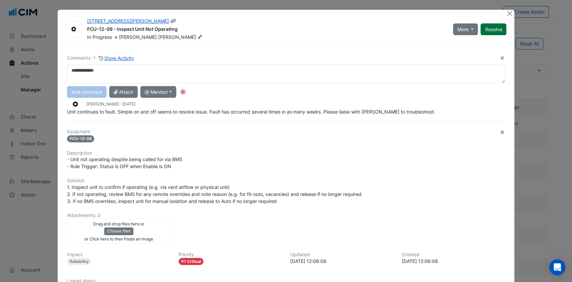
click at [488, 28] on button "Resolve" at bounding box center [494, 29] width 26 height 12
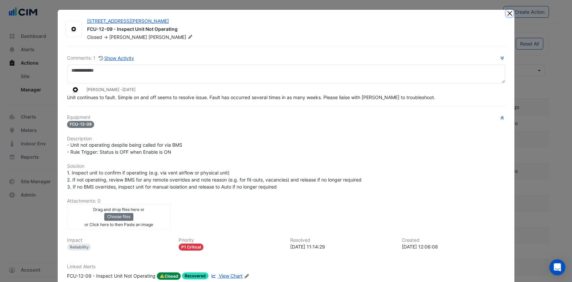
click at [507, 12] on button "Close" at bounding box center [509, 13] width 7 height 7
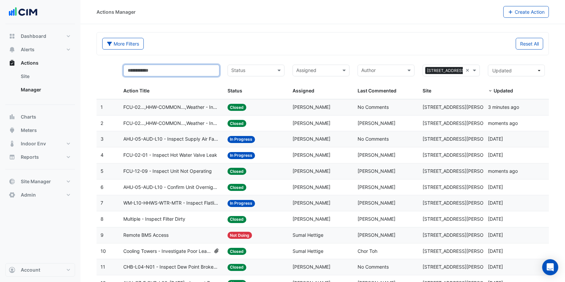
click at [171, 72] on input "text" at bounding box center [171, 71] width 96 height 12
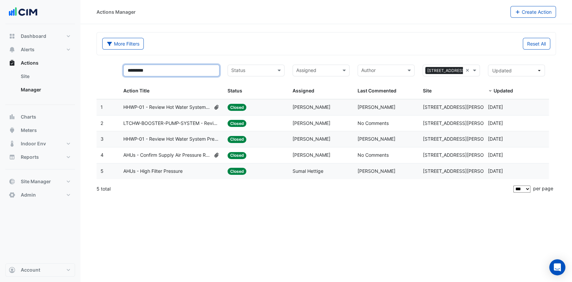
click at [161, 66] on input "********" at bounding box center [171, 71] width 96 height 12
click at [161, 67] on input "********" at bounding box center [171, 71] width 96 height 12
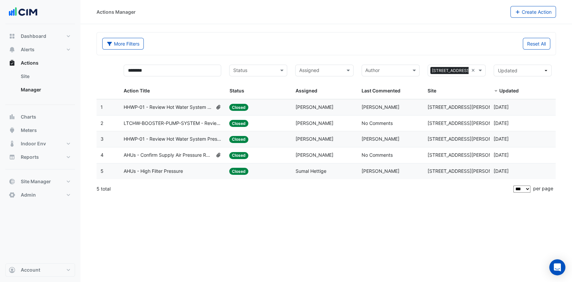
click at [161, 155] on span "AHUs - Confirm Supply Air Pressure Reset Controls" at bounding box center [168, 156] width 89 height 8
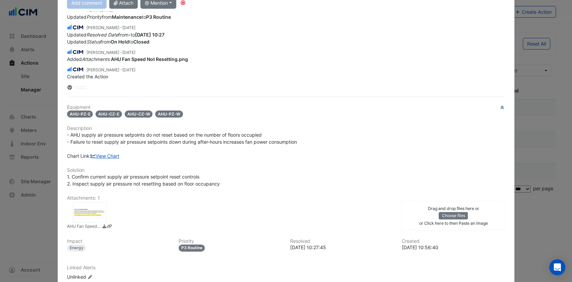
scroll to position [72, 0]
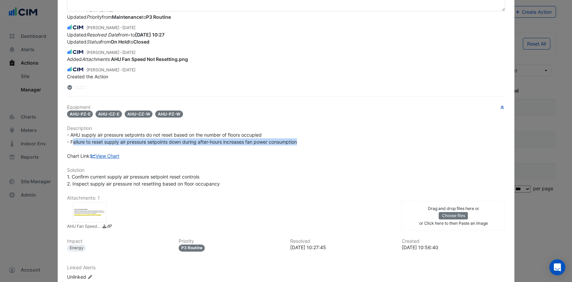
drag, startPoint x: 302, startPoint y: 141, endPoint x: 70, endPoint y: 140, distance: 232.4
click at [70, 140] on div "- AHU supply air pressure setpoints do not reset based on the number of floors …" at bounding box center [286, 145] width 439 height 28
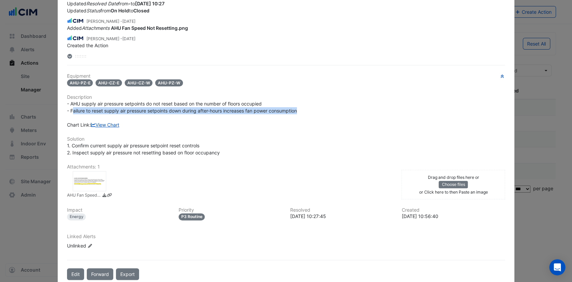
scroll to position [115, 0]
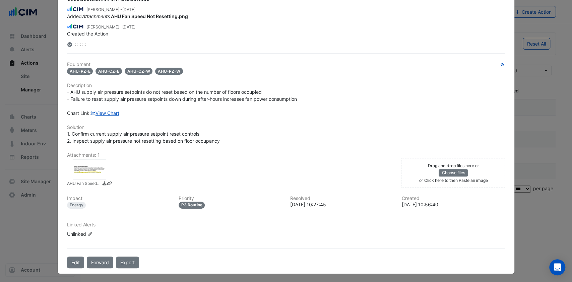
click at [85, 167] on div at bounding box center [90, 170] width 34 height 20
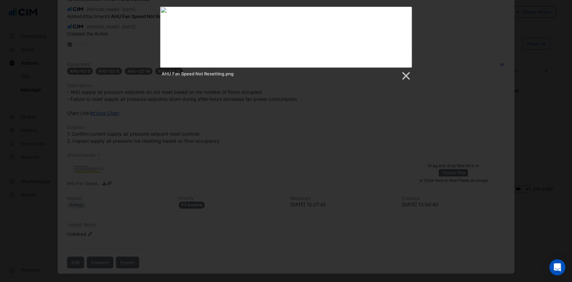
click at [288, 115] on div at bounding box center [286, 190] width 572 height 380
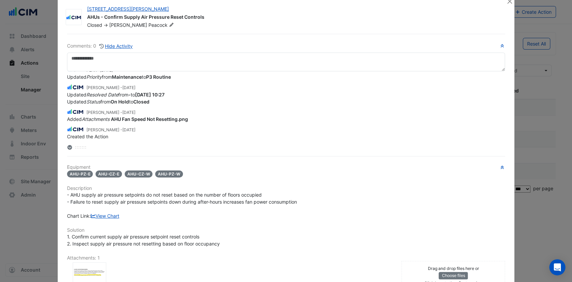
scroll to position [0, 0]
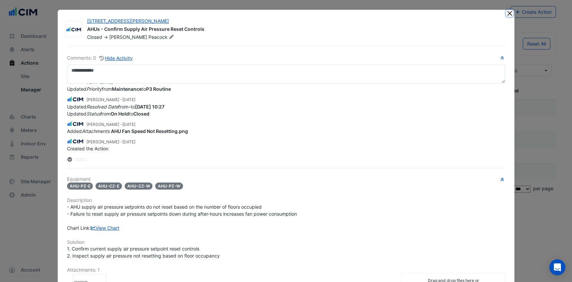
click at [507, 15] on button "Close" at bounding box center [509, 13] width 7 height 7
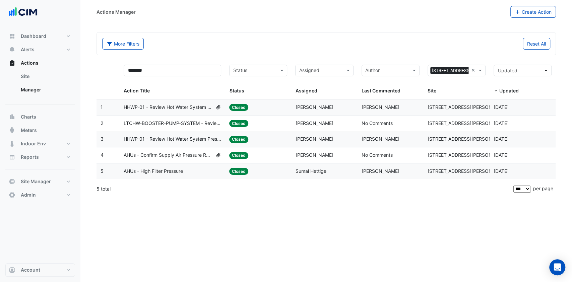
click at [178, 154] on span "AHUs - Confirm Supply Air Pressure Reset Controls" at bounding box center [168, 156] width 89 height 8
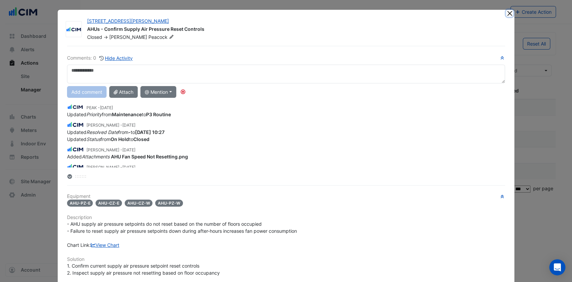
click at [508, 11] on button "Close" at bounding box center [509, 13] width 7 height 7
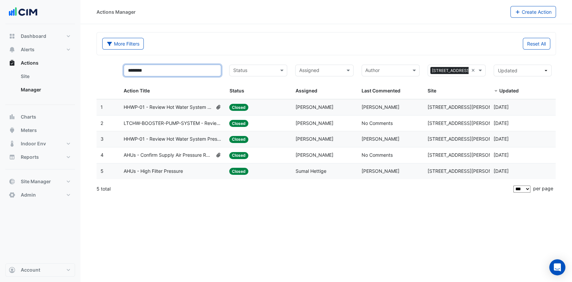
click at [188, 70] on input "********" at bounding box center [173, 71] width 98 height 12
type input "*"
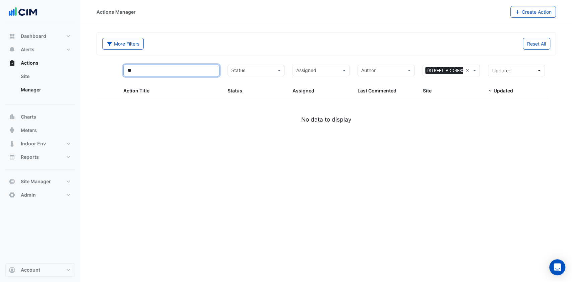
type input "*"
type input "***"
select select "***"
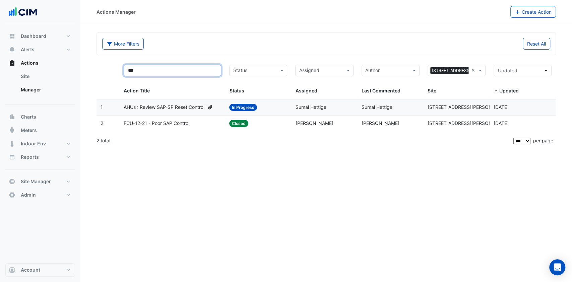
type input "***"
click at [182, 109] on span "AHUs : Review SAP-SP Reset Control" at bounding box center [164, 108] width 81 height 8
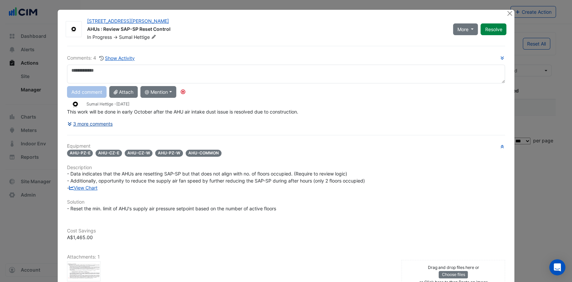
click at [90, 121] on button "3 more comments" at bounding box center [90, 124] width 46 height 12
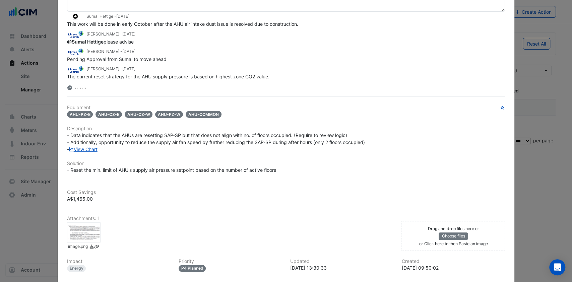
scroll to position [45, 0]
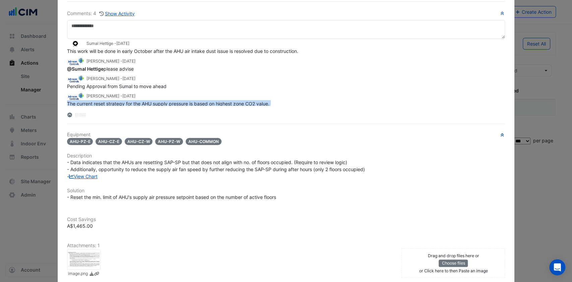
drag, startPoint x: 64, startPoint y: 101, endPoint x: 269, endPoint y: 107, distance: 205.7
click at [269, 107] on div "Sumal Hettige - 1 year and 11 months ago This work will be done in early Octobe…" at bounding box center [286, 78] width 439 height 79
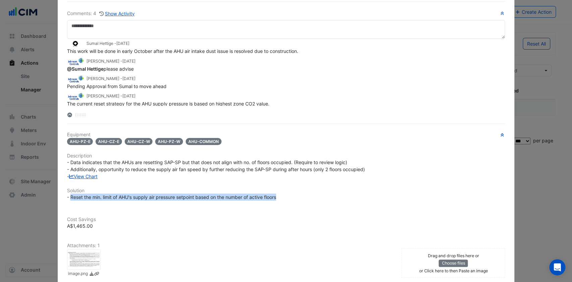
drag, startPoint x: 68, startPoint y: 197, endPoint x: 277, endPoint y: 199, distance: 209.3
click at [277, 199] on div "- Reset the min. limit of AHU's supply air pressure setpoint based on the numbe…" at bounding box center [286, 197] width 439 height 7
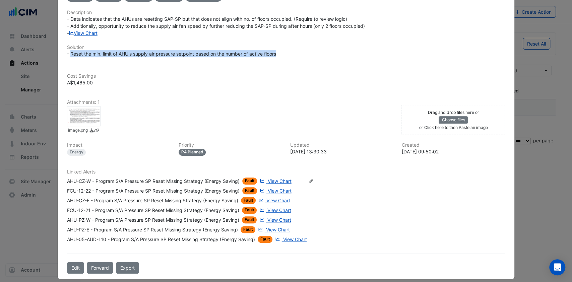
scroll to position [193, 0]
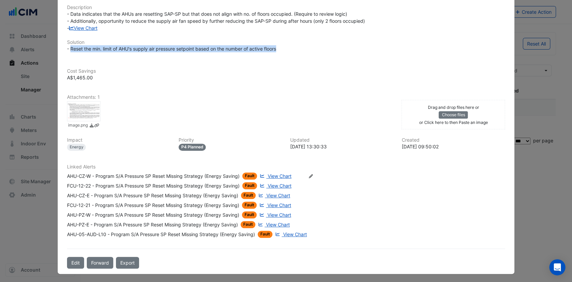
click at [275, 174] on span "View Chart" at bounding box center [280, 176] width 24 height 6
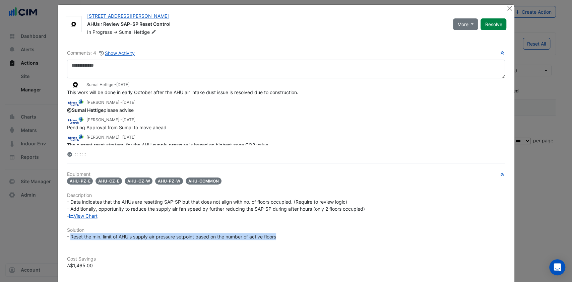
scroll to position [0, 0]
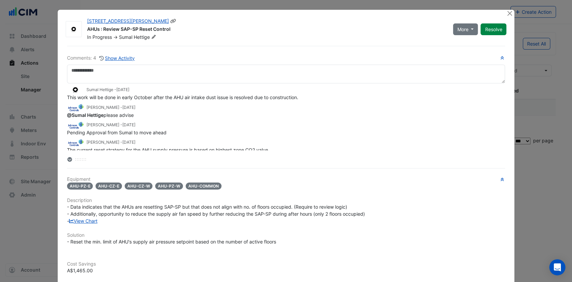
click at [151, 35] on icon at bounding box center [153, 37] width 5 height 4
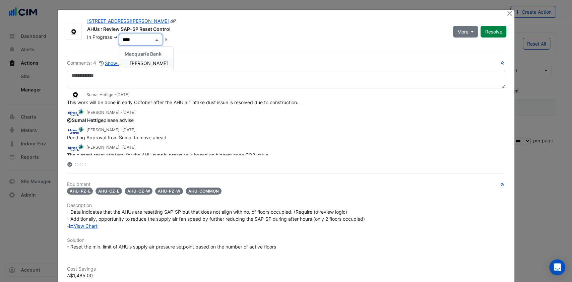
type input "*****"
click at [145, 64] on span "Grahame Barker" at bounding box center [149, 63] width 38 height 6
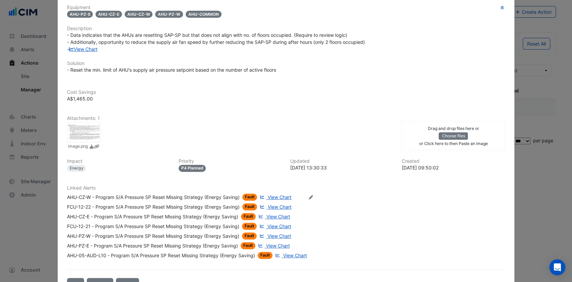
scroll to position [193, 0]
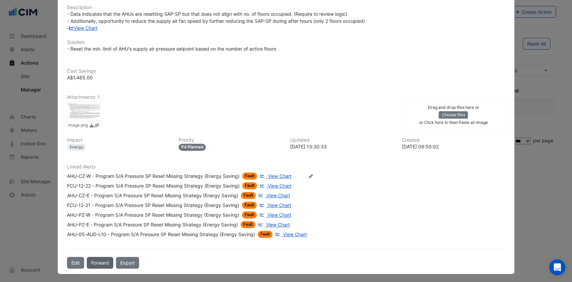
click at [94, 263] on button "Forward" at bounding box center [100, 263] width 26 height 12
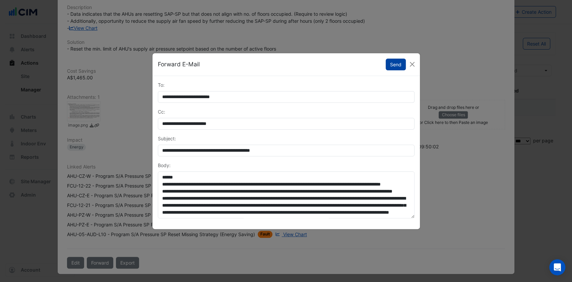
click at [397, 64] on button "Send" at bounding box center [396, 65] width 20 height 12
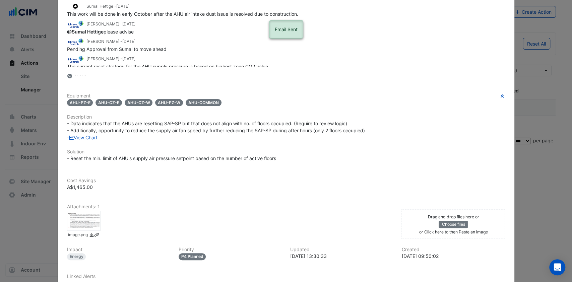
scroll to position [0, 0]
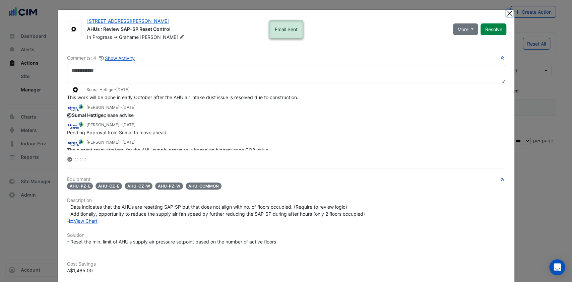
click at [507, 14] on button "Close" at bounding box center [509, 13] width 7 height 7
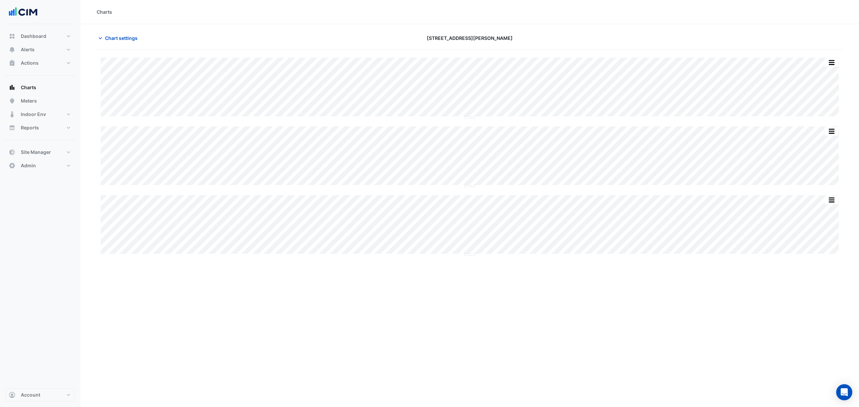
click at [116, 38] on span "Chart settings" at bounding box center [121, 38] width 33 height 7
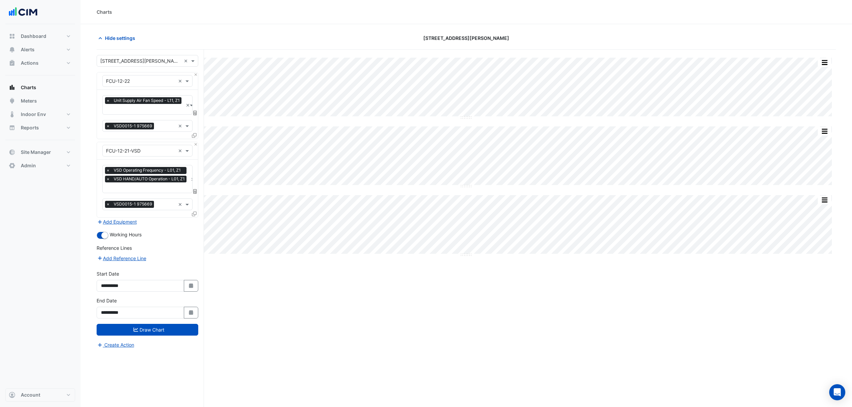
click at [117, 223] on button "Add Equipment" at bounding box center [117, 222] width 41 height 8
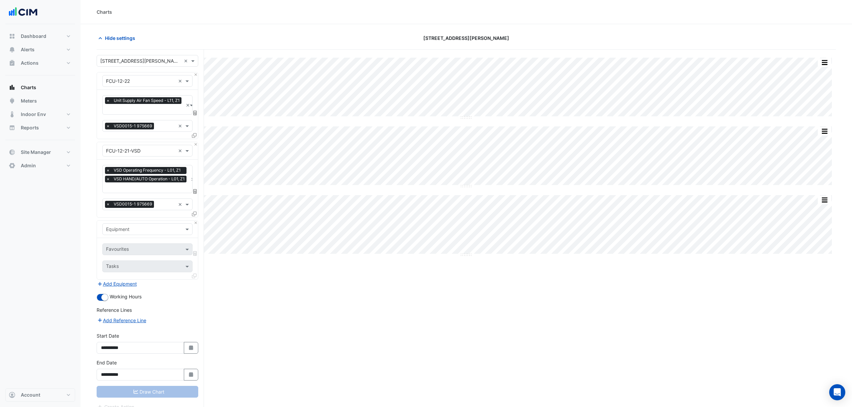
click at [116, 227] on input "text" at bounding box center [140, 229] width 69 height 7
click at [197, 224] on button "Close" at bounding box center [196, 223] width 4 height 4
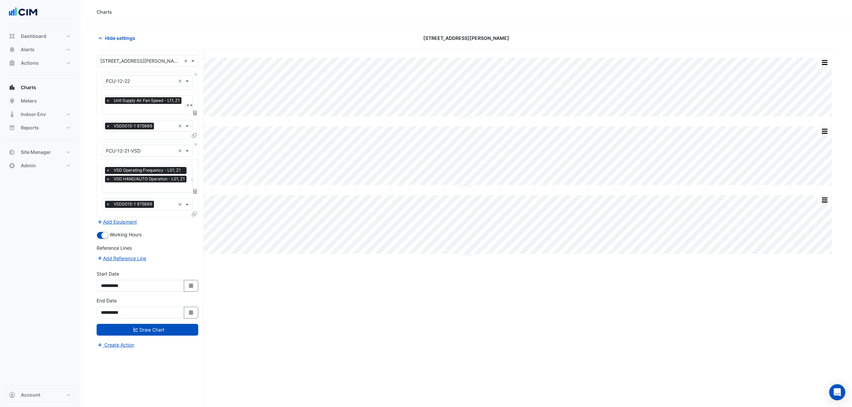
click at [196, 215] on div at bounding box center [195, 215] width 6 height 10
click at [196, 215] on icon at bounding box center [194, 214] width 5 height 5
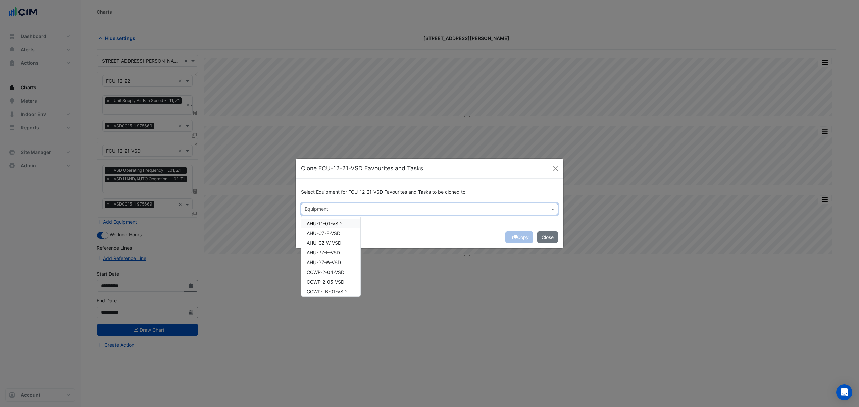
click at [316, 207] on input "text" at bounding box center [426, 209] width 242 height 7
click at [324, 221] on span "FCU-12-22-VSD" at bounding box center [324, 224] width 35 height 6
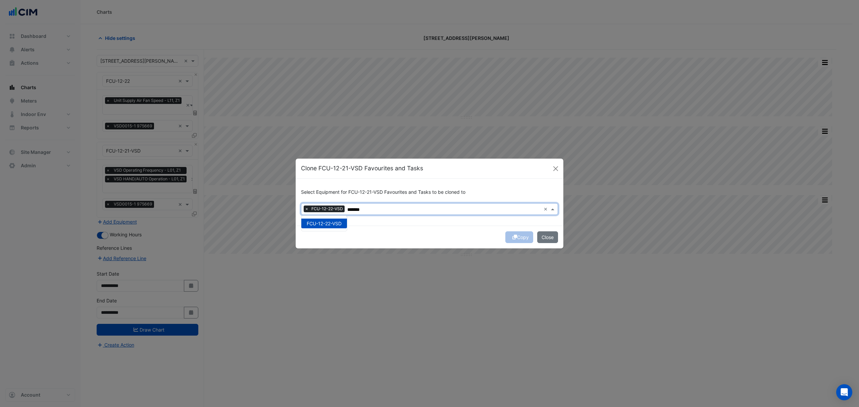
type input "*******"
click at [478, 237] on div "Copy Close" at bounding box center [429, 237] width 268 height 23
click at [515, 240] on button "Copy" at bounding box center [519, 237] width 28 height 12
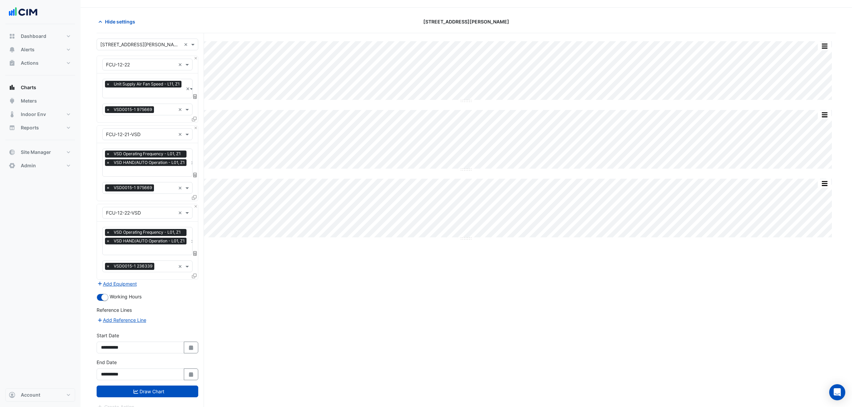
scroll to position [26, 0]
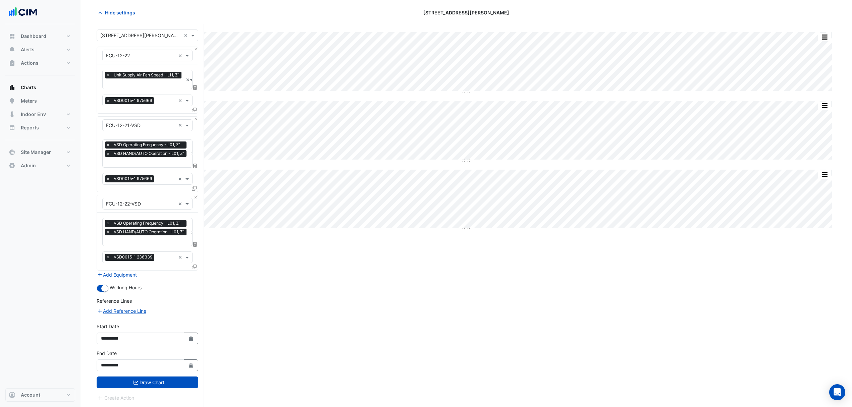
click at [146, 380] on button "Draw Chart" at bounding box center [148, 383] width 102 height 12
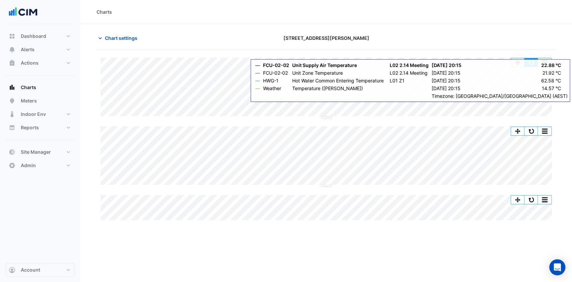
click at [530, 61] on button "button" at bounding box center [531, 62] width 13 height 8
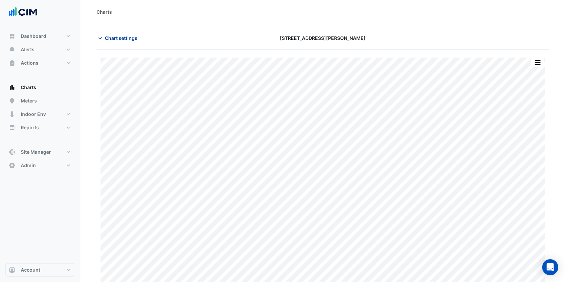
click at [109, 38] on span "Chart settings" at bounding box center [121, 38] width 33 height 7
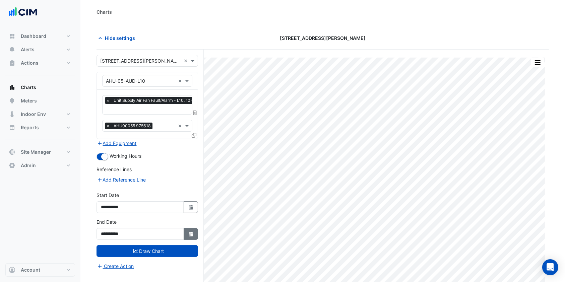
click at [194, 237] on button "Select Date" at bounding box center [191, 234] width 15 height 12
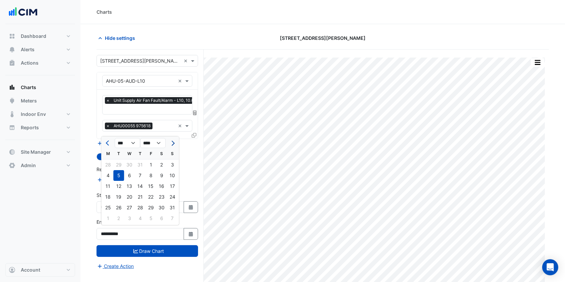
click at [175, 145] on button "Next month" at bounding box center [172, 143] width 8 height 11
click at [105, 144] on button "Previous month" at bounding box center [108, 143] width 8 height 11
select select "*"
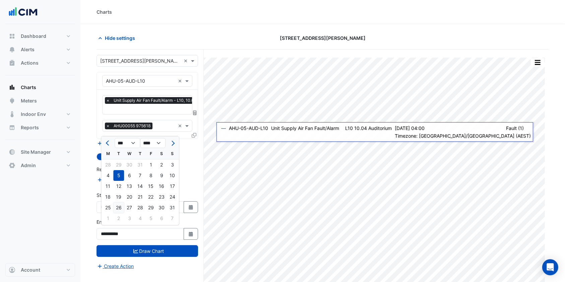
click at [119, 208] on div "26" at bounding box center [118, 208] width 11 height 11
type input "**********"
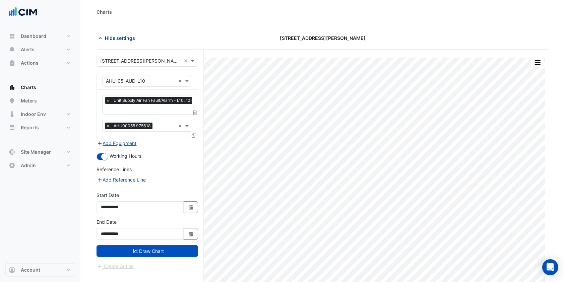
click at [121, 39] on span "Hide settings" at bounding box center [120, 38] width 30 height 7
